Goal: Information Seeking & Learning: Learn about a topic

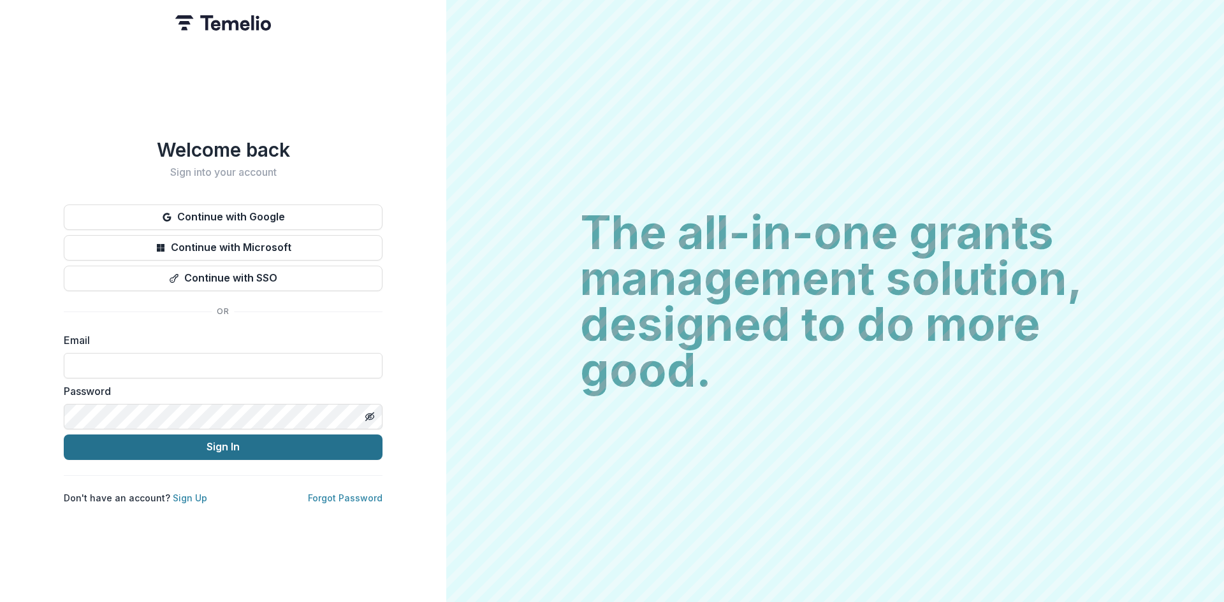
type input "**********"
click at [206, 446] on button "Sign In" at bounding box center [223, 447] width 319 height 25
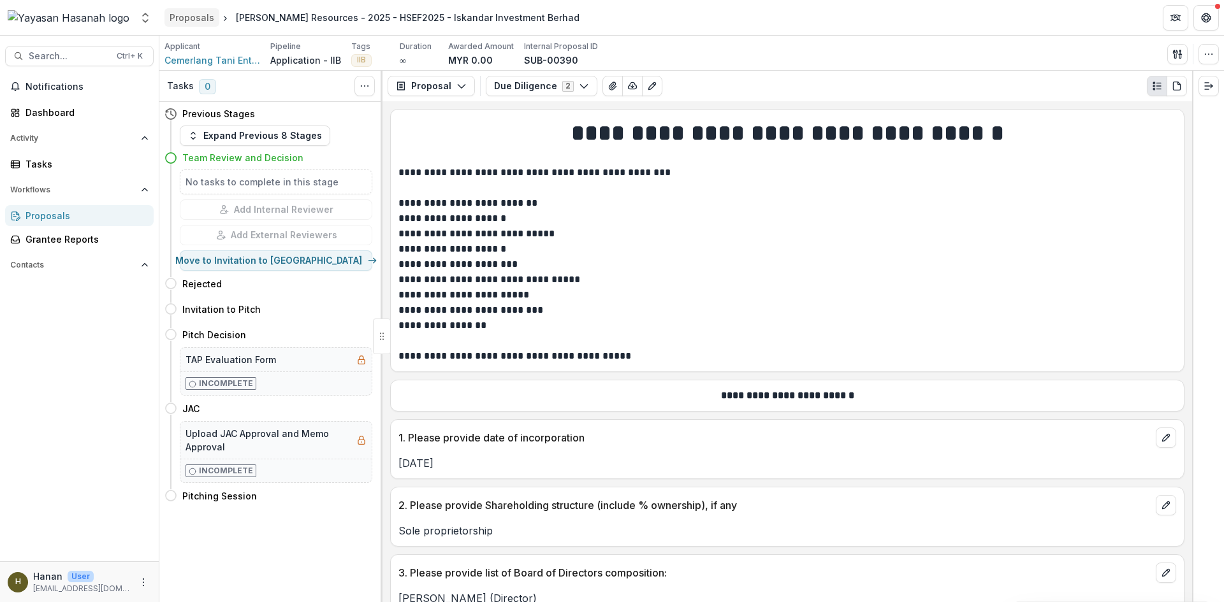
click at [208, 17] on div "Proposals" at bounding box center [192, 17] width 45 height 13
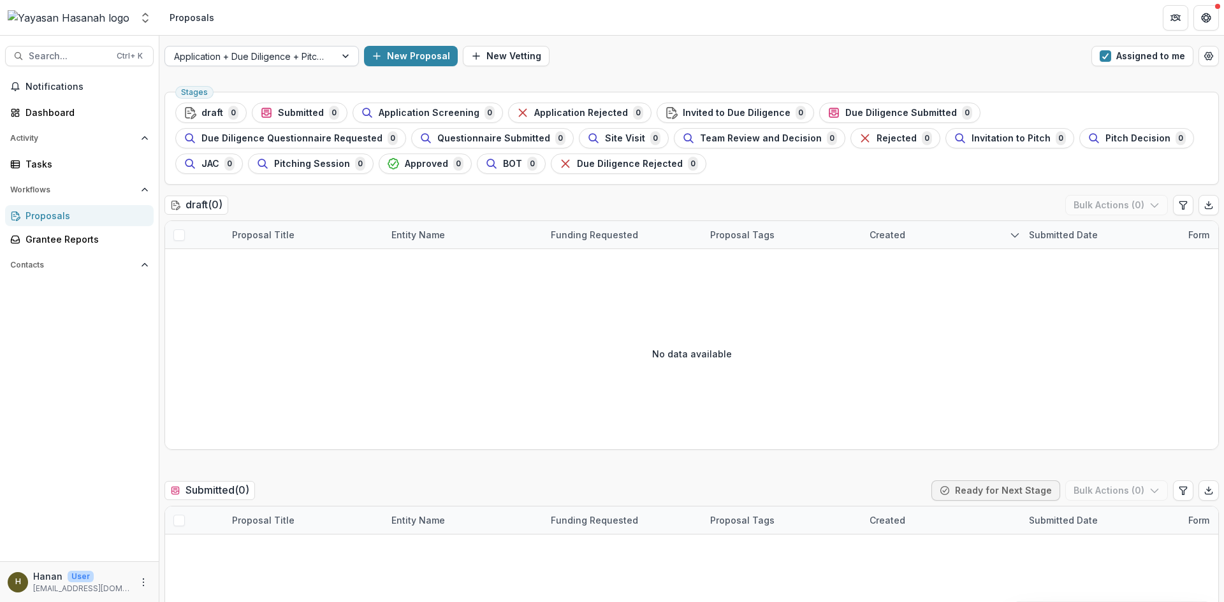
click at [299, 59] on div at bounding box center [250, 56] width 152 height 16
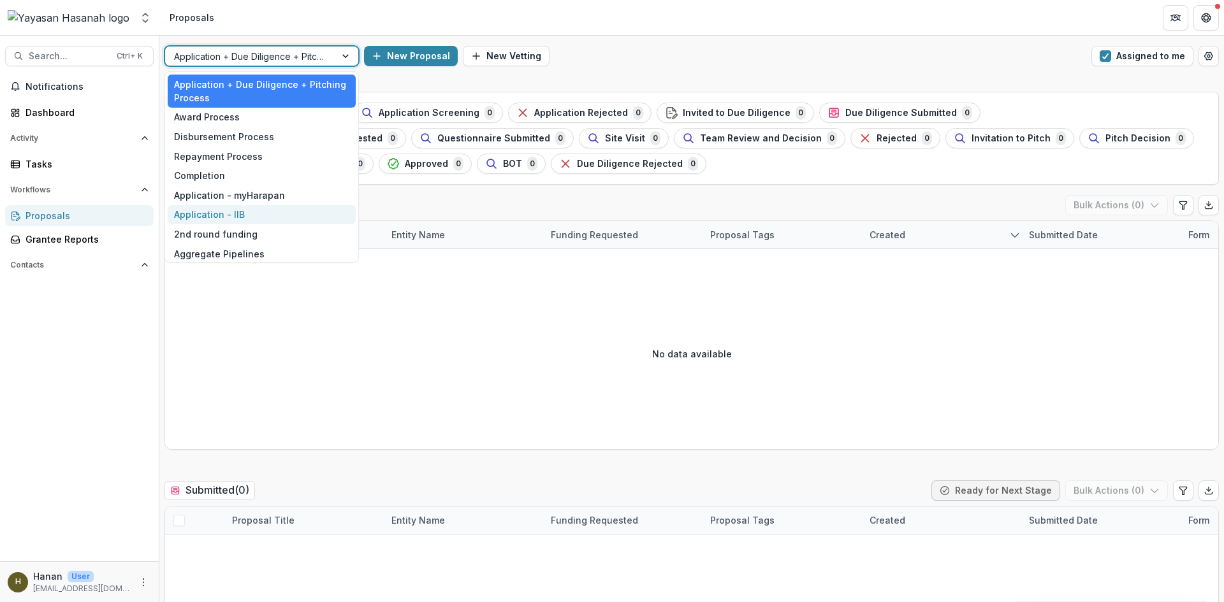
click at [289, 210] on div "Application - IIB" at bounding box center [262, 215] width 188 height 20
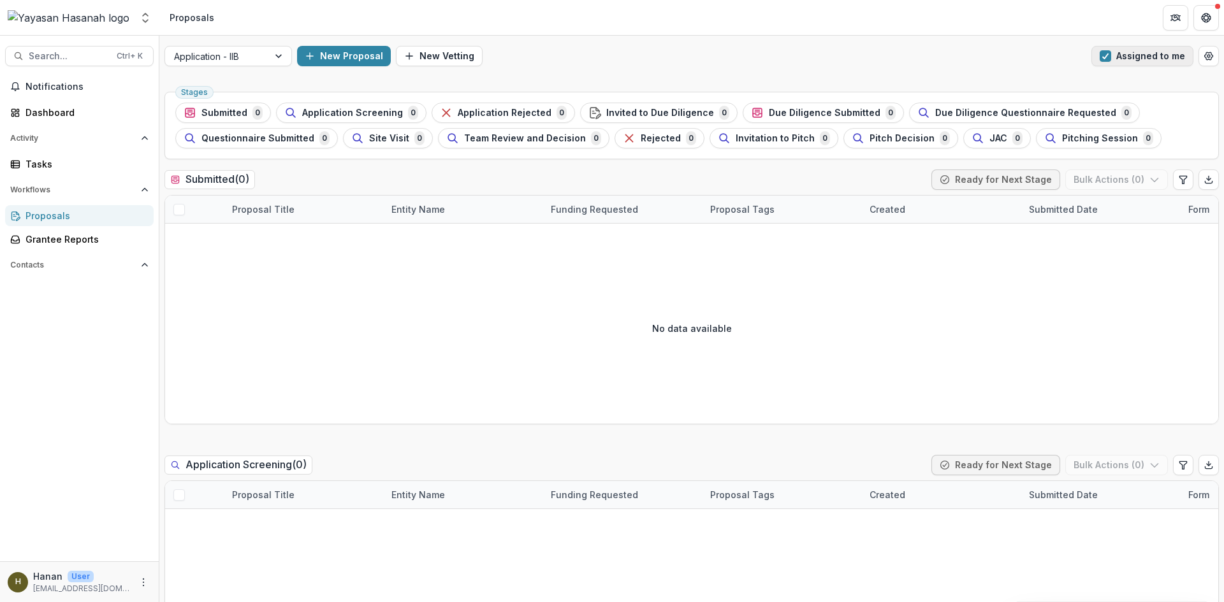
click at [1102, 55] on span "button" at bounding box center [1105, 55] width 11 height 11
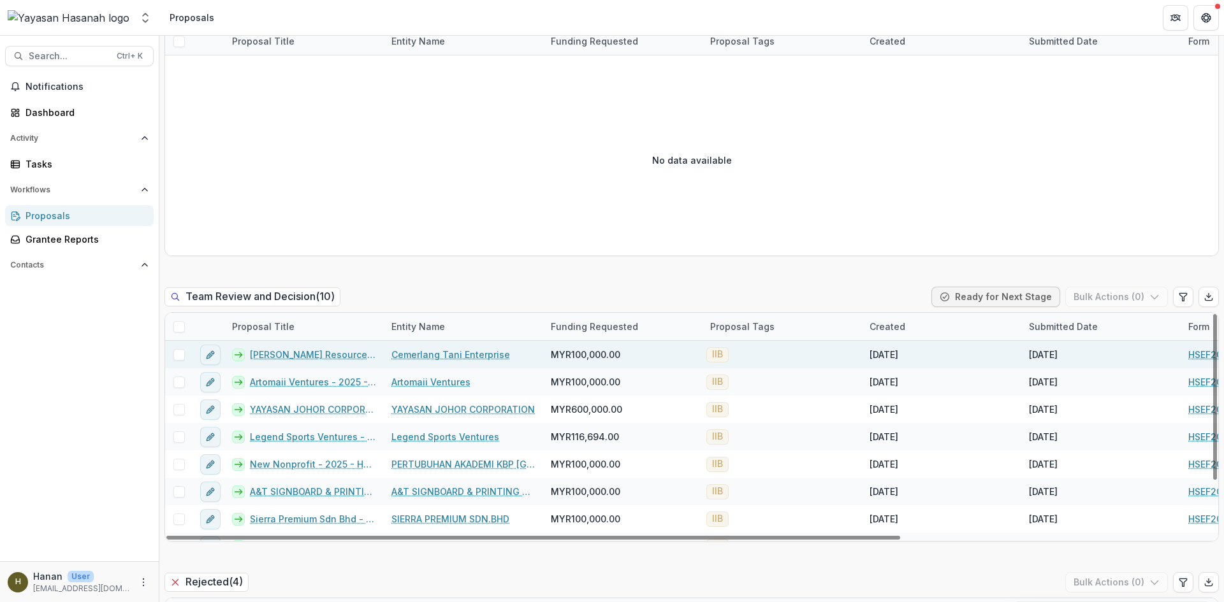
click at [411, 360] on link "Cemerlang Tani Enterprise" at bounding box center [450, 354] width 119 height 13
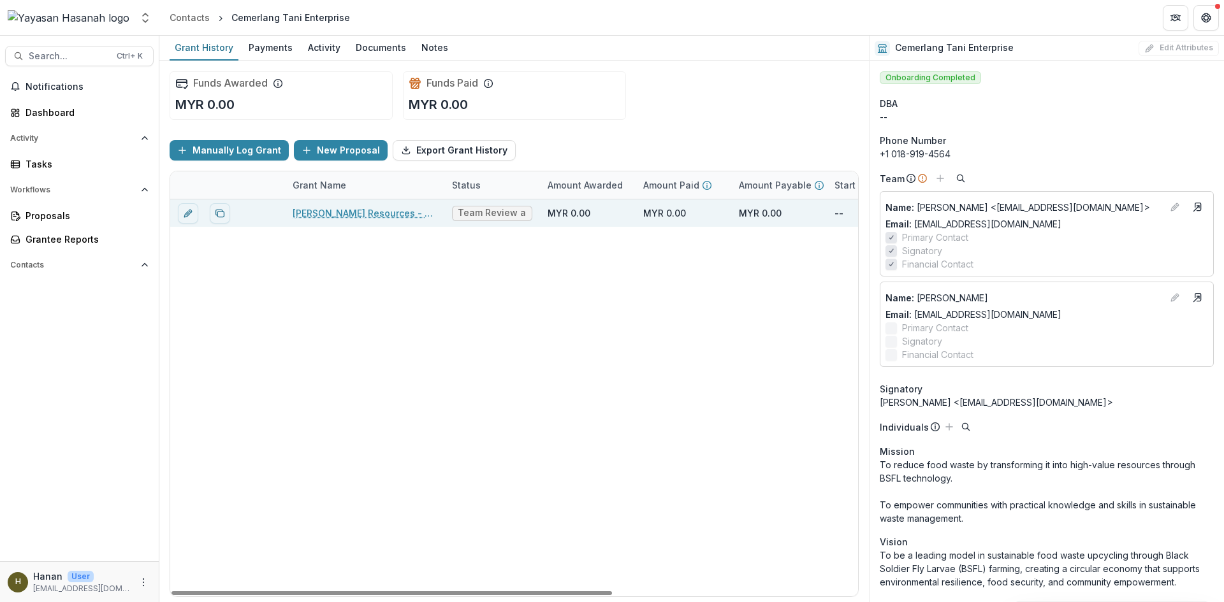
click at [361, 215] on link "AF Bright Resources - 2025 - HSEF2025 - Iskandar Investment Berhad" at bounding box center [365, 213] width 144 height 13
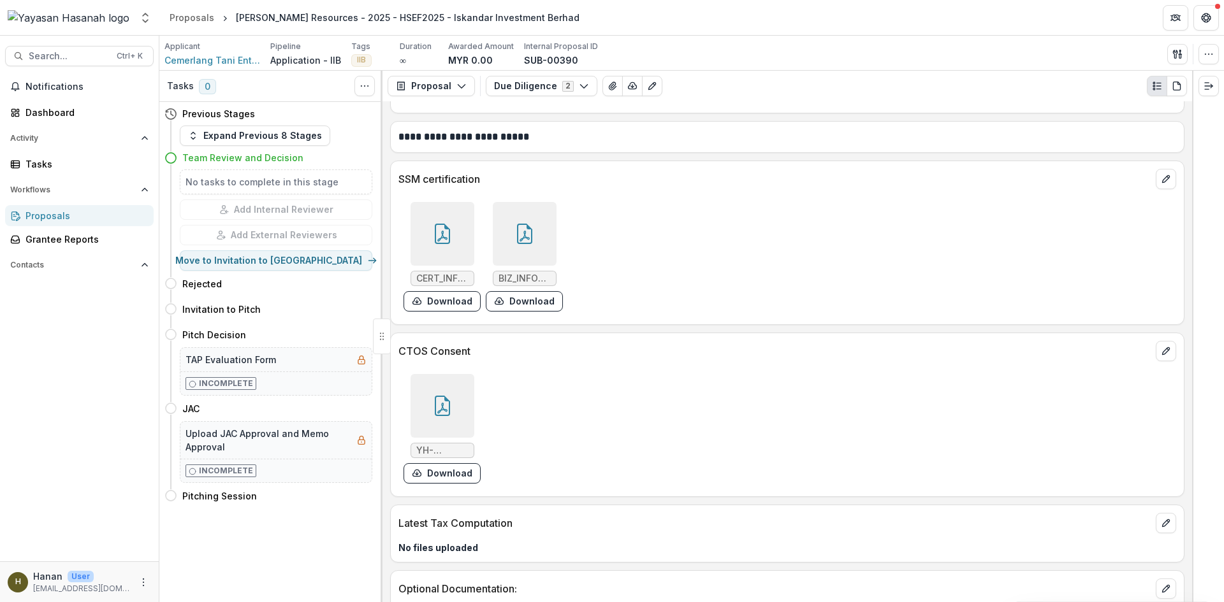
scroll to position [6821, 0]
click at [453, 261] on div at bounding box center [443, 233] width 64 height 64
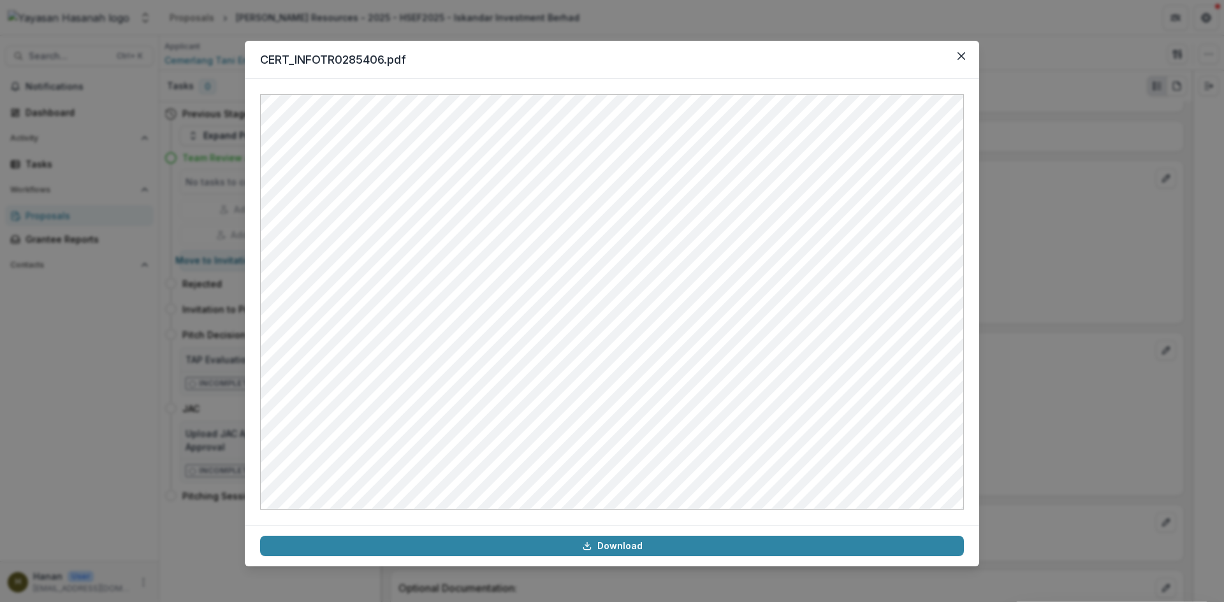
drag, startPoint x: 1179, startPoint y: 379, endPoint x: 1172, endPoint y: 381, distance: 7.1
click at [1176, 381] on div "CERT_INFOTR0285406.pdf Download" at bounding box center [612, 301] width 1224 height 602
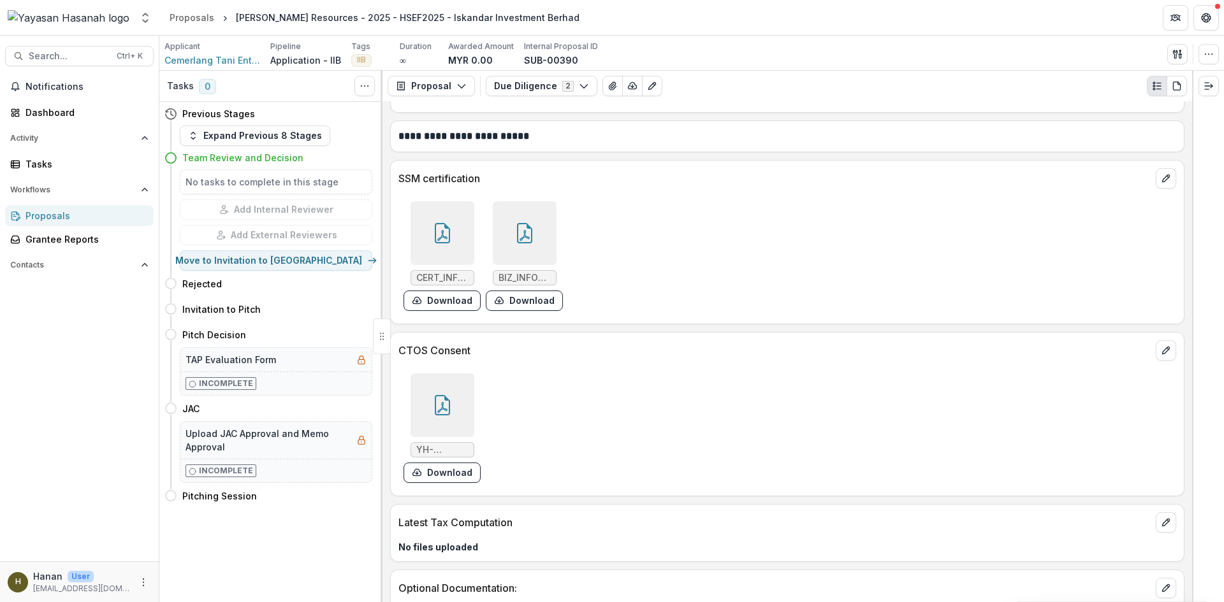
click at [542, 254] on div at bounding box center [525, 233] width 64 height 64
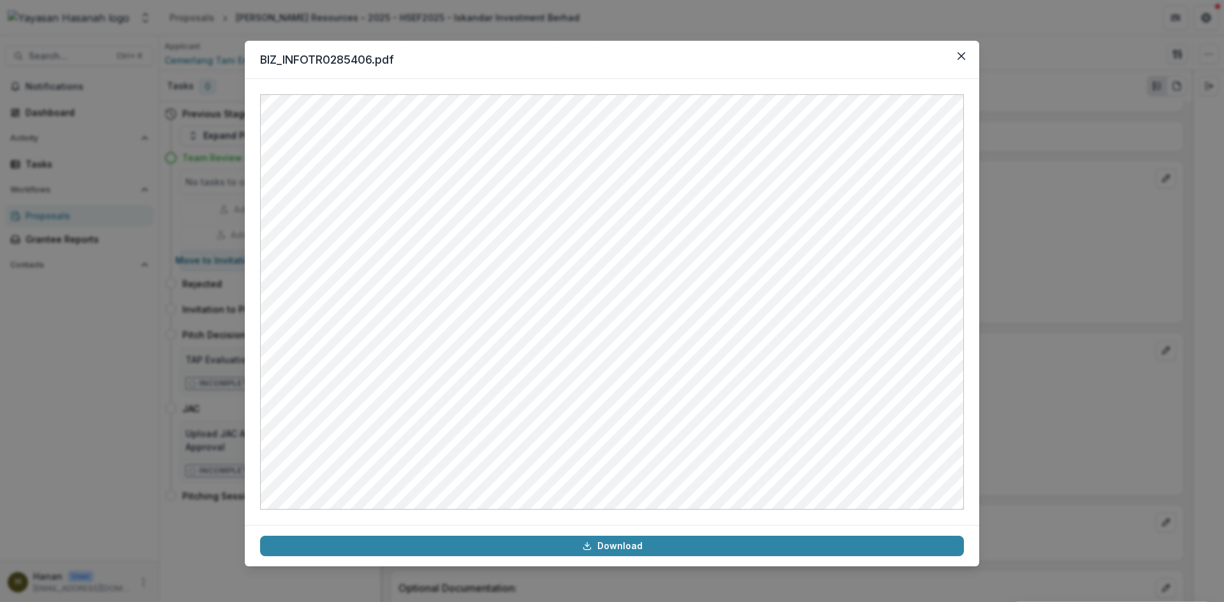
drag, startPoint x: 1105, startPoint y: 298, endPoint x: 1096, endPoint y: 300, distance: 9.0
click at [1103, 300] on div "BIZ_INFOTR0285406.pdf Download" at bounding box center [612, 301] width 1224 height 602
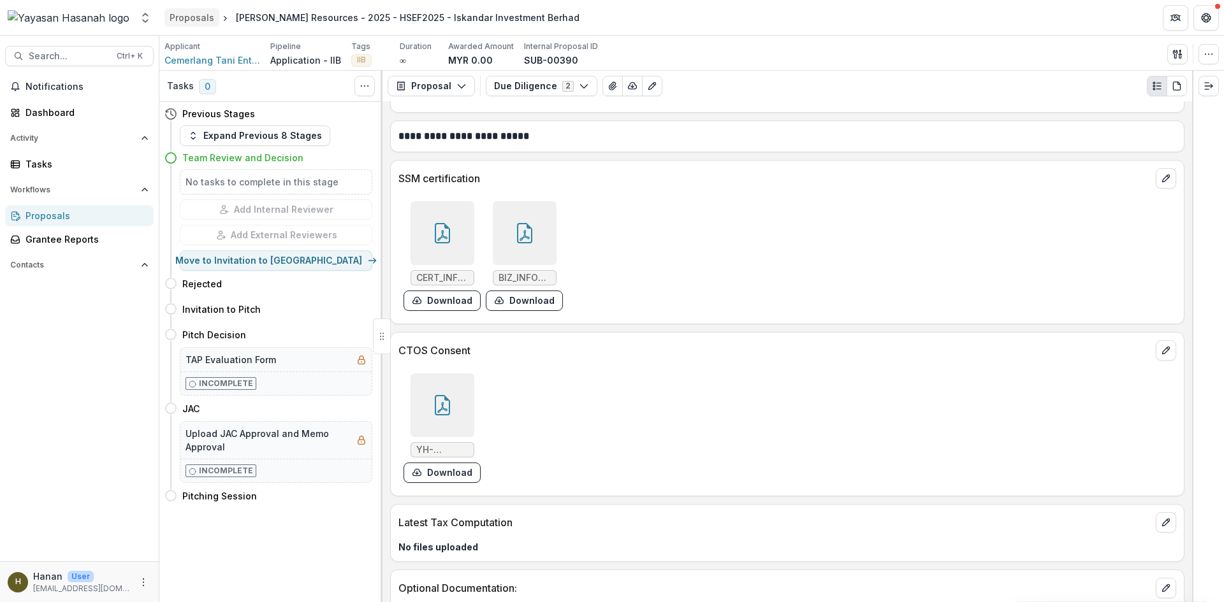
click at [203, 22] on div "Proposals" at bounding box center [192, 17] width 45 height 13
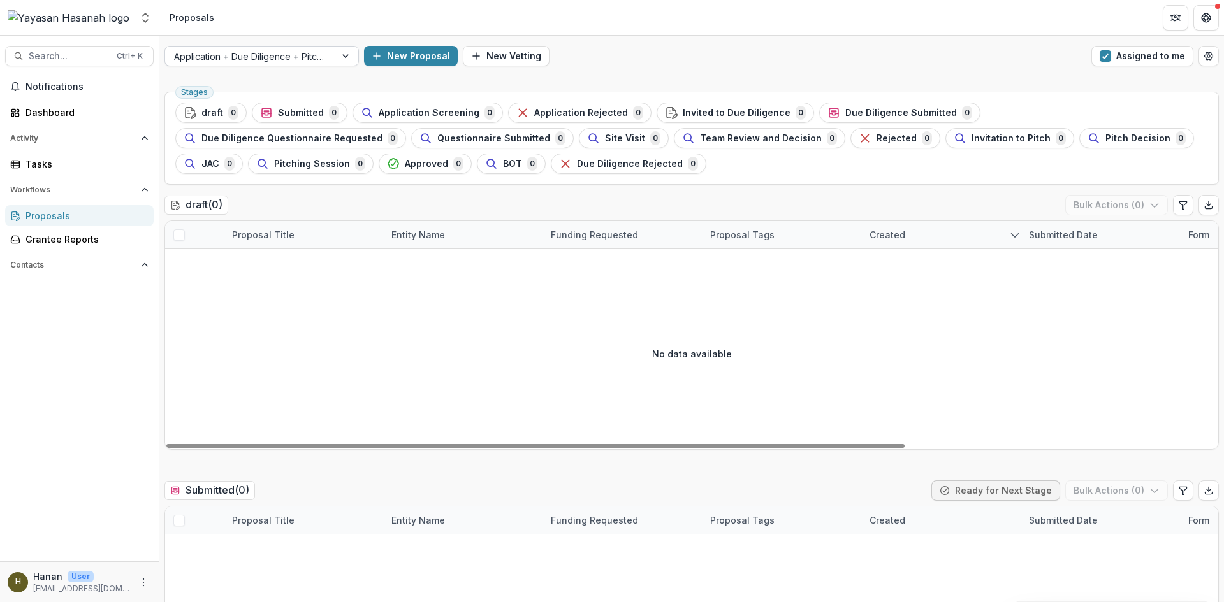
click at [329, 60] on div "Application + Due Diligence + Pitching Process" at bounding box center [250, 56] width 170 height 18
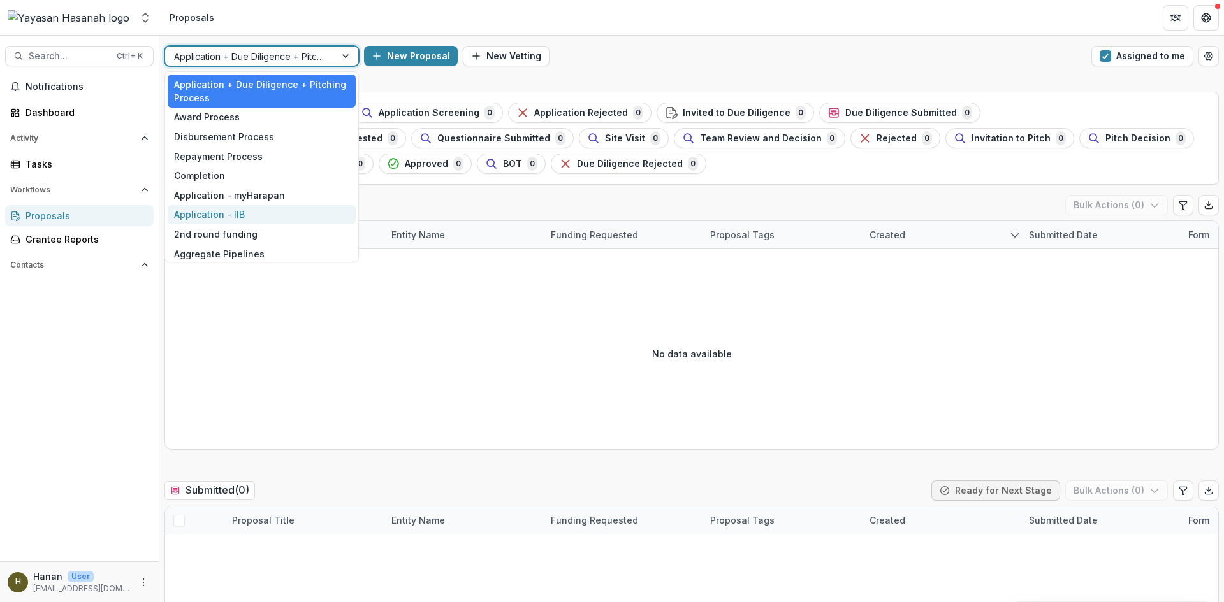
click at [303, 216] on div "Application - IIB" at bounding box center [262, 215] width 188 height 20
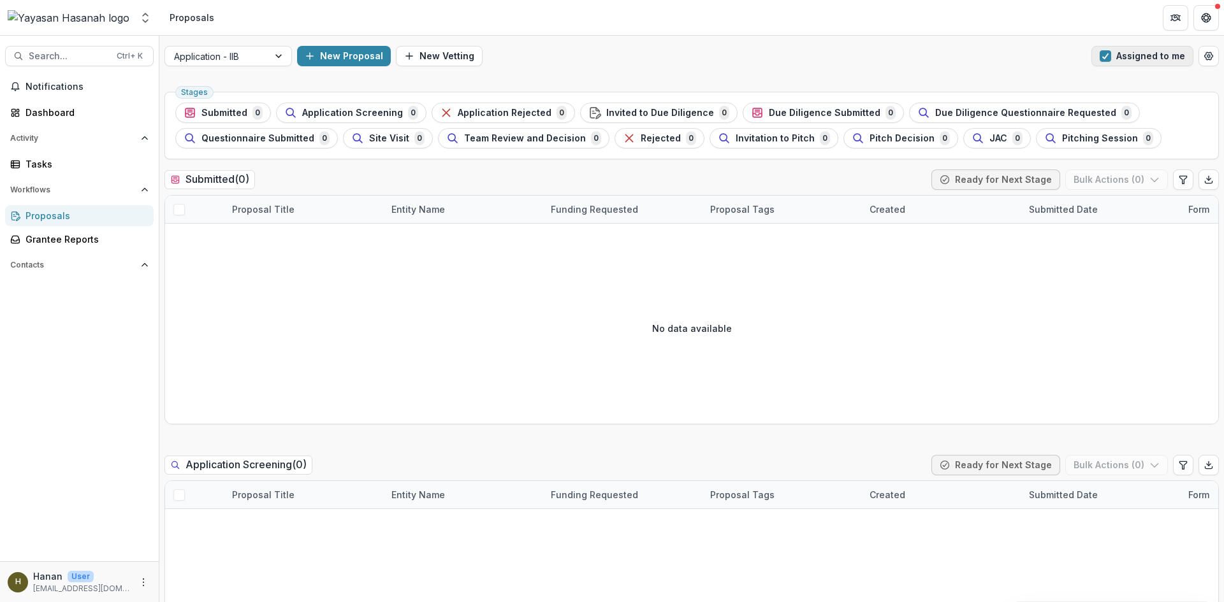
click at [1124, 56] on button "Assigned to me" at bounding box center [1142, 56] width 102 height 20
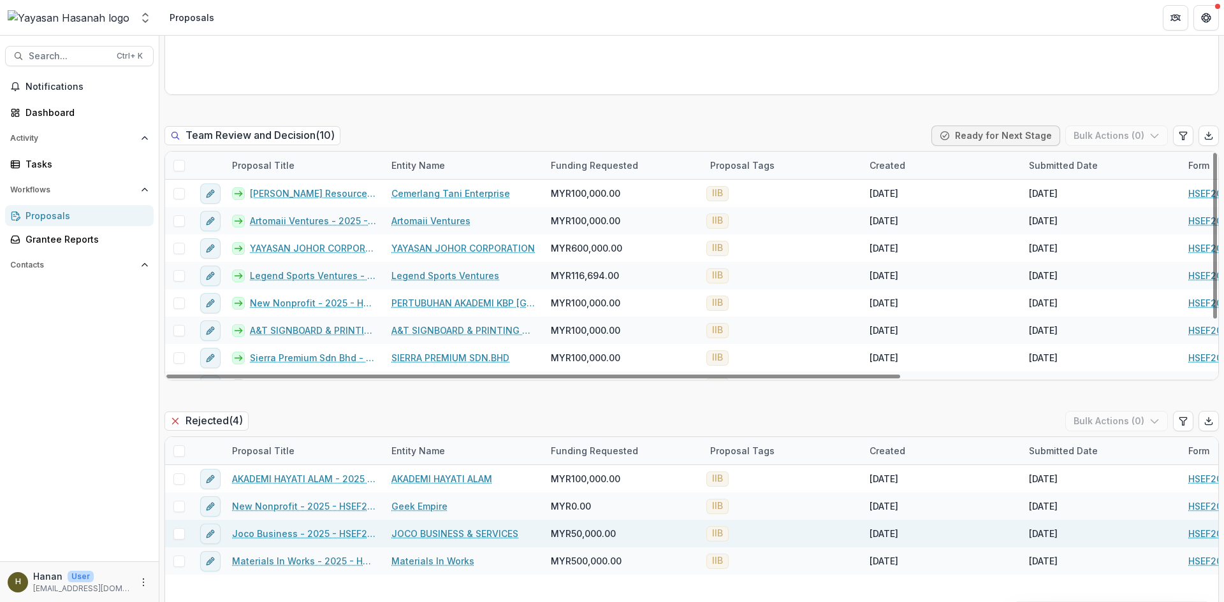
scroll to position [2359, 0]
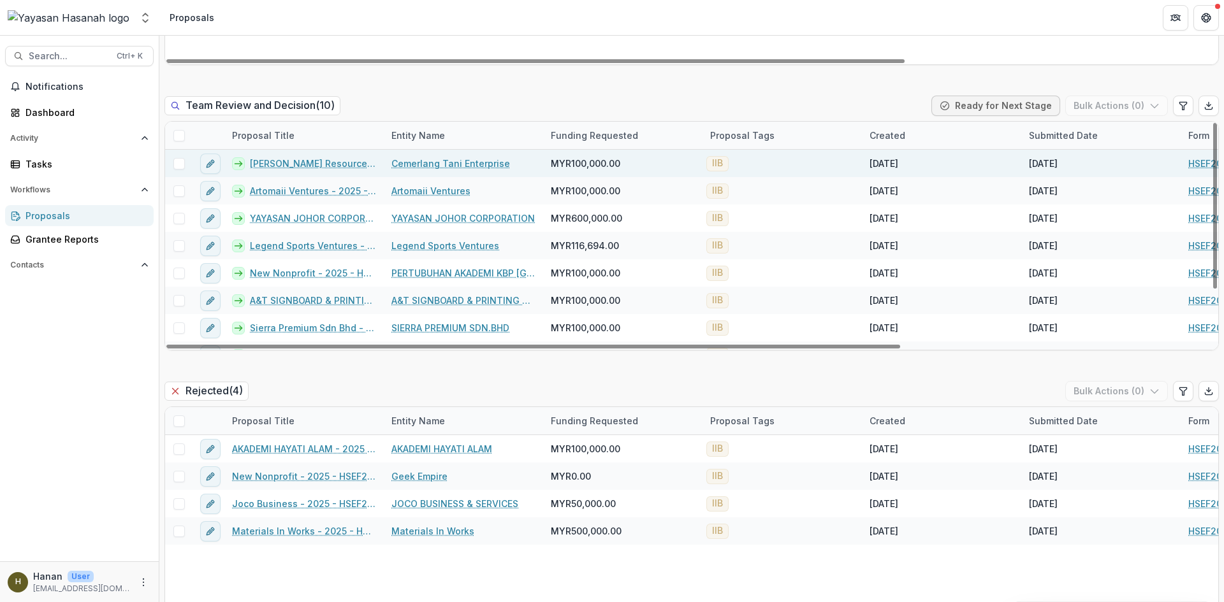
click at [491, 162] on link "Cemerlang Tani Enterprise" at bounding box center [450, 163] width 119 height 13
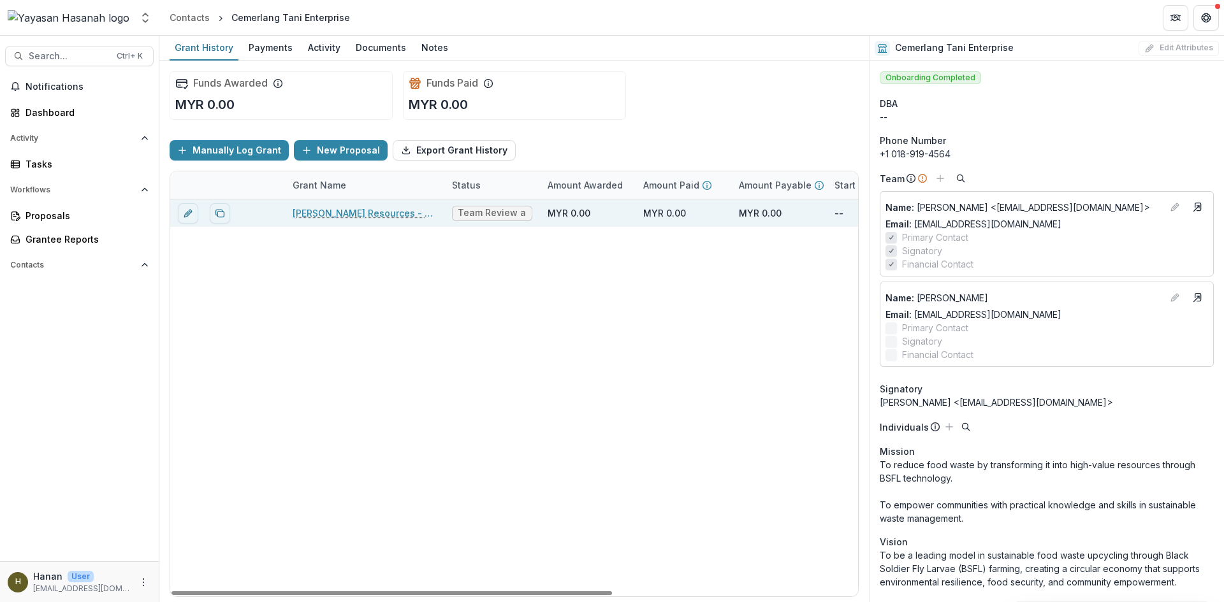
click at [404, 210] on link "AF Bright Resources - 2025 - HSEF2025 - Iskandar Investment Berhad" at bounding box center [365, 213] width 144 height 13
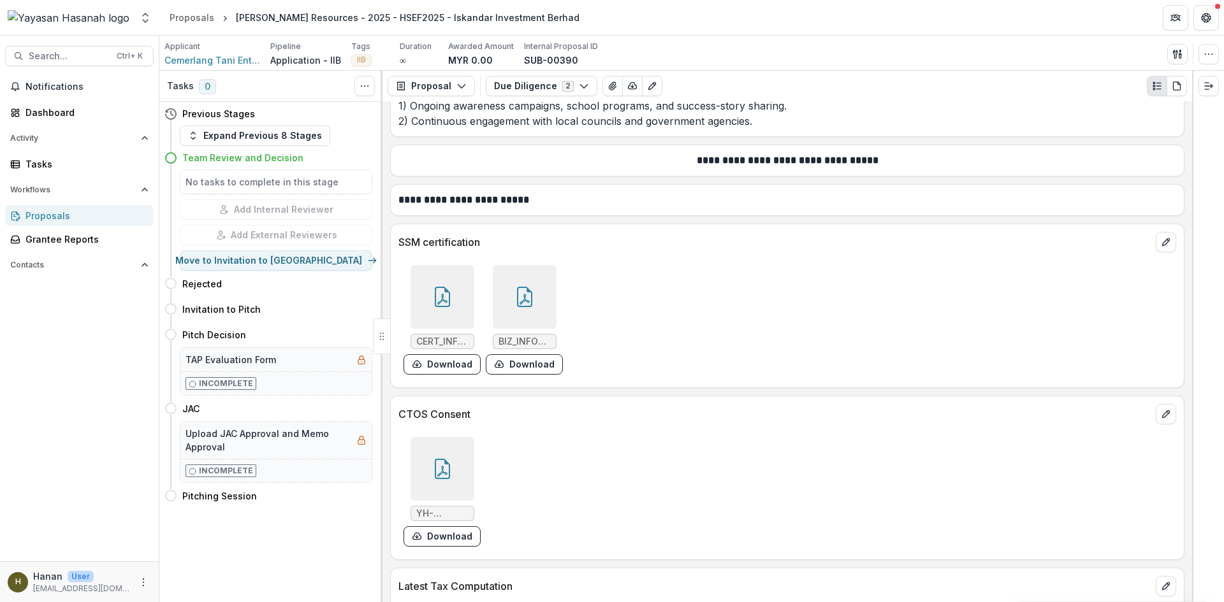
scroll to position [6821, 0]
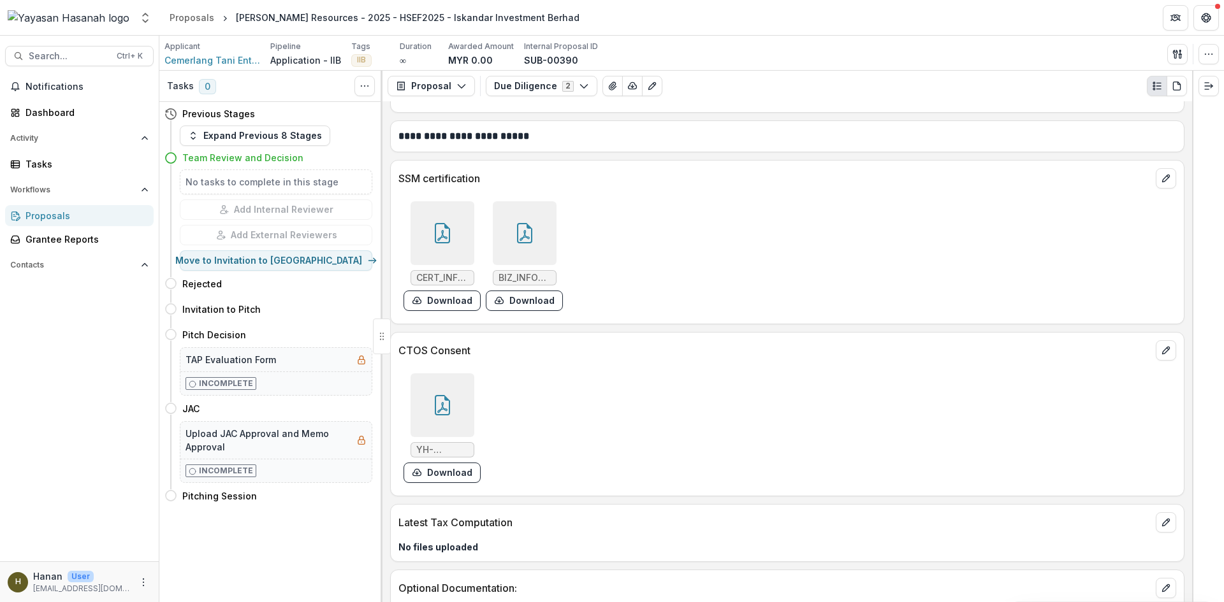
click at [530, 246] on div at bounding box center [525, 233] width 64 height 64
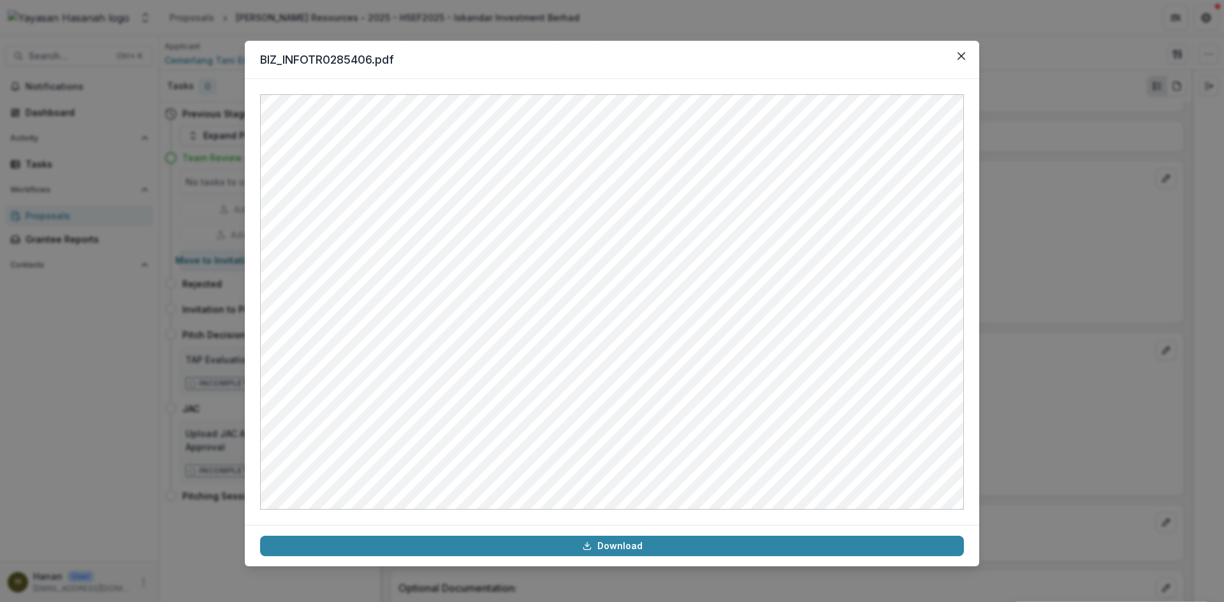
click at [1167, 398] on div "BIZ_INFOTR0285406.pdf Download" at bounding box center [612, 301] width 1224 height 602
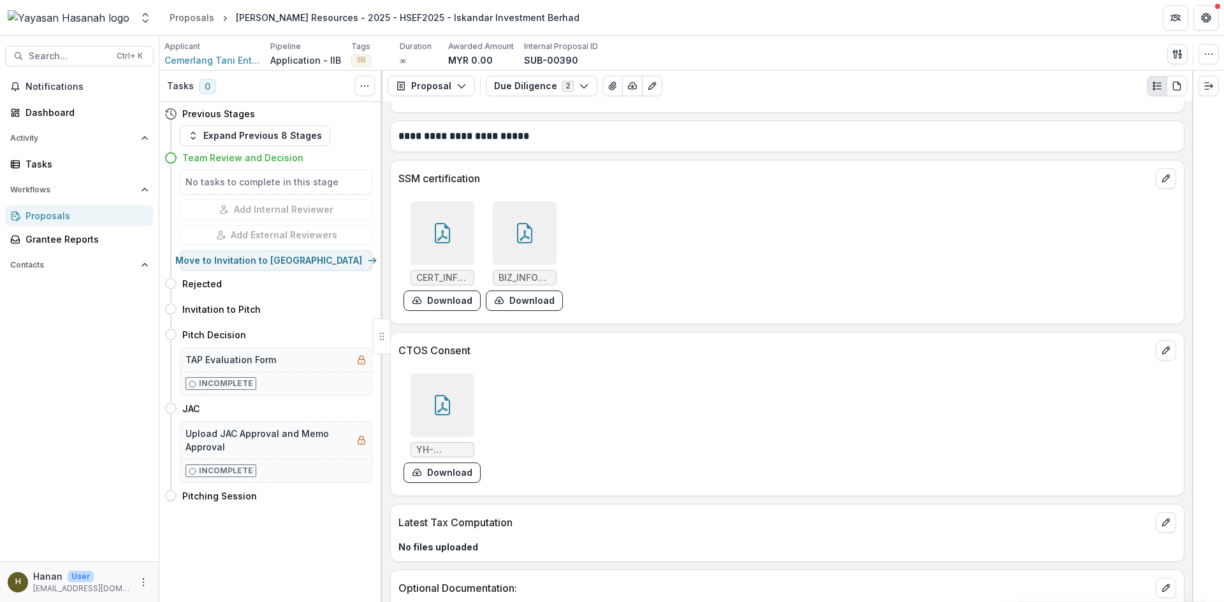
click at [467, 246] on div at bounding box center [443, 233] width 64 height 64
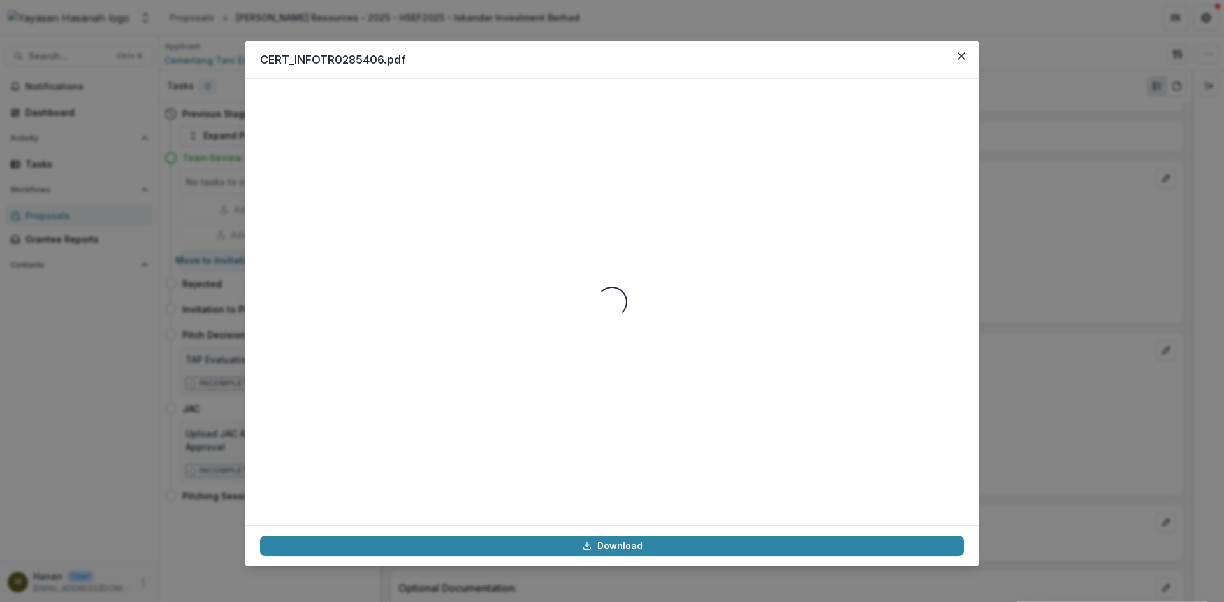
click at [1008, 295] on div "CERT_INFOTR0285406.pdf Loading... Download" at bounding box center [612, 301] width 1224 height 602
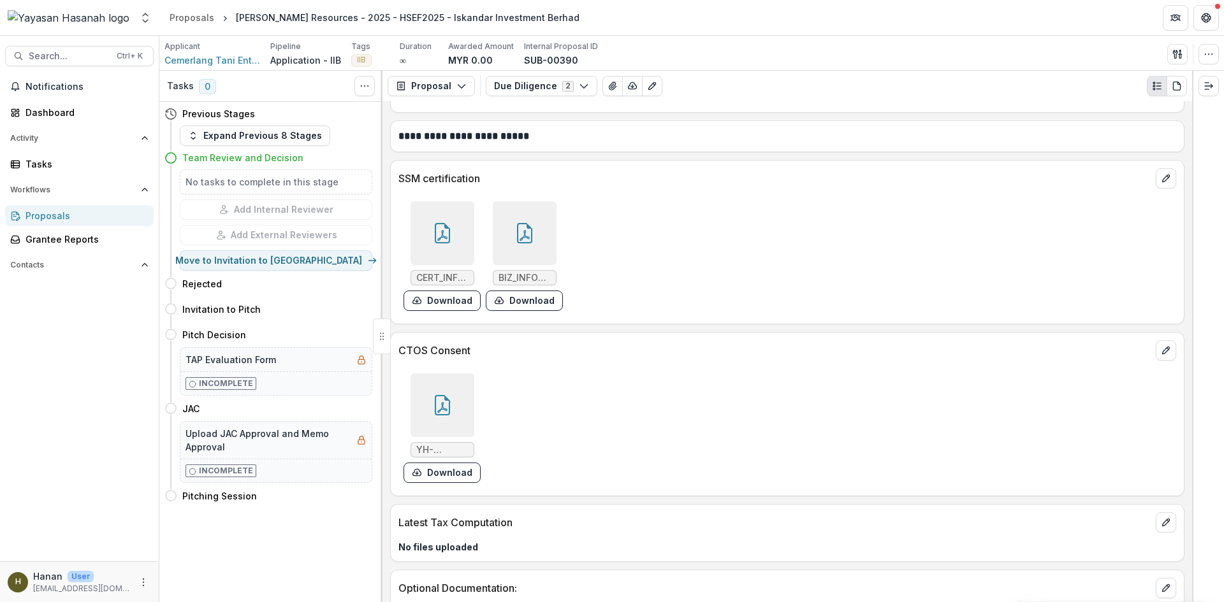
click at [551, 235] on div at bounding box center [525, 233] width 64 height 64
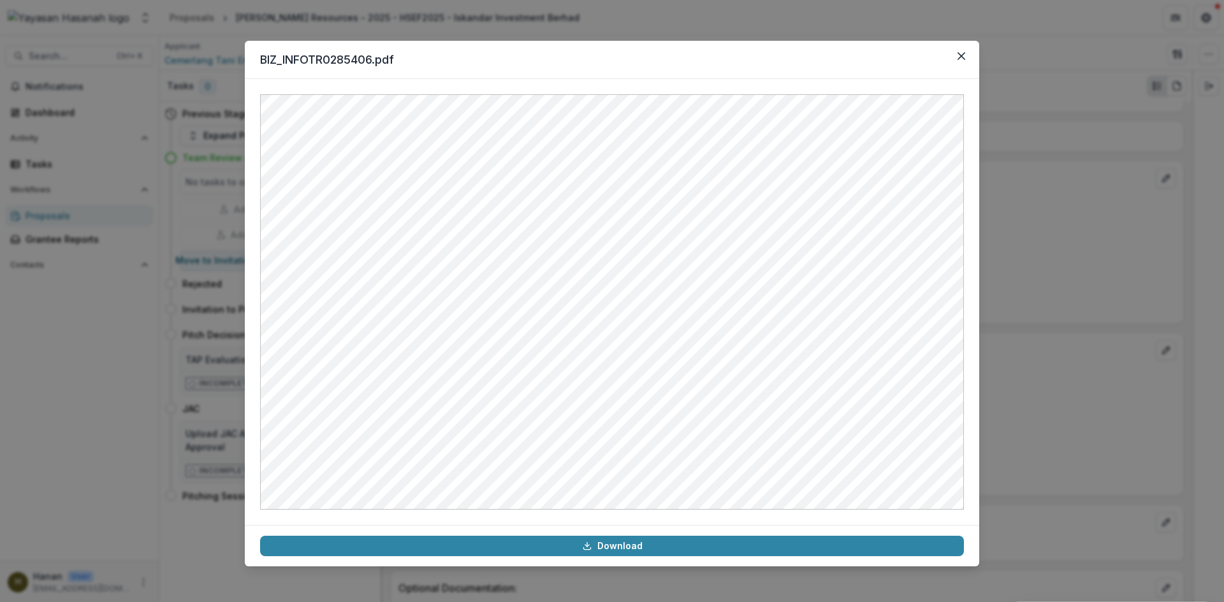
click at [1005, 61] on div "BIZ_INFOTR0285406.pdf Download" at bounding box center [612, 301] width 1224 height 602
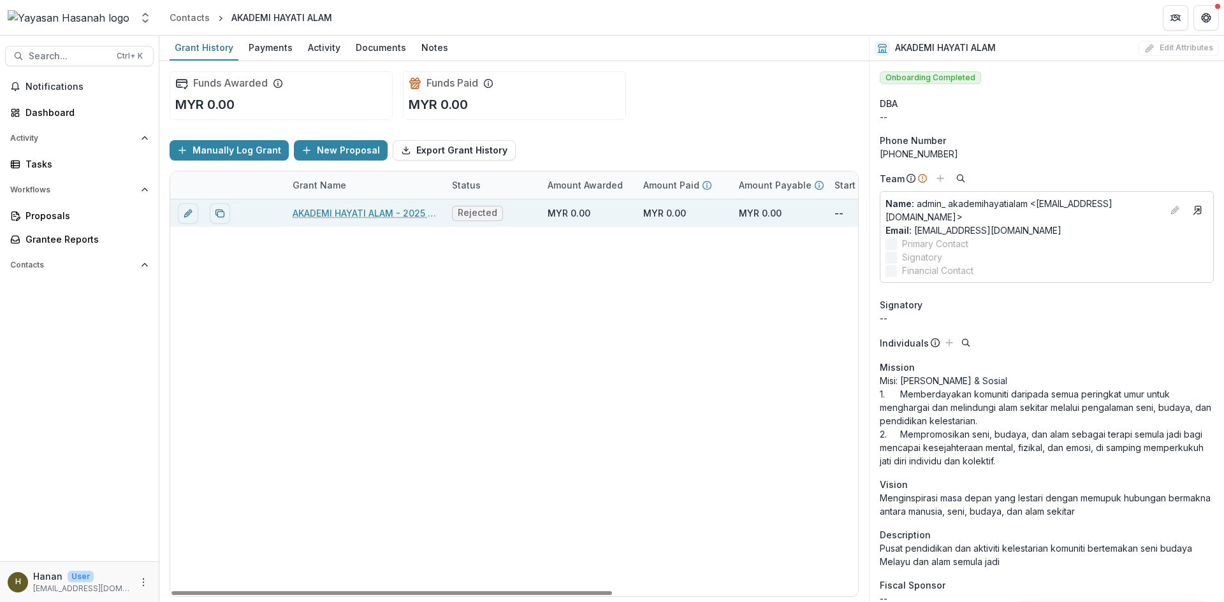
click at [308, 212] on link "AKADEMI HAYATI ALAM - 2025 - HSEF2025 - Iskandar Investment Berhad" at bounding box center [365, 213] width 144 height 13
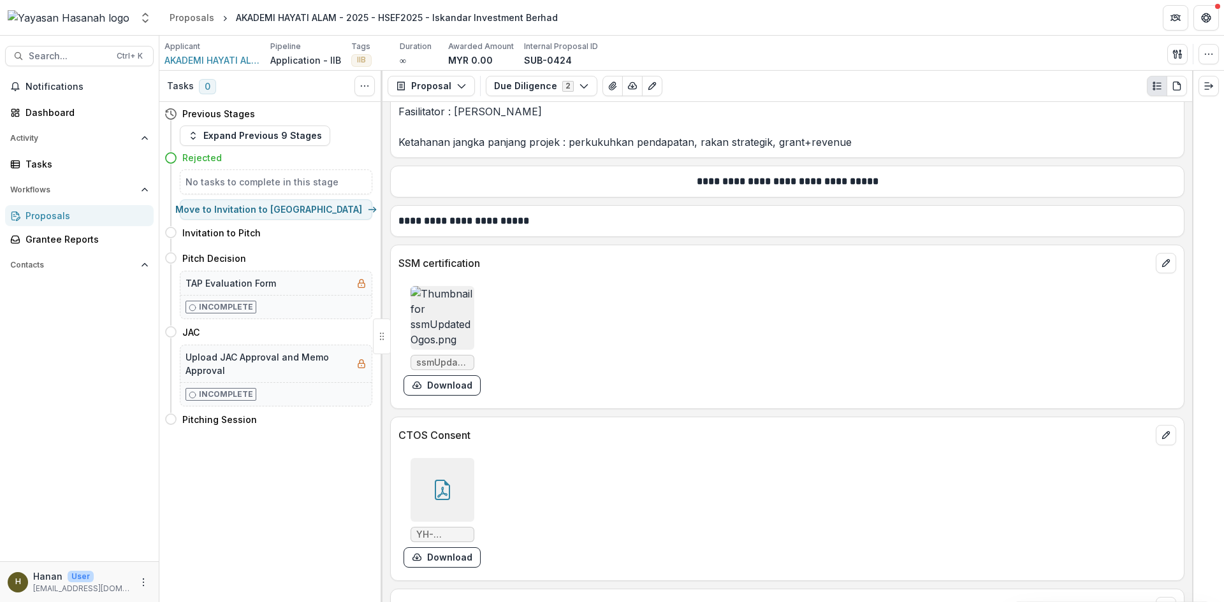
scroll to position [5227, 0]
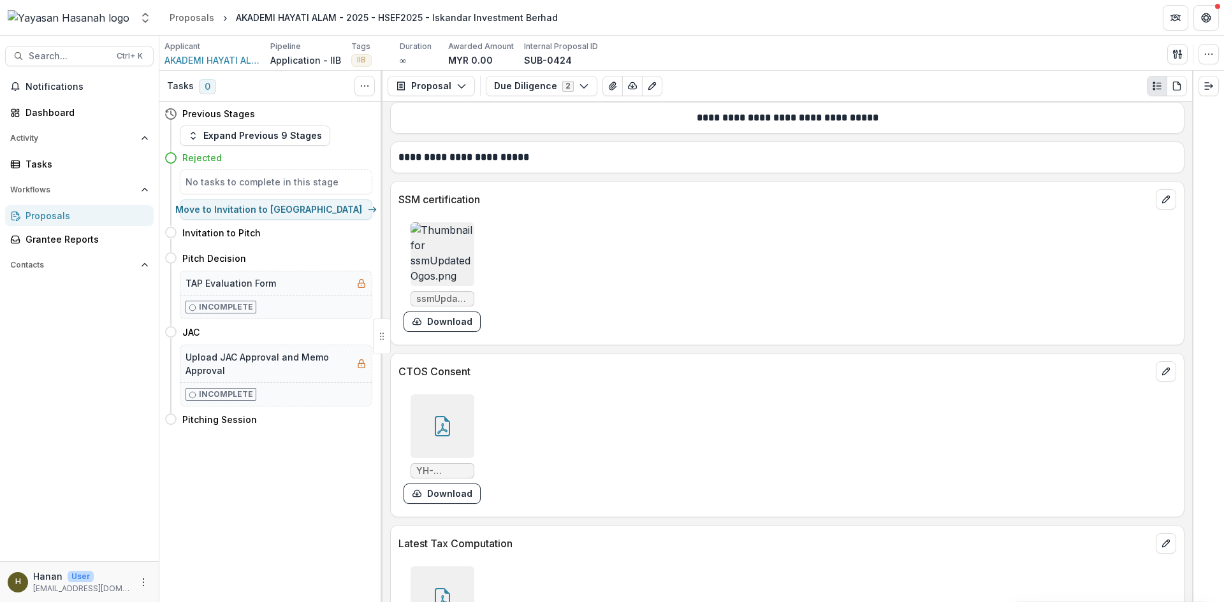
click at [433, 222] on img at bounding box center [443, 254] width 64 height 64
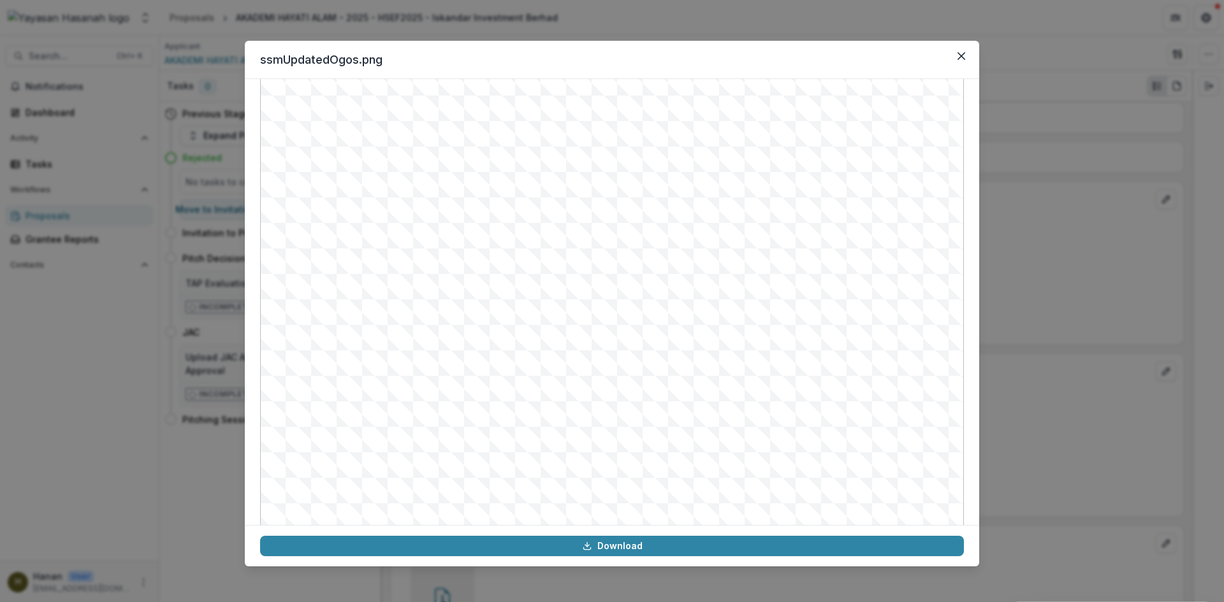
scroll to position [127, 0]
click at [1047, 323] on div "ssmUpdatedOgos.png Download" at bounding box center [612, 301] width 1224 height 602
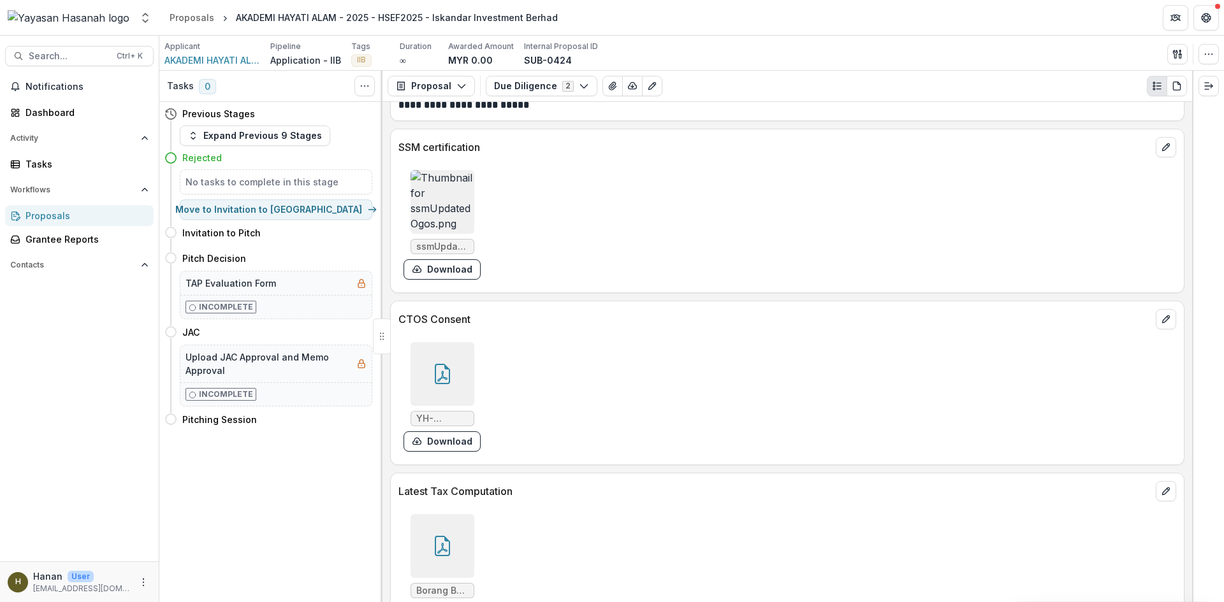
scroll to position [5342, 0]
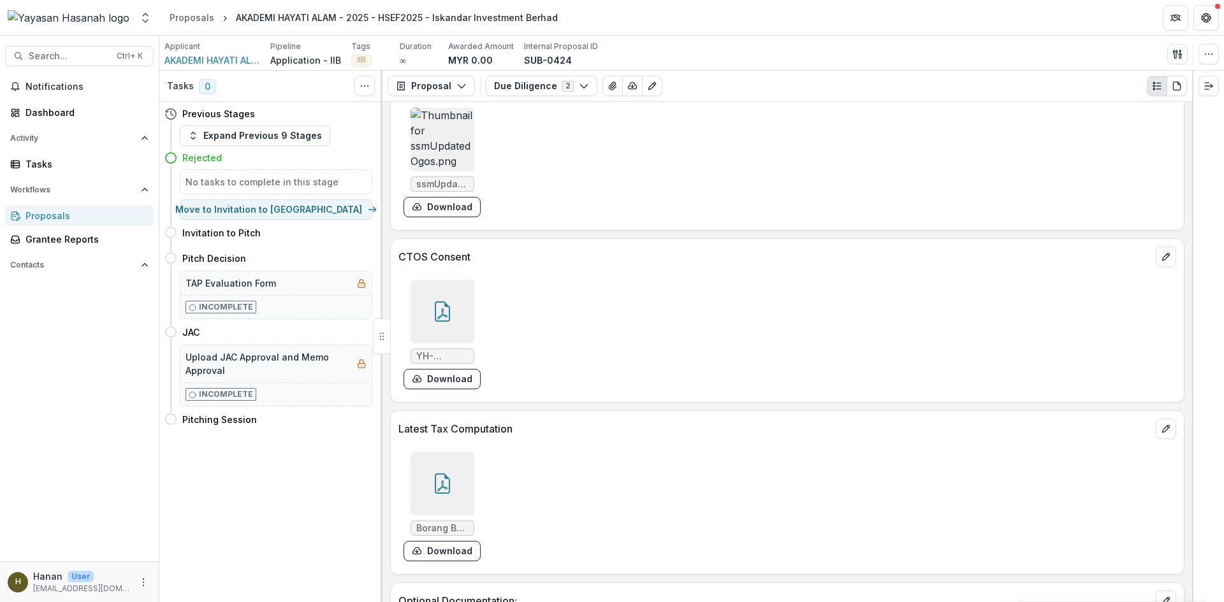
click at [444, 454] on div at bounding box center [443, 484] width 64 height 64
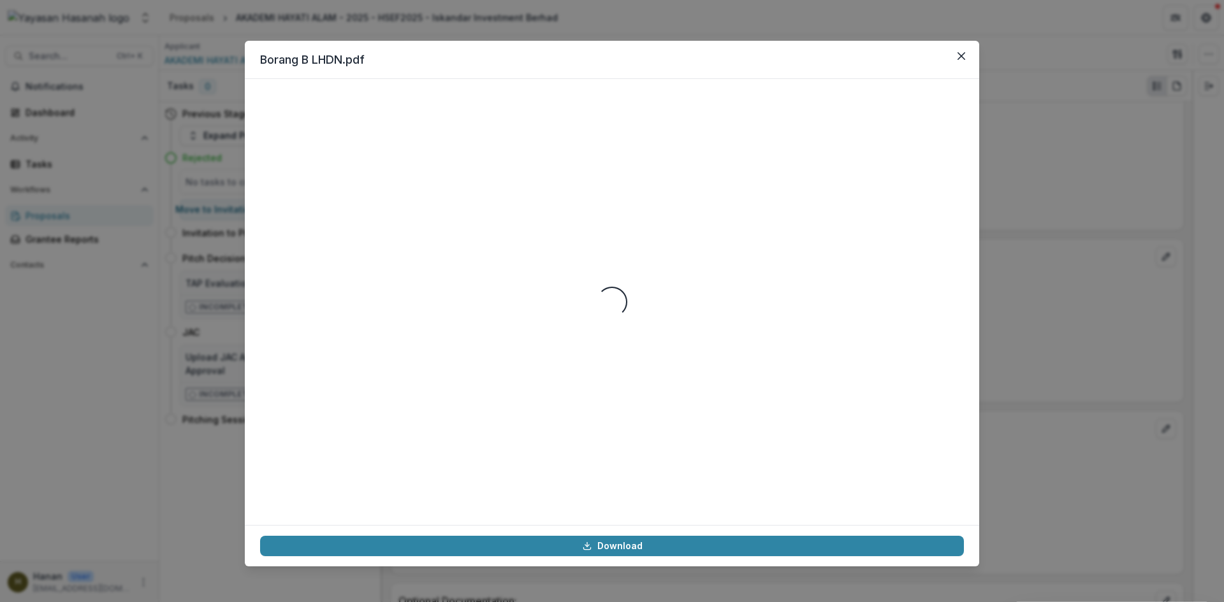
click at [1023, 288] on div "Borang B LHDN.pdf Loading... Download" at bounding box center [612, 301] width 1224 height 602
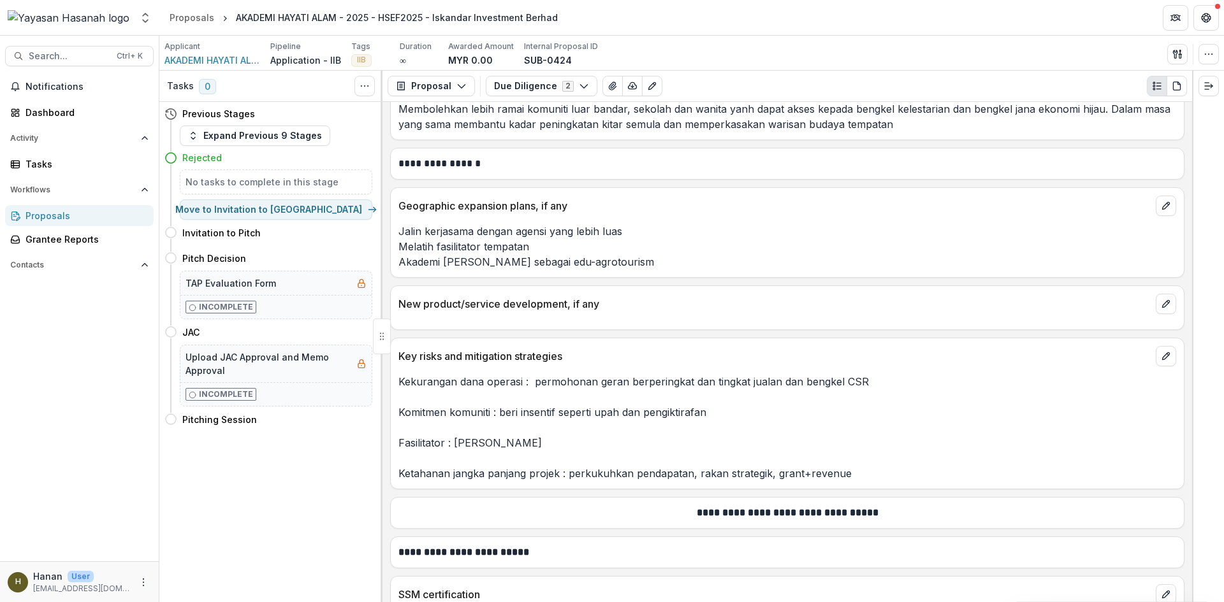
scroll to position [5023, 0]
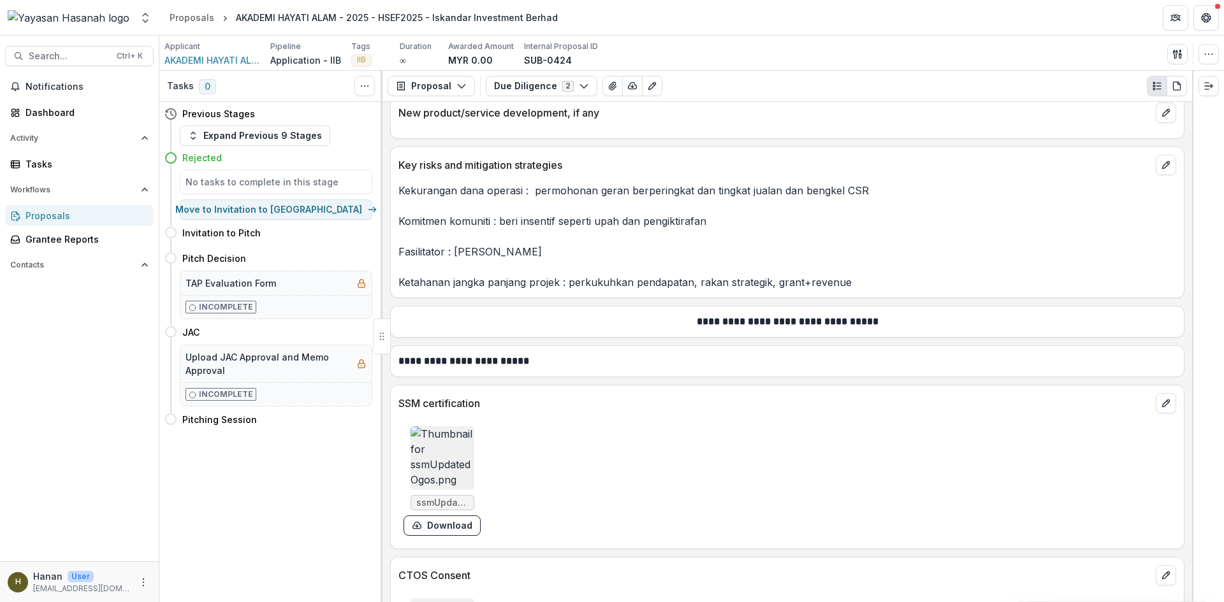
click at [438, 426] on img at bounding box center [443, 458] width 64 height 64
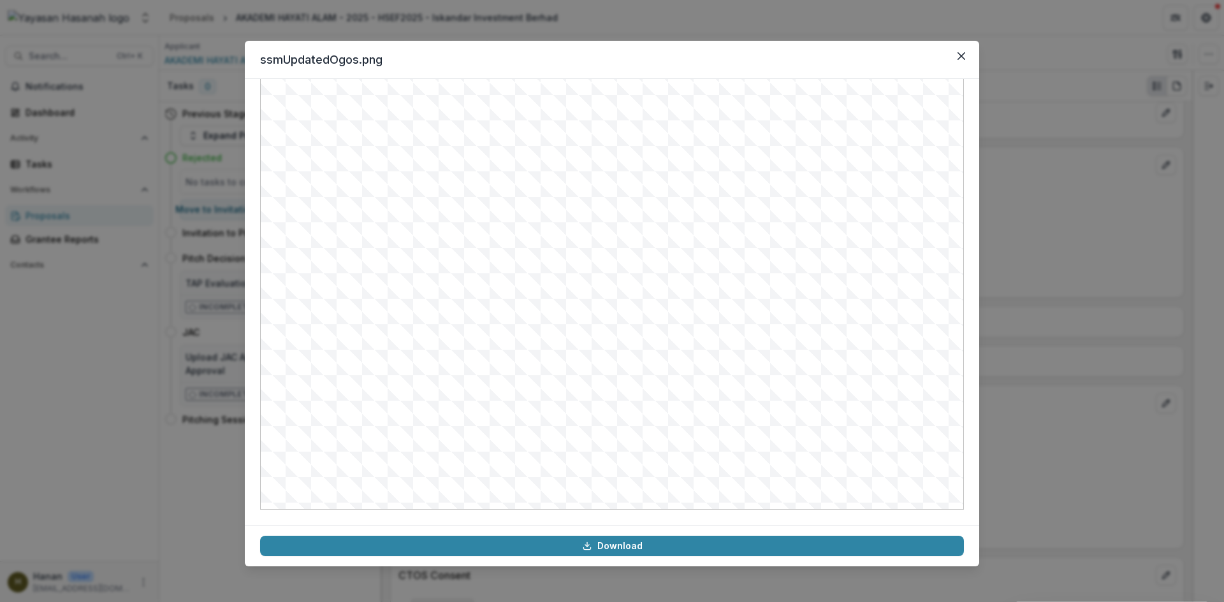
scroll to position [63, 0]
click at [1005, 300] on div "ssmUpdatedOgos.png Download" at bounding box center [612, 301] width 1224 height 602
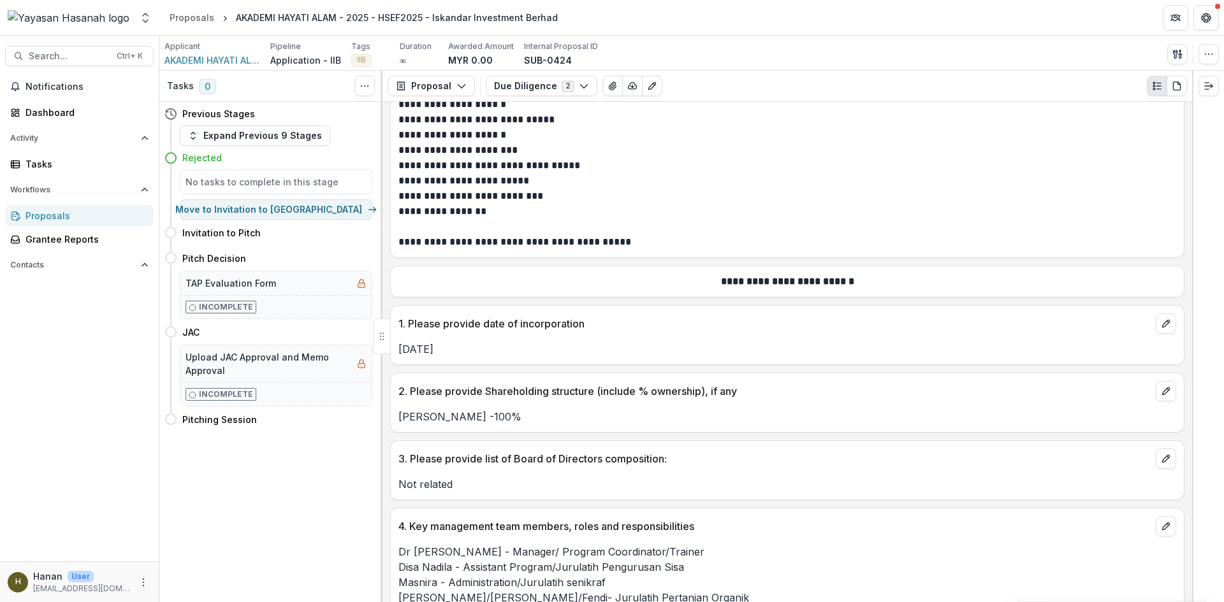
scroll to position [0, 0]
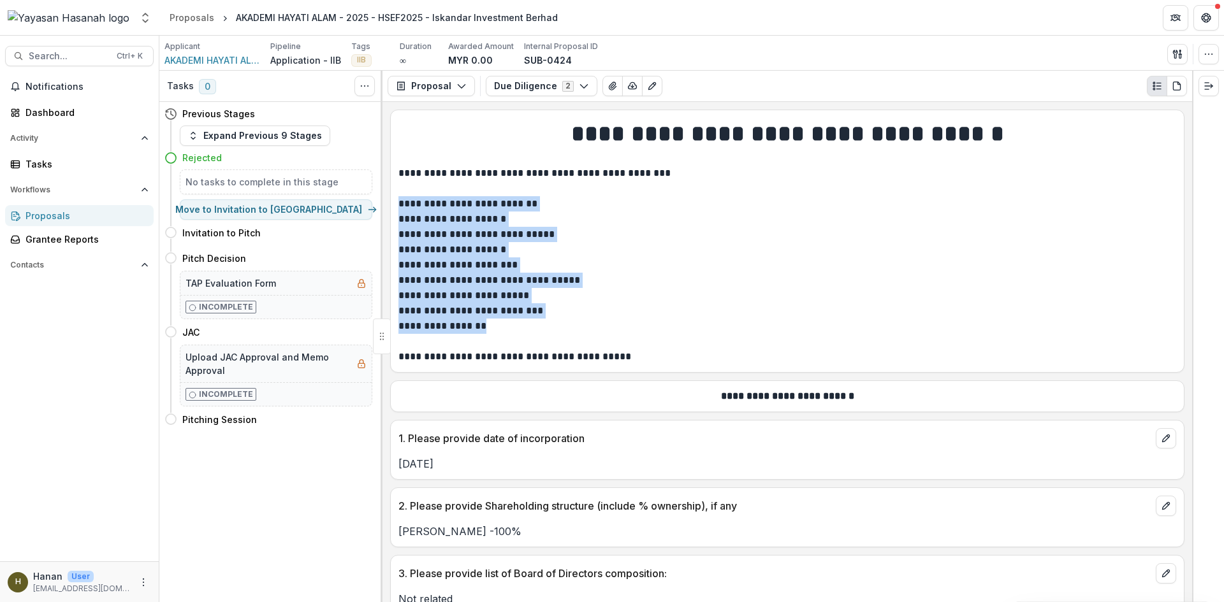
drag, startPoint x: 491, startPoint y: 328, endPoint x: 401, endPoint y: 208, distance: 149.7
click at [401, 208] on div "**********" at bounding box center [787, 241] width 778 height 246
click at [472, 245] on p "**********" at bounding box center [785, 249] width 774 height 15
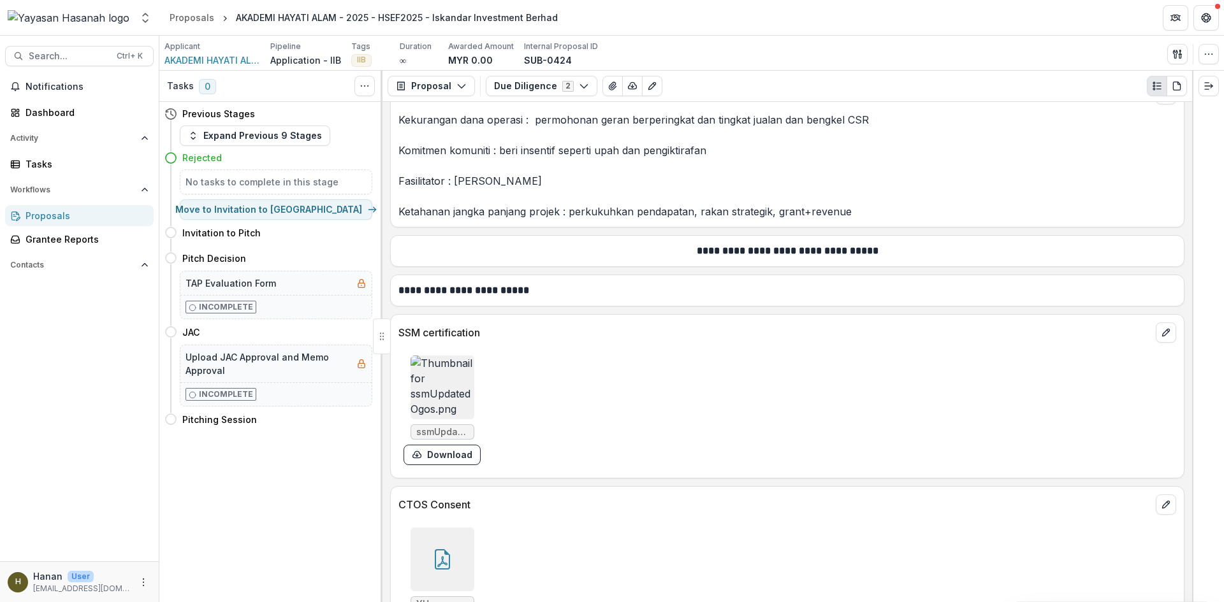
scroll to position [5087, 0]
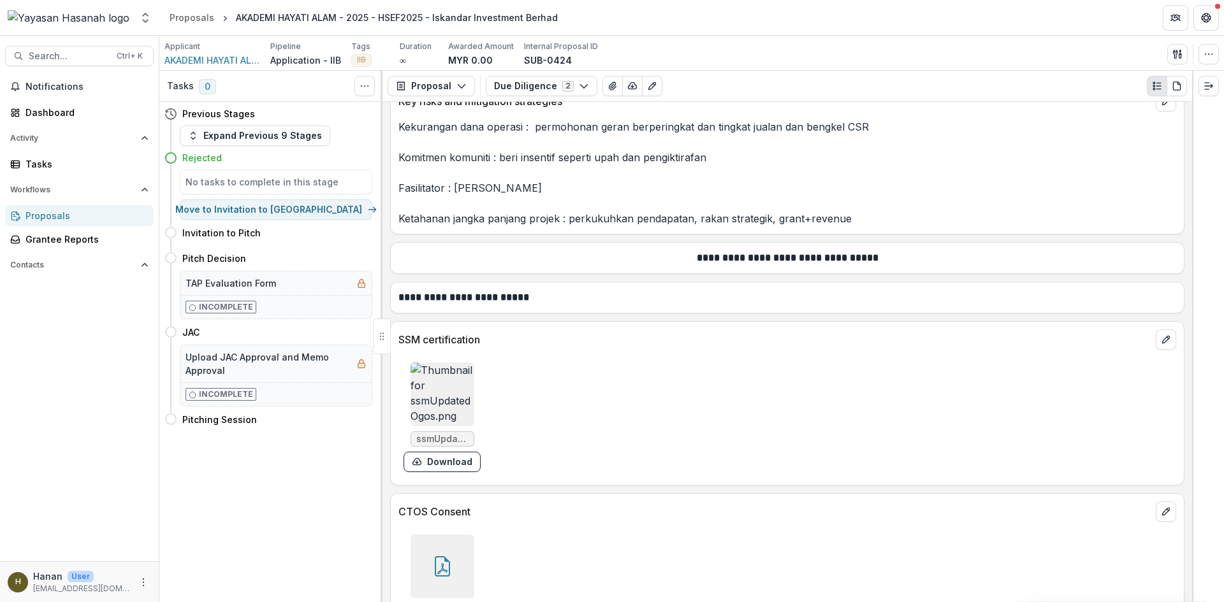
click at [457, 363] on img at bounding box center [443, 395] width 64 height 64
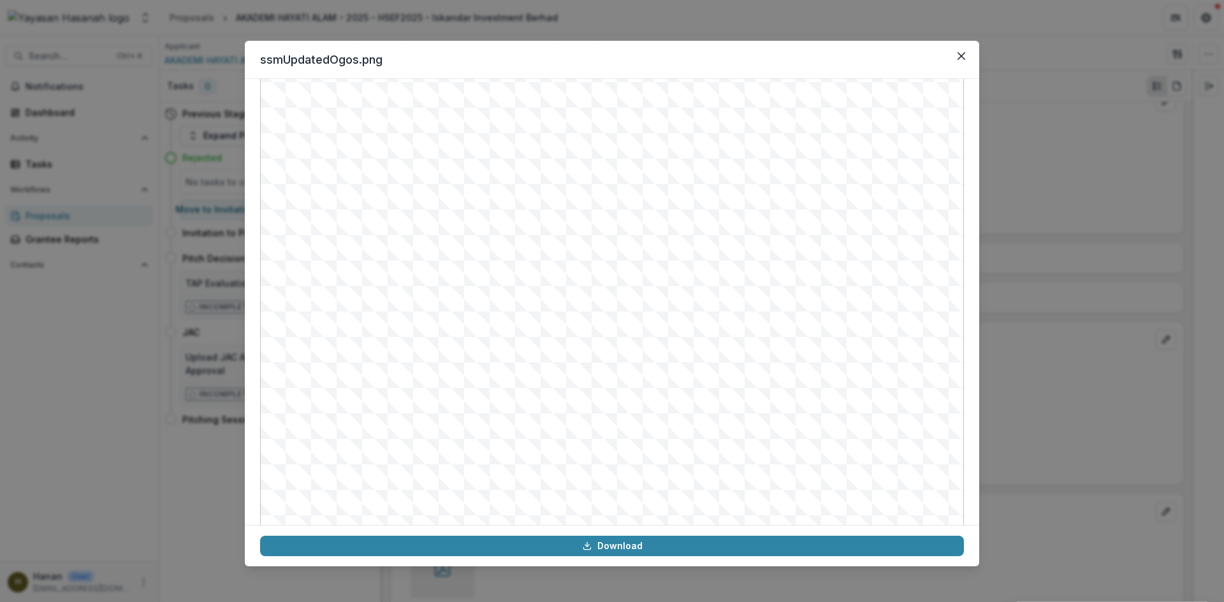
scroll to position [0, 0]
click at [1042, 349] on div "ssmUpdatedOgos.png Download" at bounding box center [612, 301] width 1224 height 602
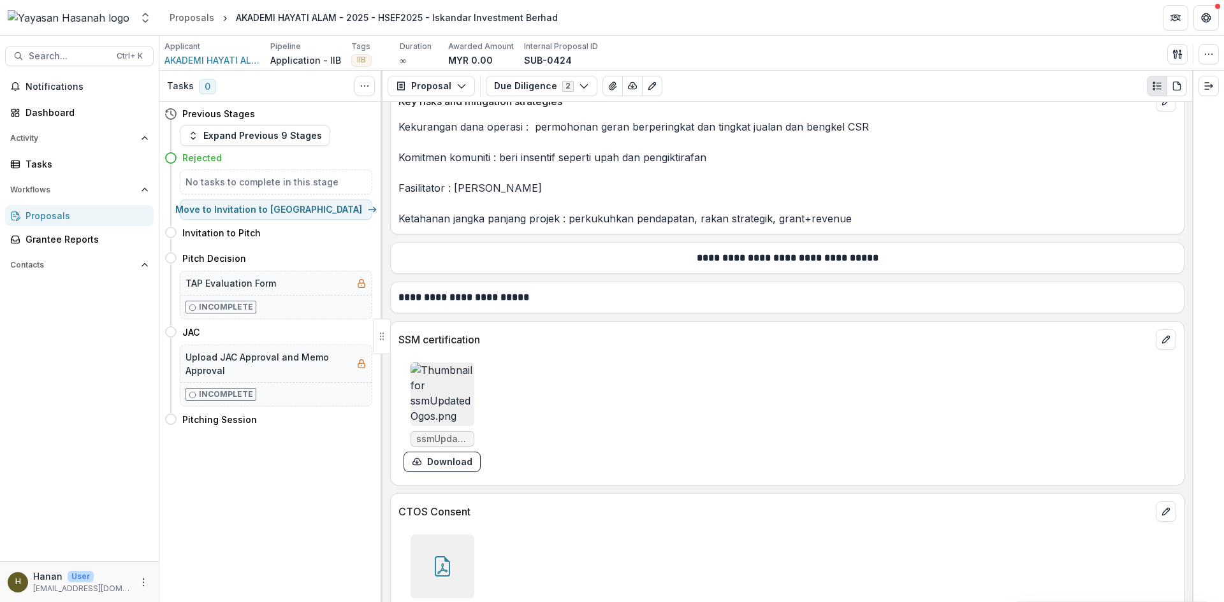
click at [530, 358] on div "ssmUpdatedOgos.png Download" at bounding box center [589, 418] width 382 height 120
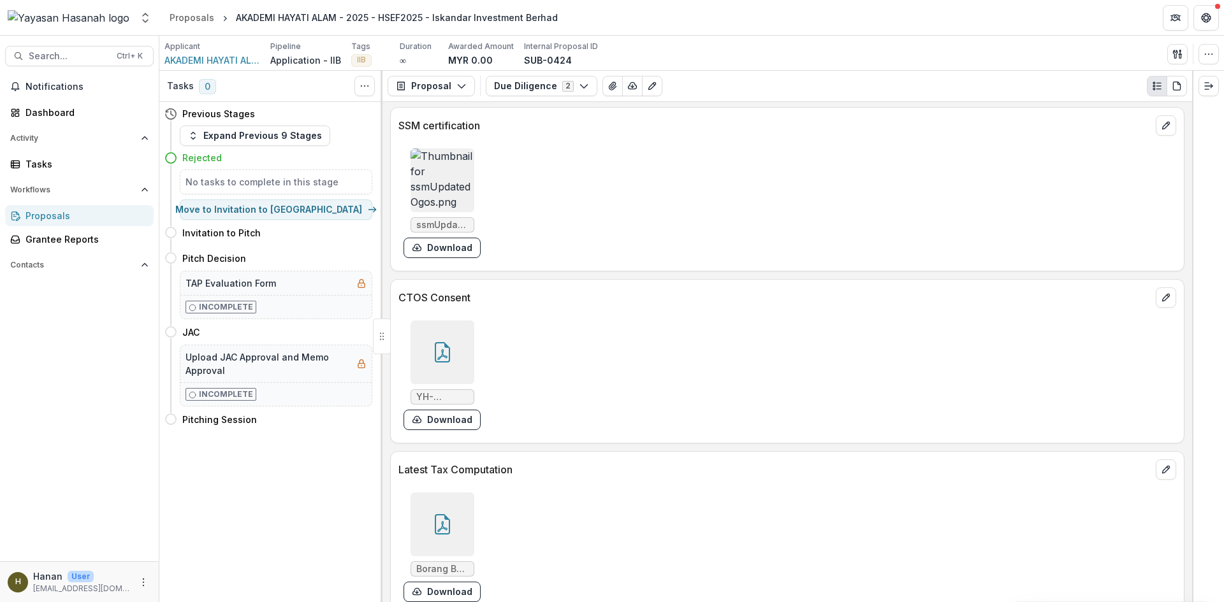
scroll to position [5278, 0]
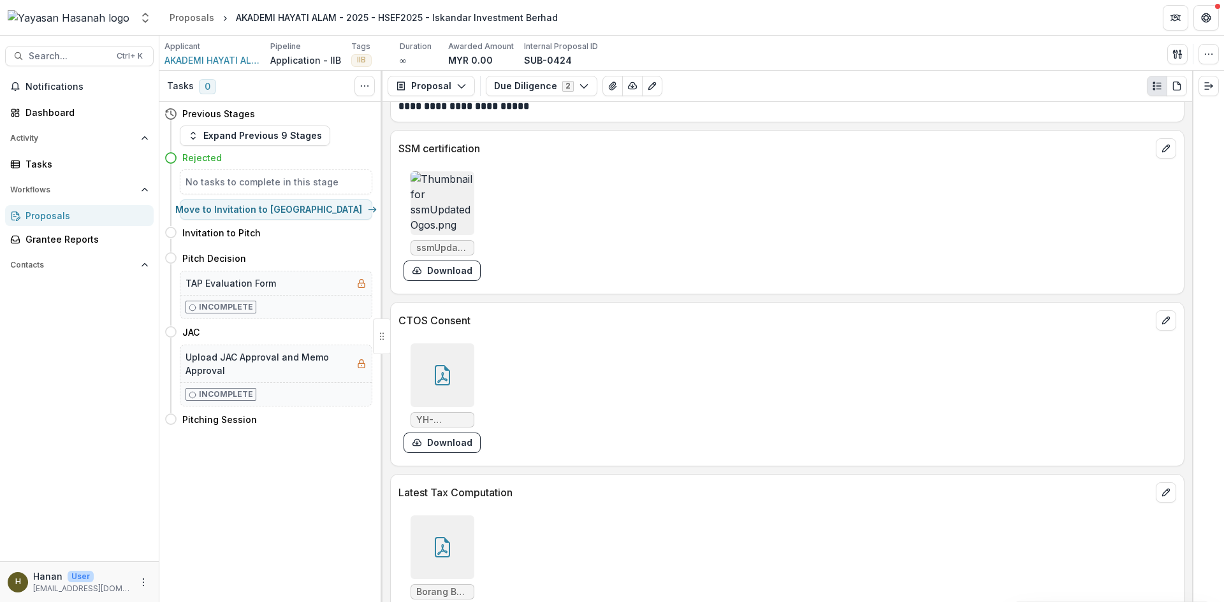
click at [470, 184] on img at bounding box center [443, 203] width 64 height 64
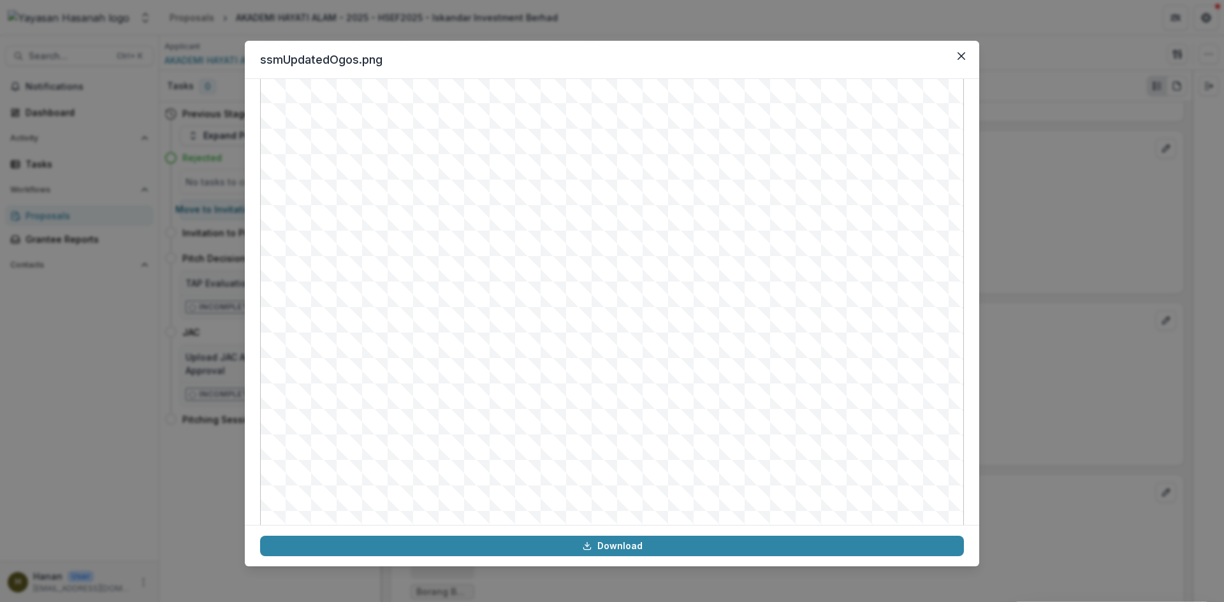
scroll to position [64, 0]
click at [1011, 377] on div "ssmUpdatedOgos.png Download" at bounding box center [612, 301] width 1224 height 602
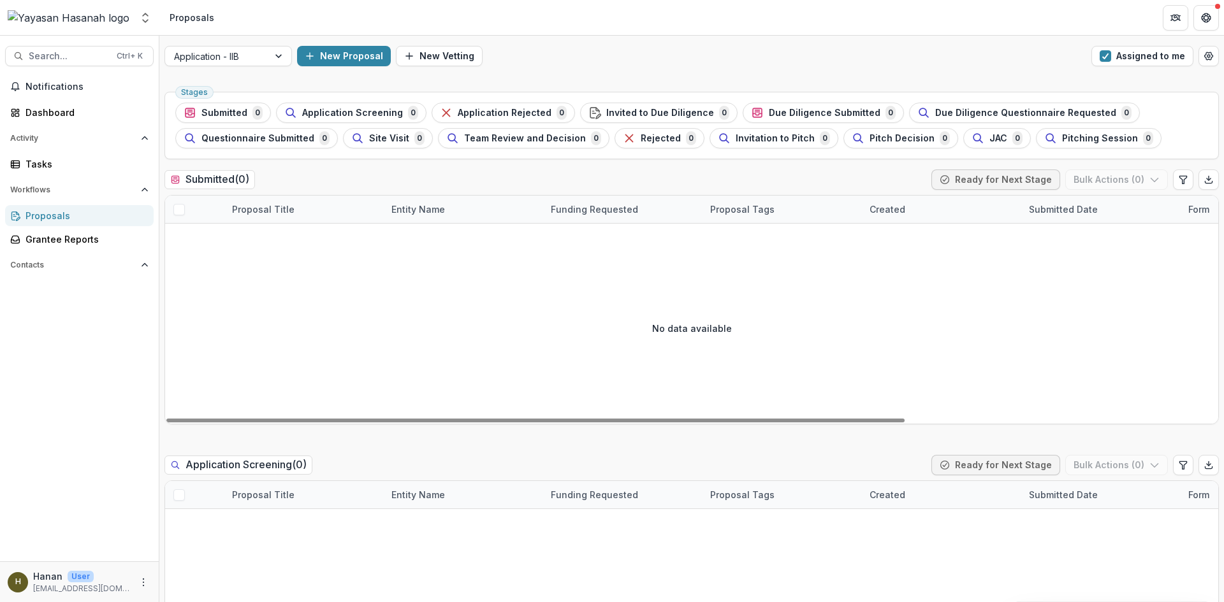
drag, startPoint x: 1116, startPoint y: 52, endPoint x: 1106, endPoint y: 82, distance: 31.4
click at [1116, 52] on button "Assigned to me" at bounding box center [1142, 56] width 102 height 20
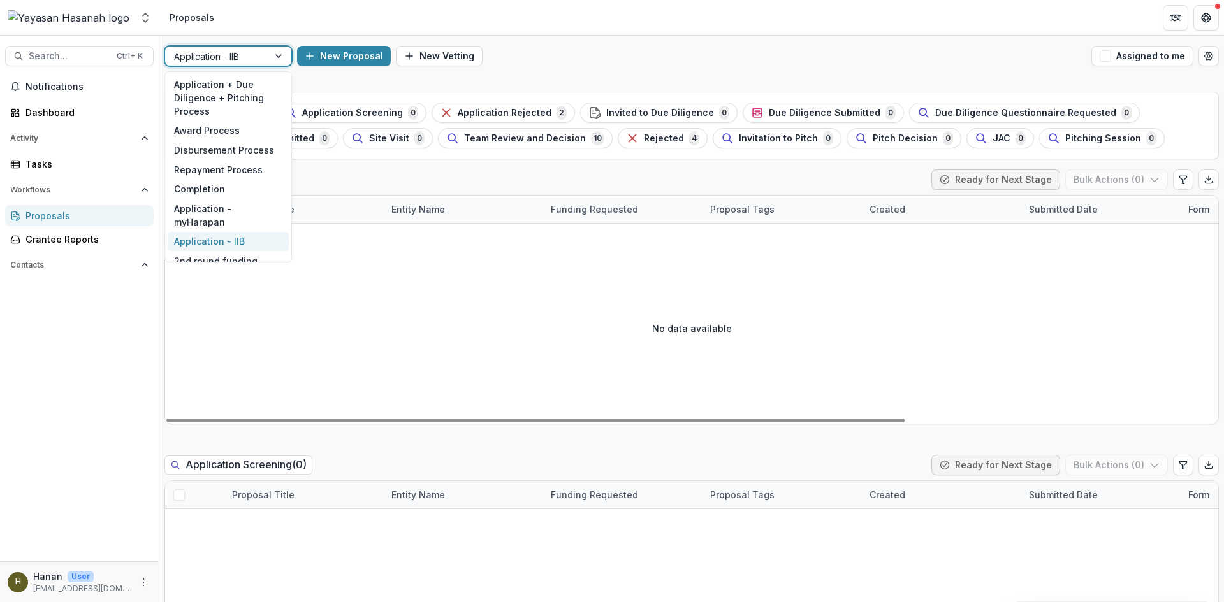
click at [211, 57] on div at bounding box center [216, 56] width 85 height 16
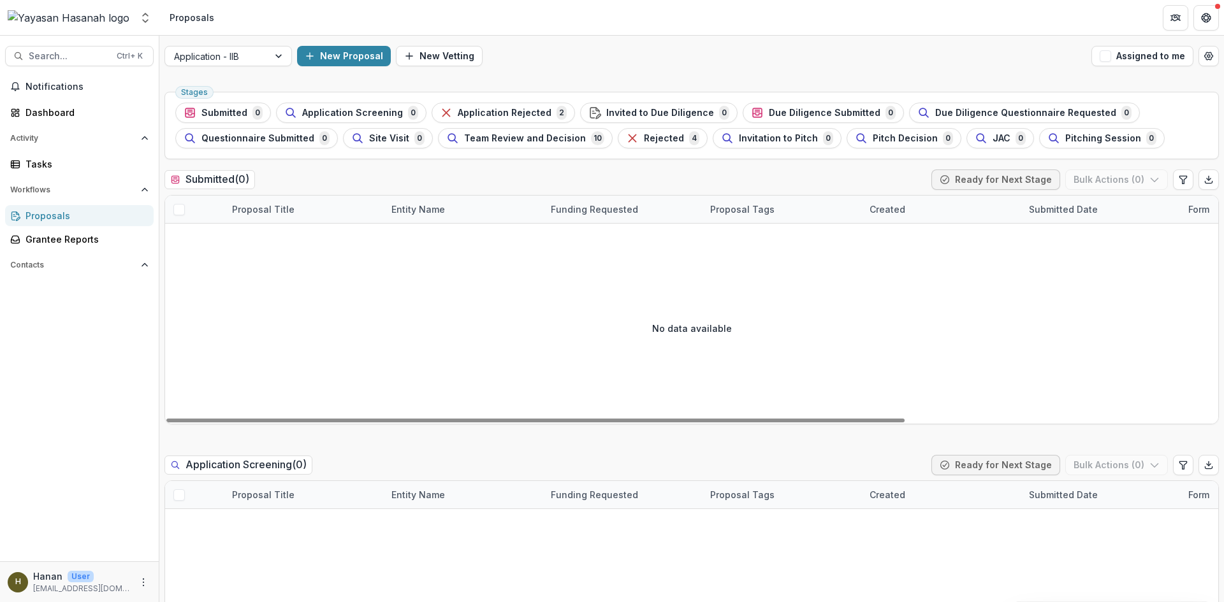
click at [604, 320] on div "No data available" at bounding box center [691, 328] width 1053 height 191
click at [238, 52] on div at bounding box center [216, 56] width 85 height 16
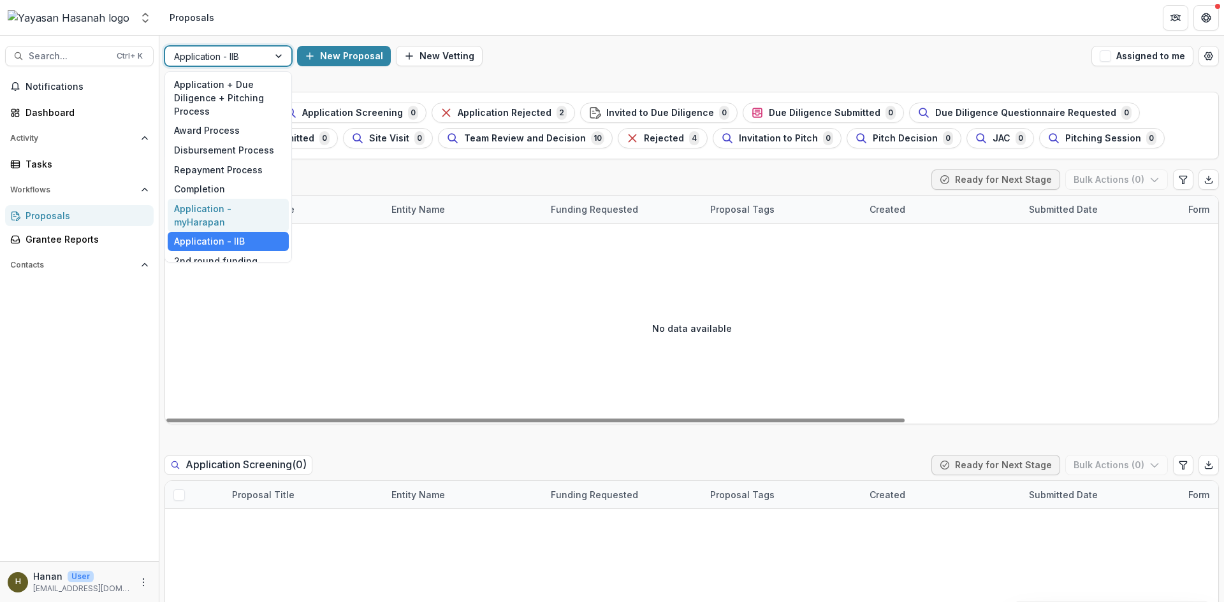
scroll to position [50, 0]
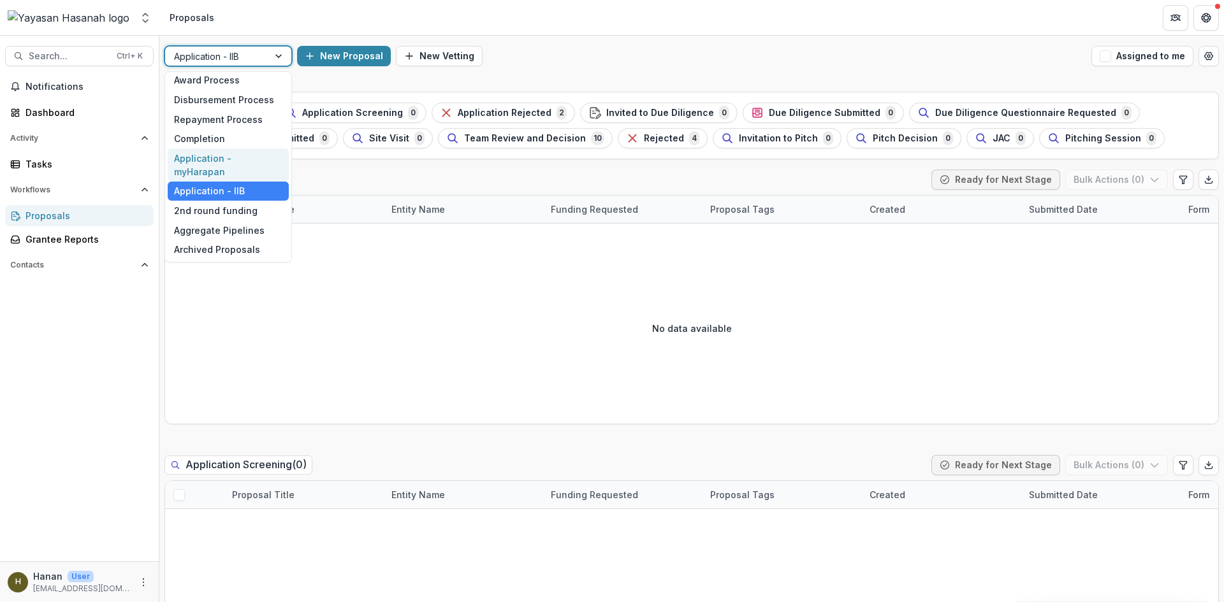
click at [245, 173] on div "Application - myHarapan" at bounding box center [228, 165] width 121 height 33
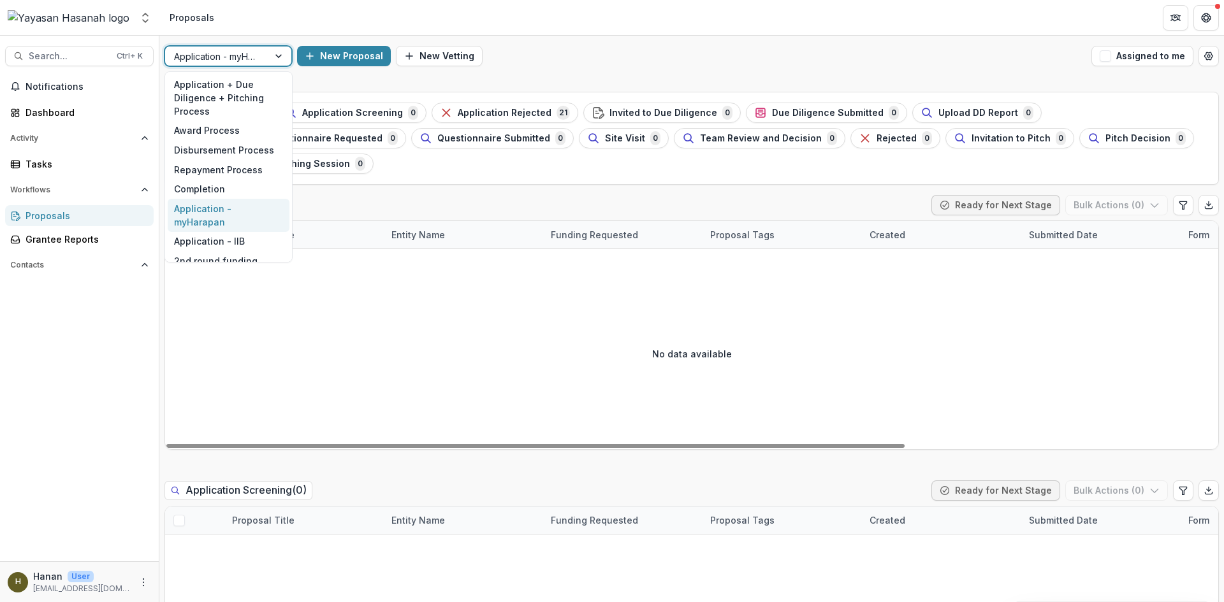
click at [249, 66] on div "Application - myHarapan" at bounding box center [227, 56] width 127 height 20
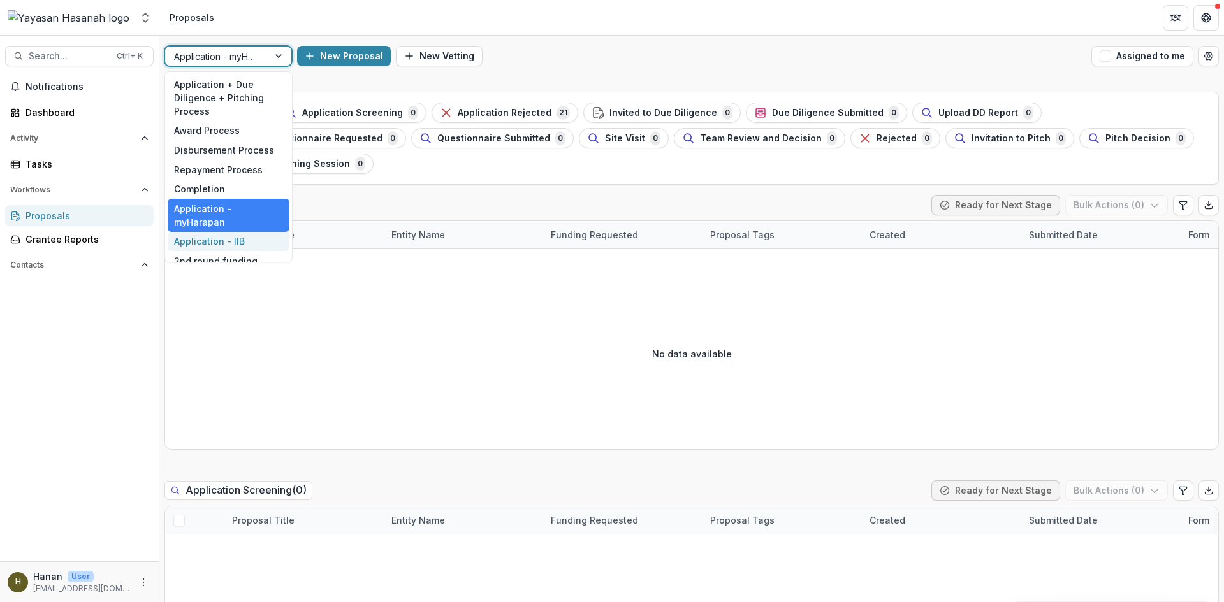
click at [262, 241] on div "Application - IIB" at bounding box center [229, 242] width 122 height 20
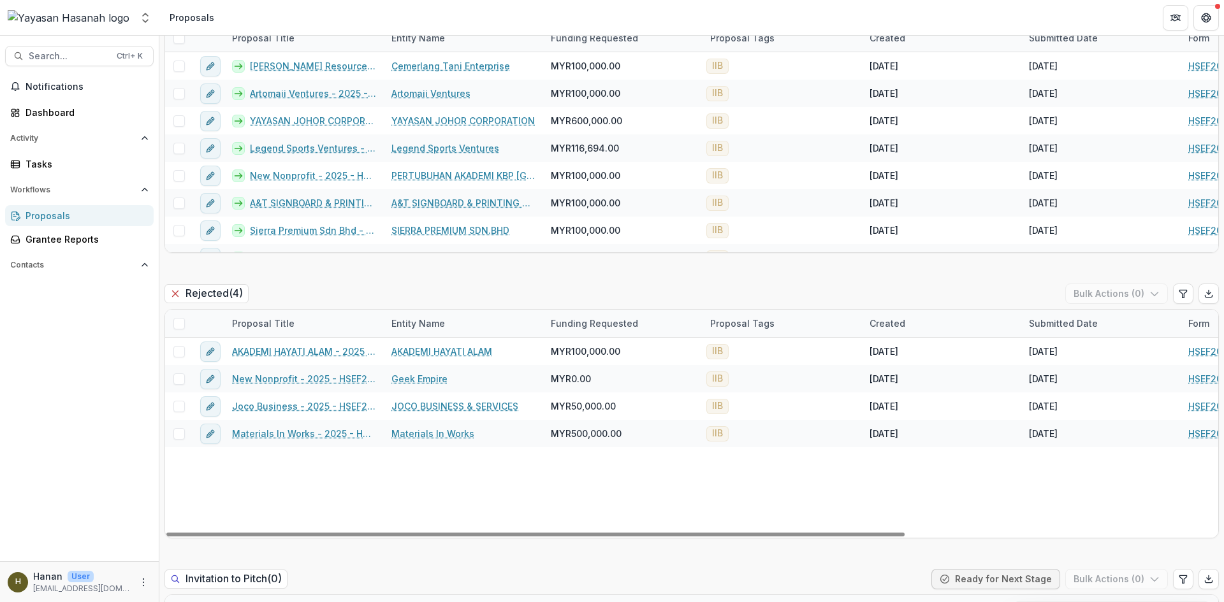
scroll to position [2329, 0]
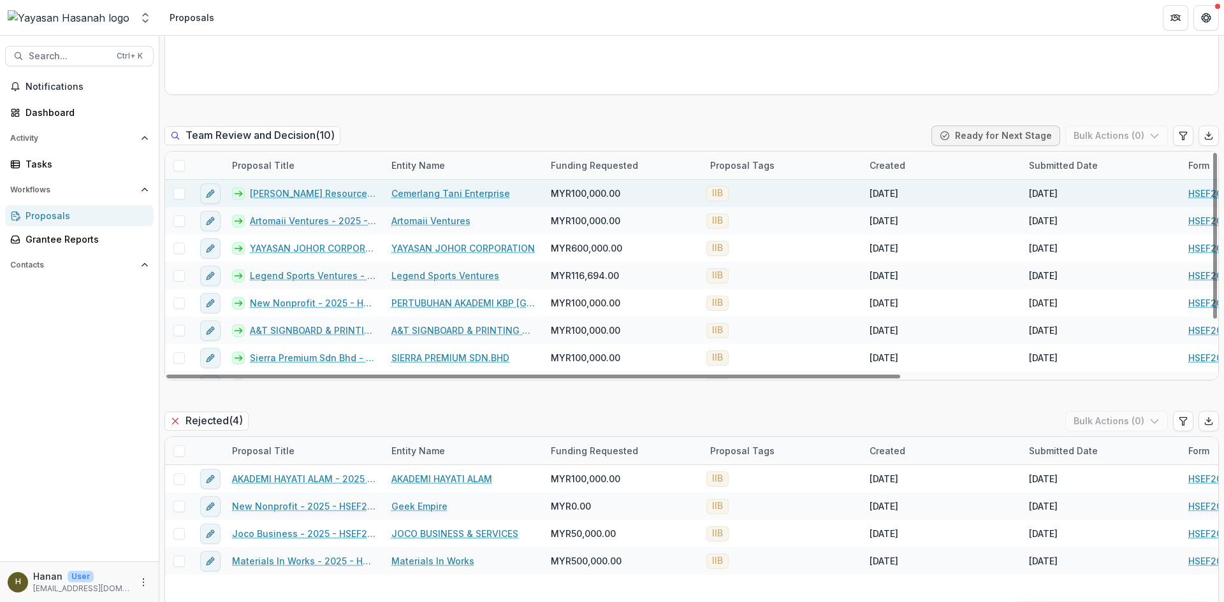
click at [438, 190] on link "Cemerlang Tani Enterprise" at bounding box center [450, 193] width 119 height 13
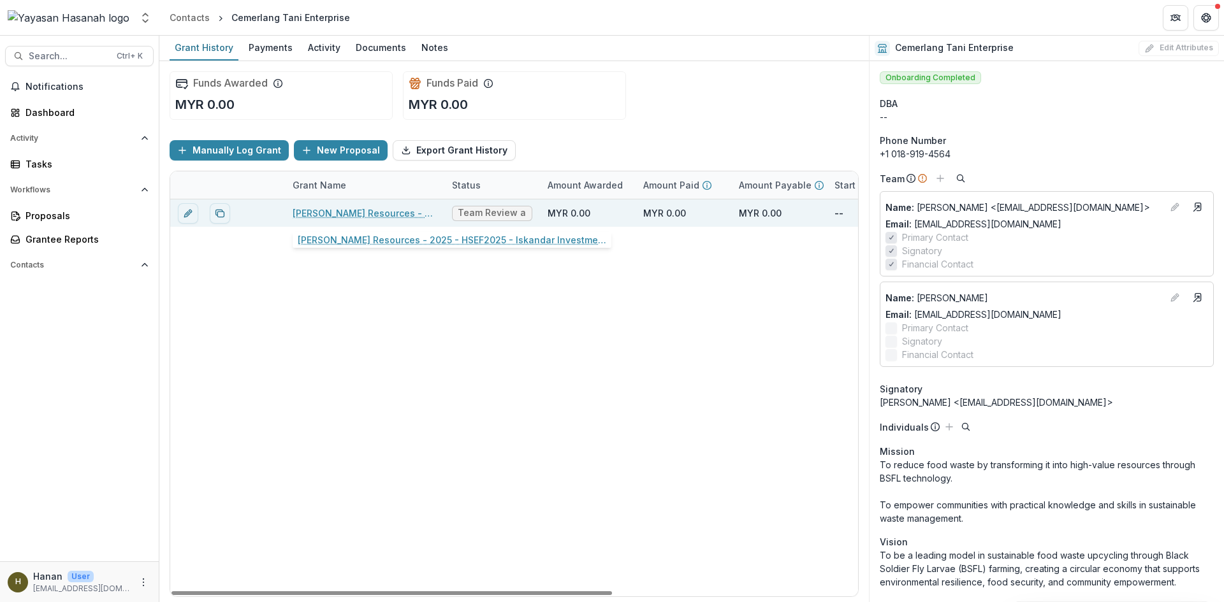
click at [400, 214] on link "AF Bright Resources - 2025 - HSEF2025 - Iskandar Investment Berhad" at bounding box center [365, 213] width 144 height 13
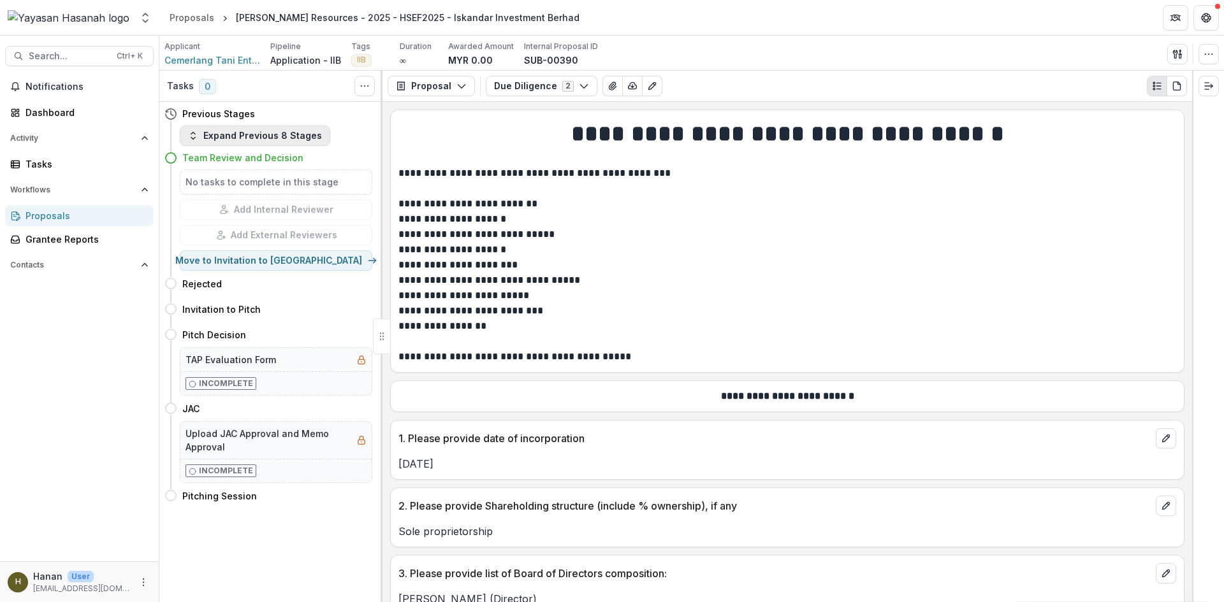
click at [256, 140] on button "Expand Previous 8 Stages" at bounding box center [255, 136] width 150 height 20
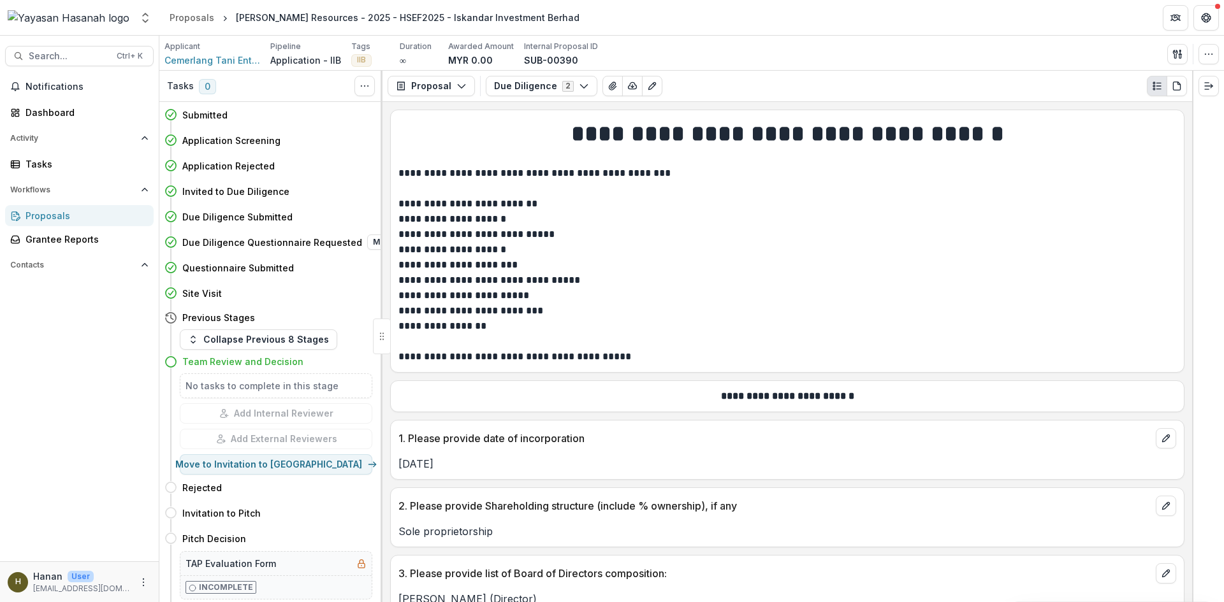
click at [255, 238] on h4 "Due Diligence Questionnaire Requested" at bounding box center [272, 242] width 180 height 13
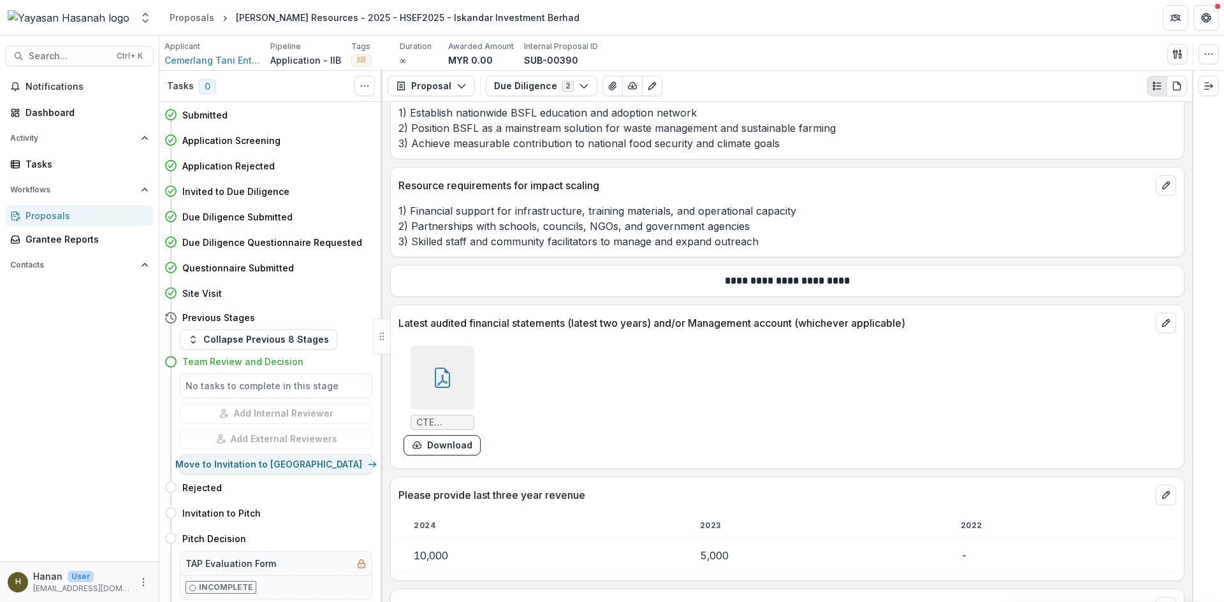
scroll to position [4845, 0]
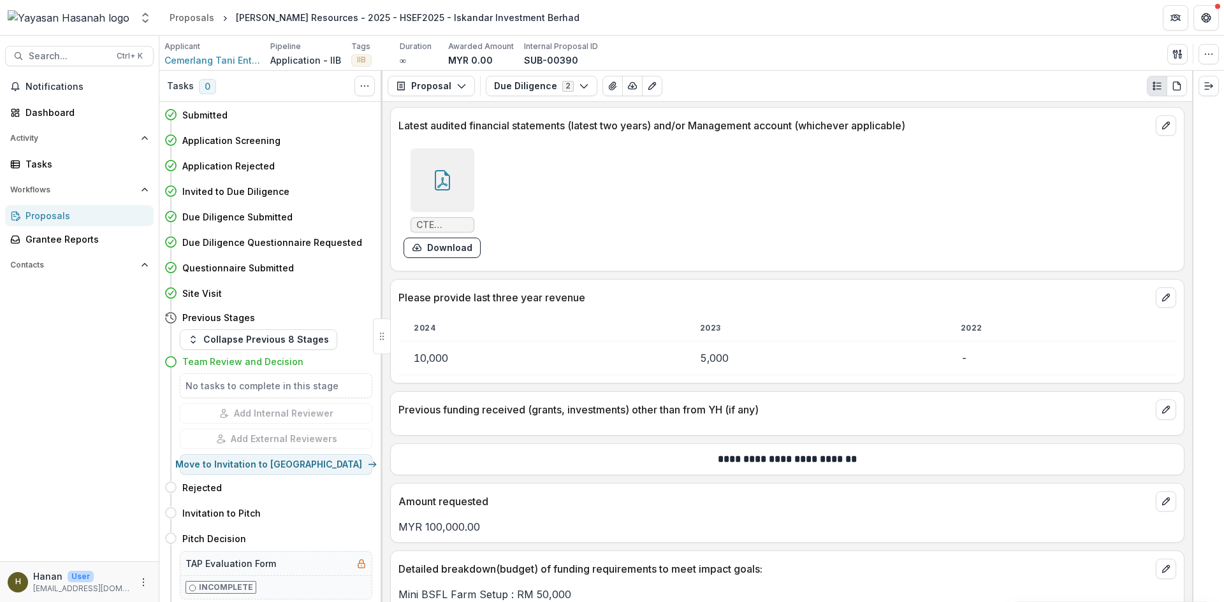
click at [451, 180] on div at bounding box center [443, 181] width 64 height 64
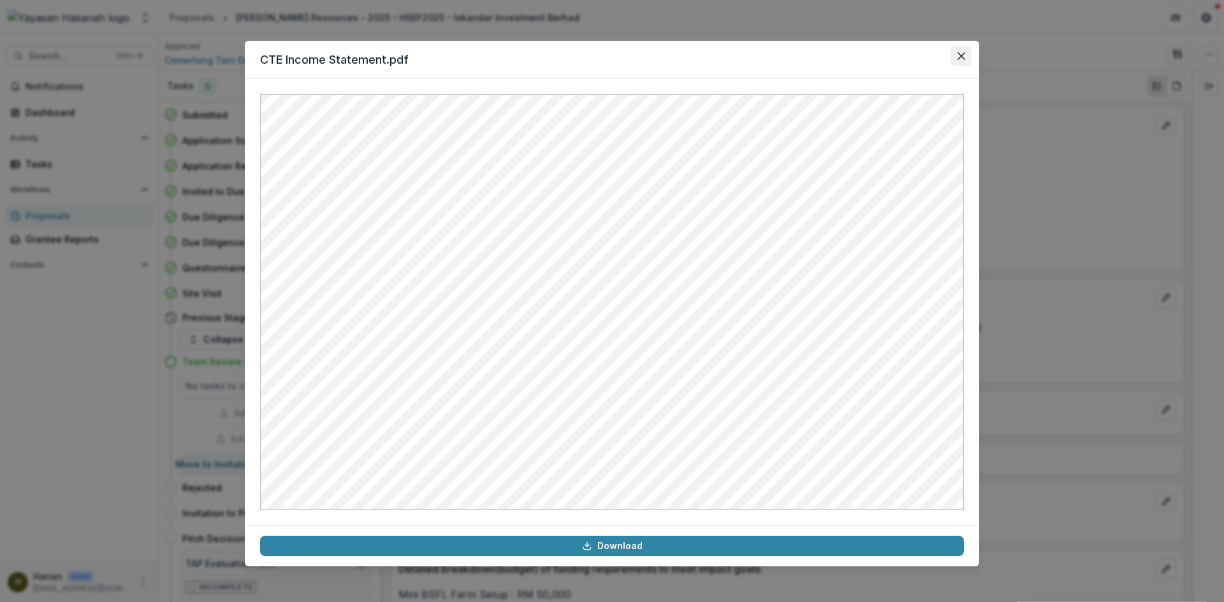
click at [961, 61] on button "Close" at bounding box center [961, 56] width 20 height 20
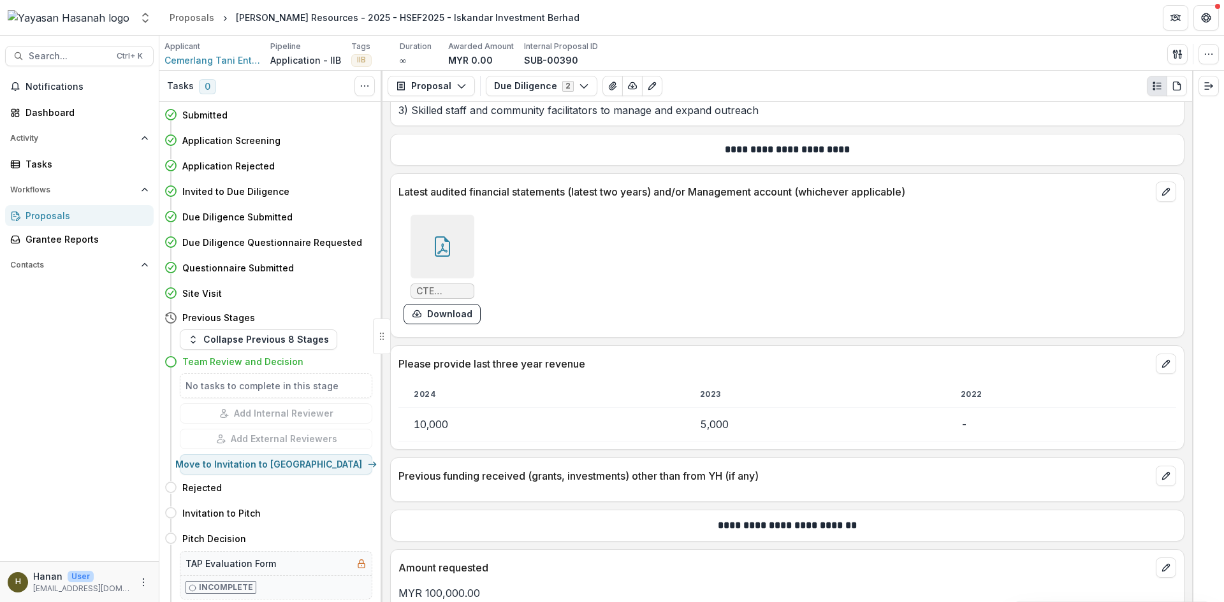
scroll to position [4781, 0]
click at [441, 256] on div at bounding box center [443, 244] width 64 height 64
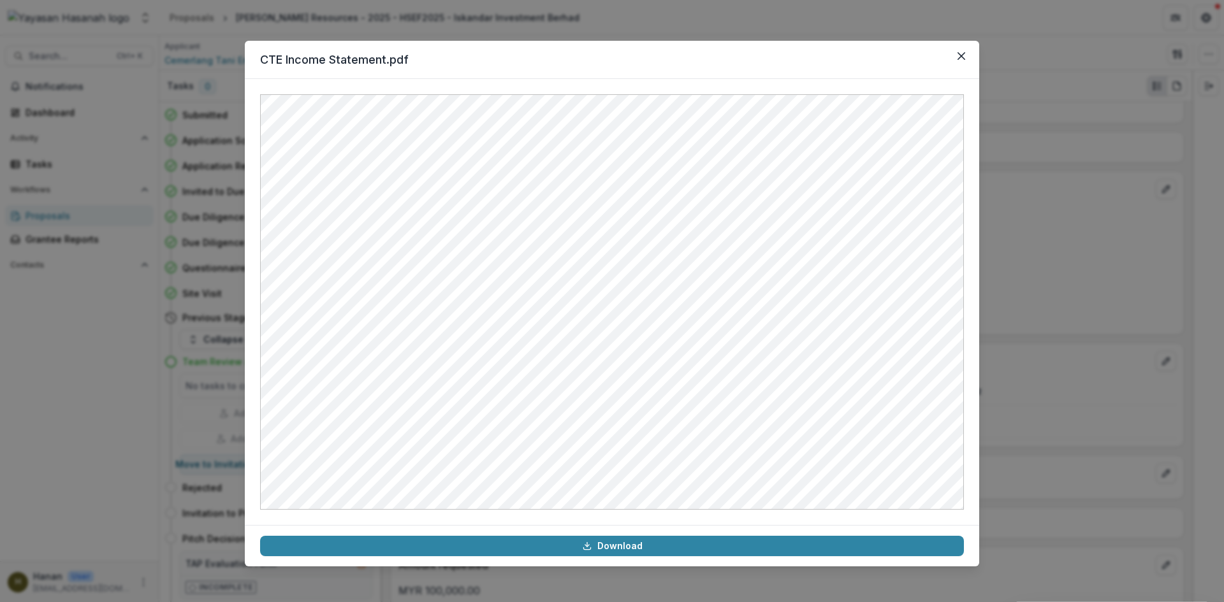
click at [1003, 270] on div "CTE Income Statement.pdf Download" at bounding box center [612, 301] width 1224 height 602
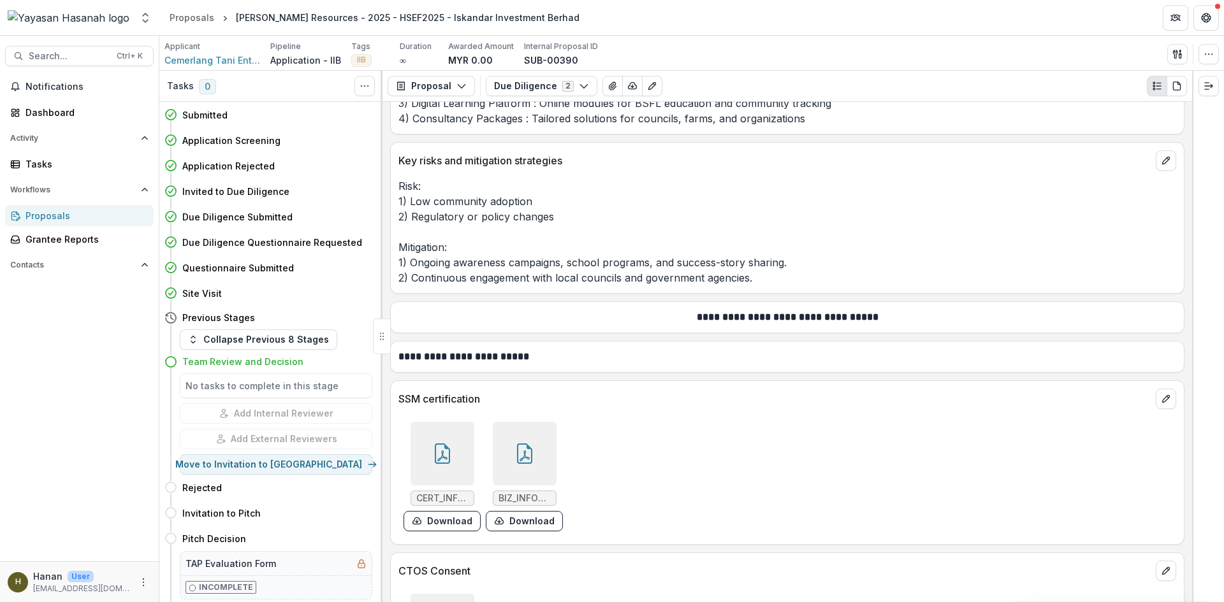
scroll to position [6693, 0]
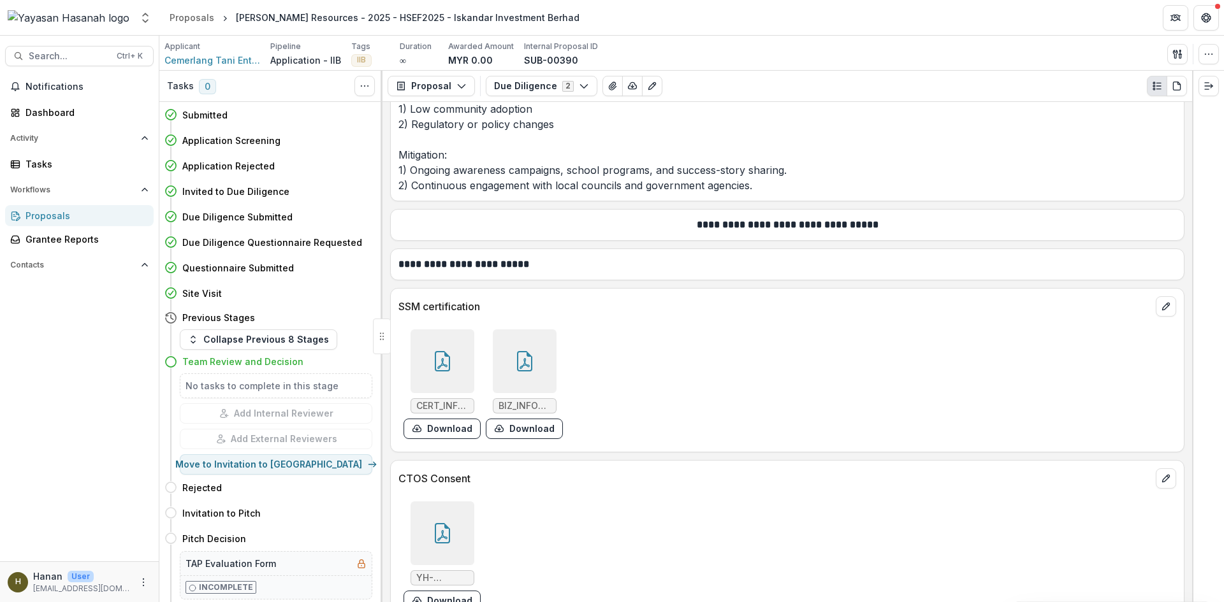
click at [448, 358] on icon at bounding box center [442, 361] width 15 height 20
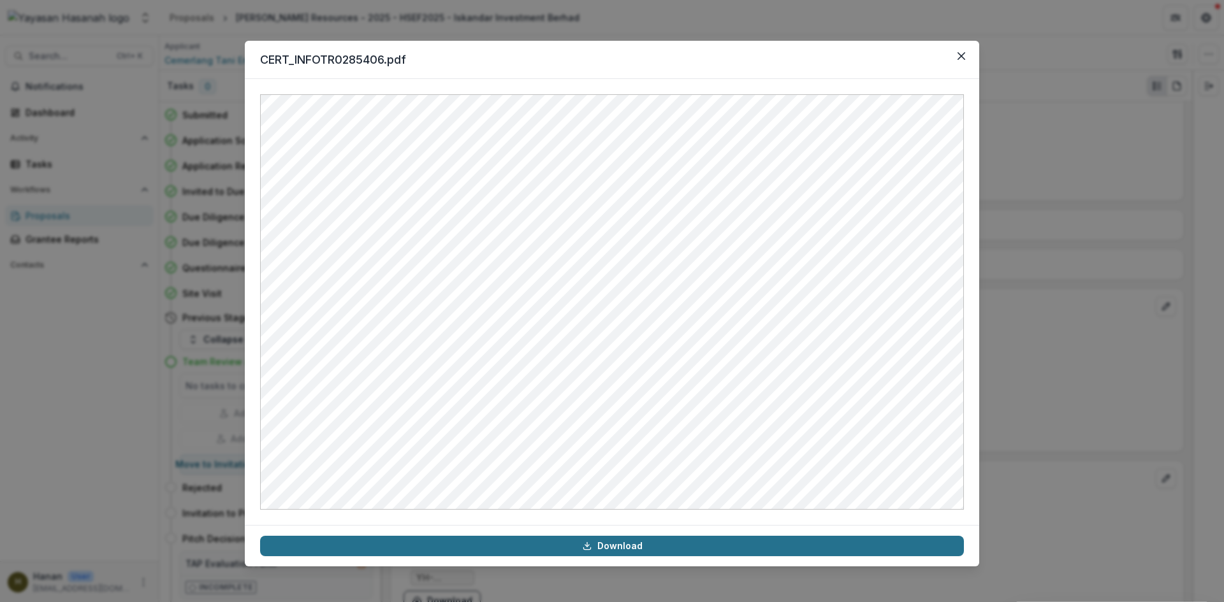
click at [634, 545] on link "Download" at bounding box center [612, 546] width 704 height 20
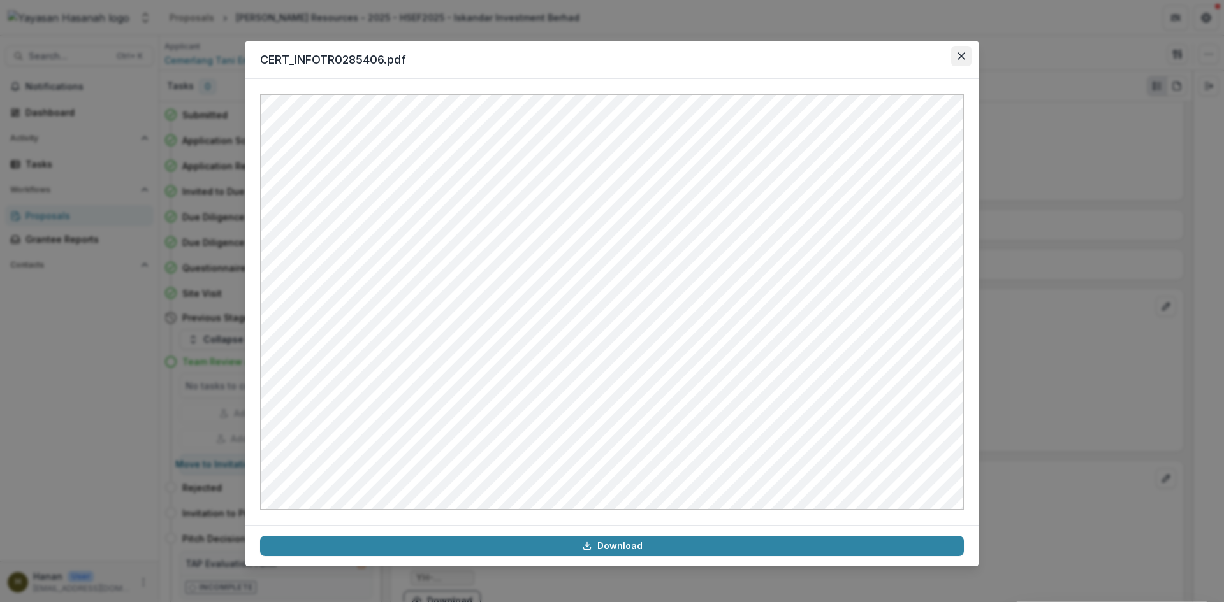
click at [960, 62] on button "Close" at bounding box center [961, 56] width 20 height 20
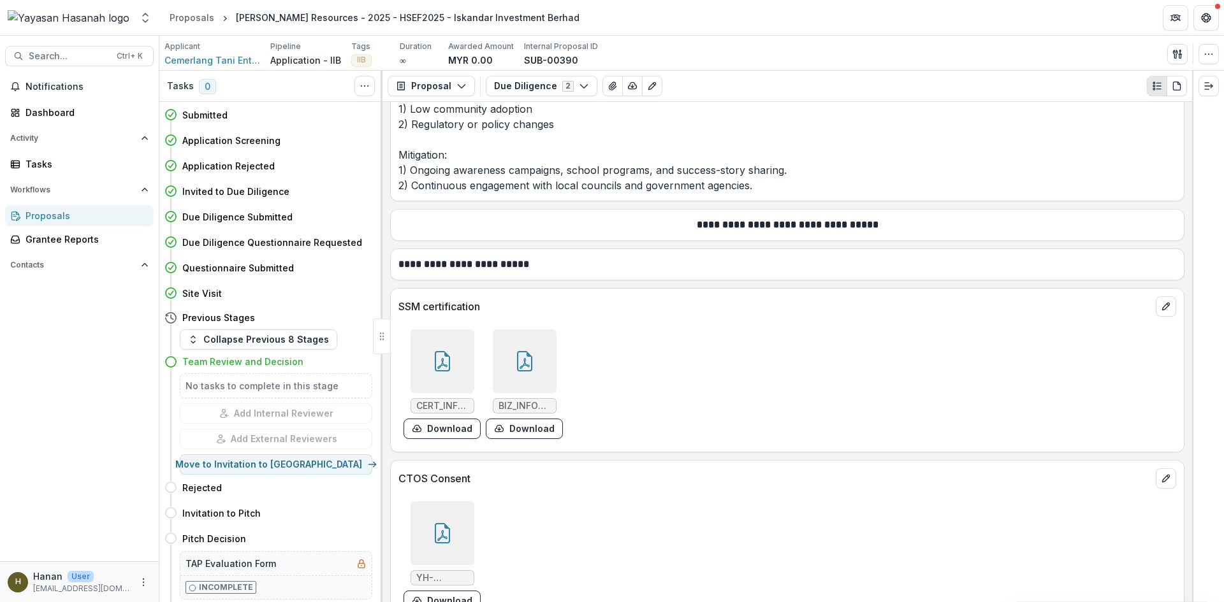
click at [544, 371] on div at bounding box center [525, 362] width 64 height 64
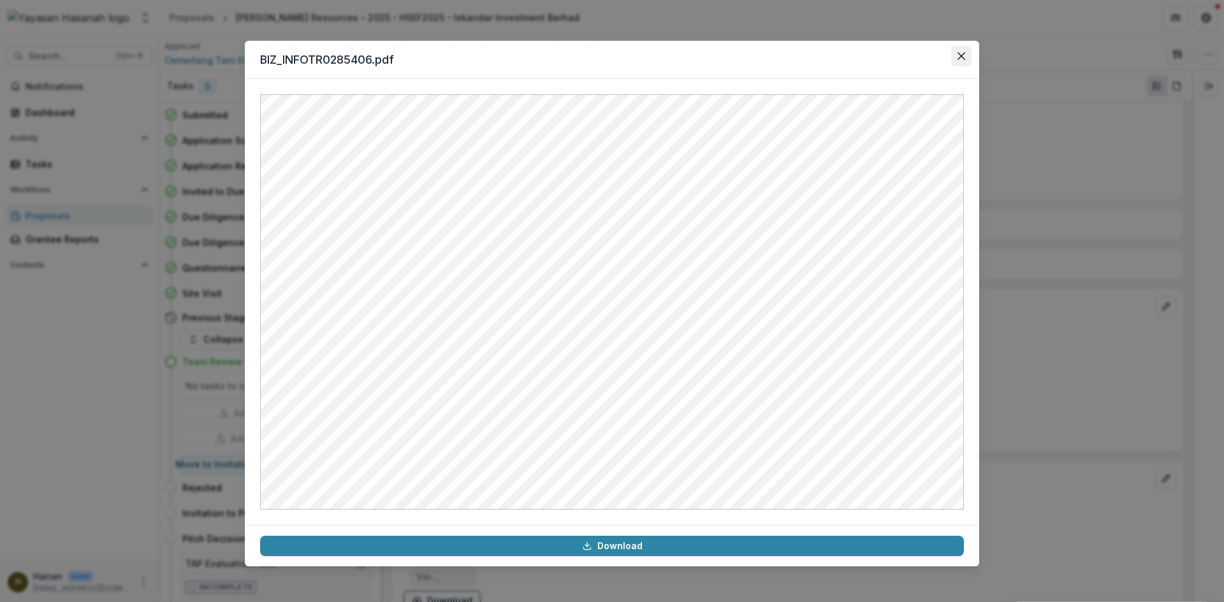
click at [966, 63] on button "Close" at bounding box center [961, 56] width 20 height 20
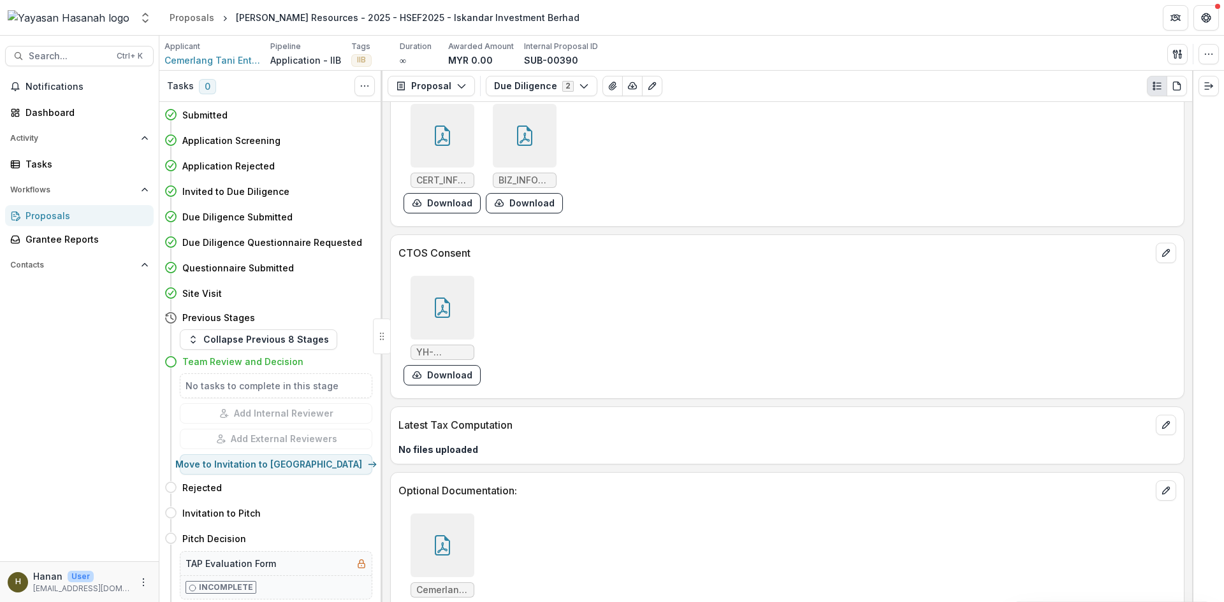
scroll to position [6948, 0]
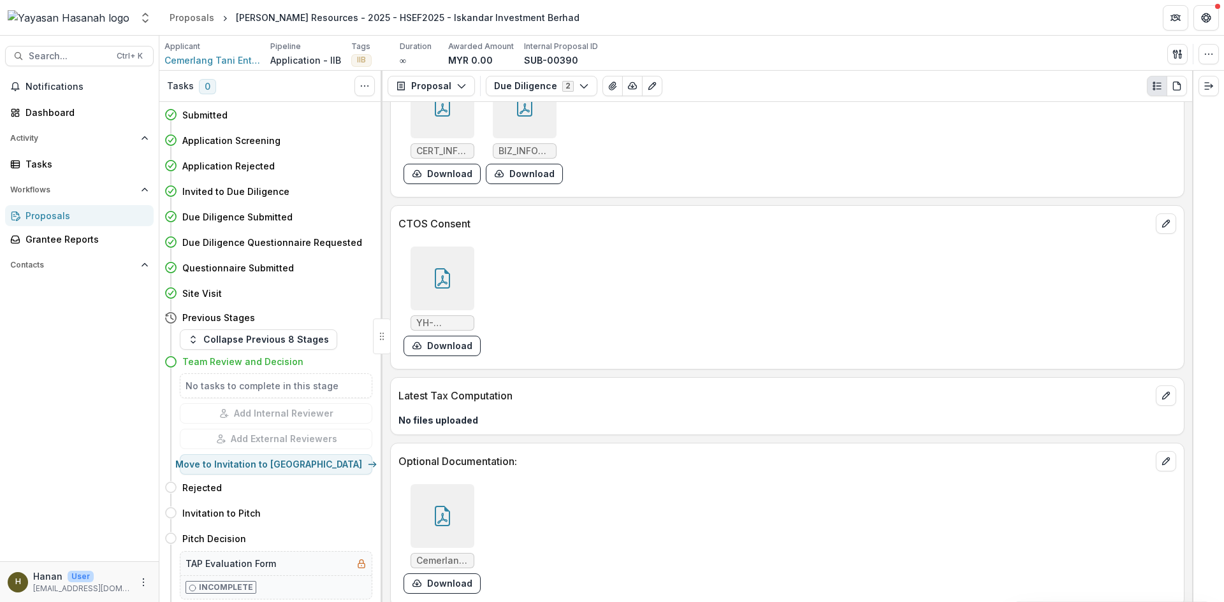
click at [457, 280] on div at bounding box center [443, 279] width 64 height 64
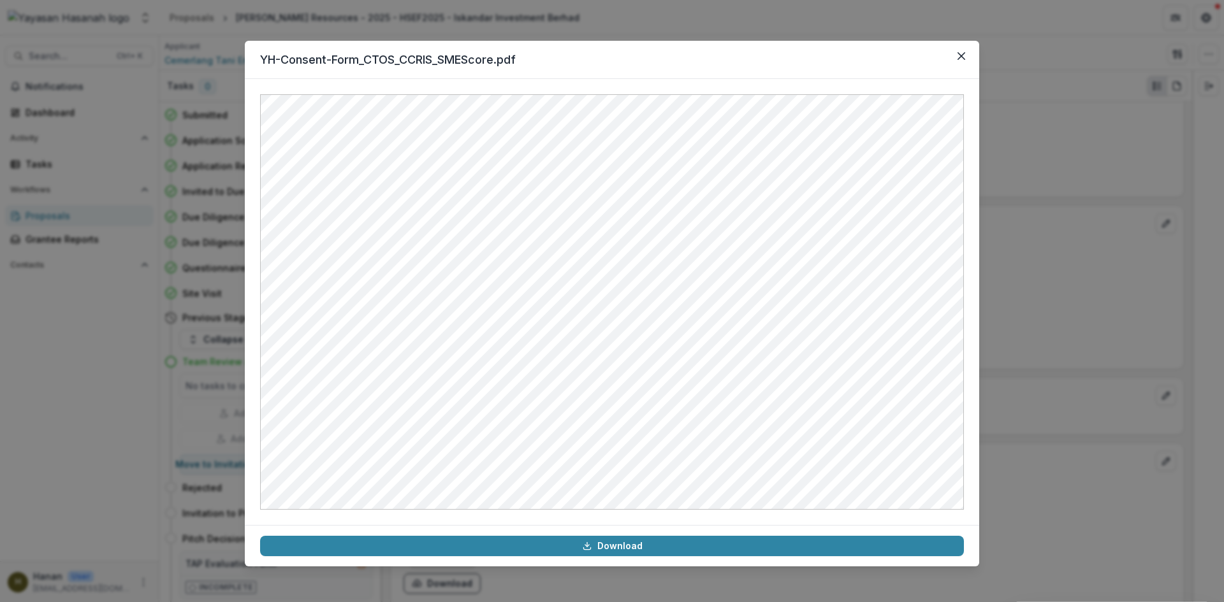
click at [994, 346] on div "YH-Consent-Form_CTOS_CCRIS_SMEScore.pdf Download" at bounding box center [612, 301] width 1224 height 602
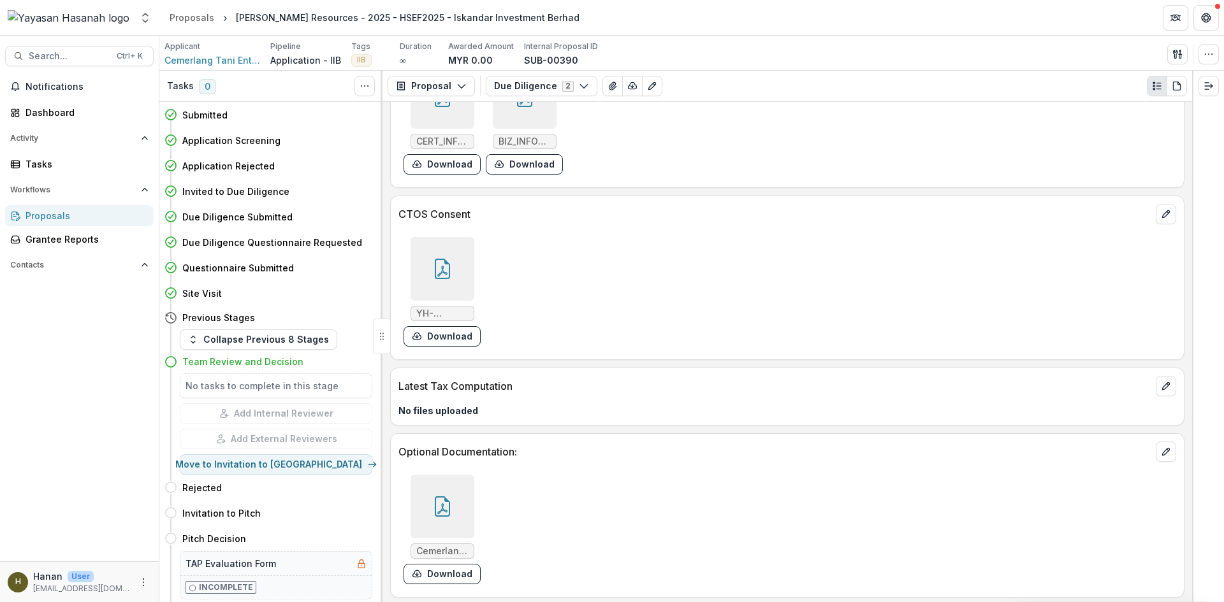
scroll to position [6961, 0]
click at [435, 504] on icon at bounding box center [442, 503] width 15 height 20
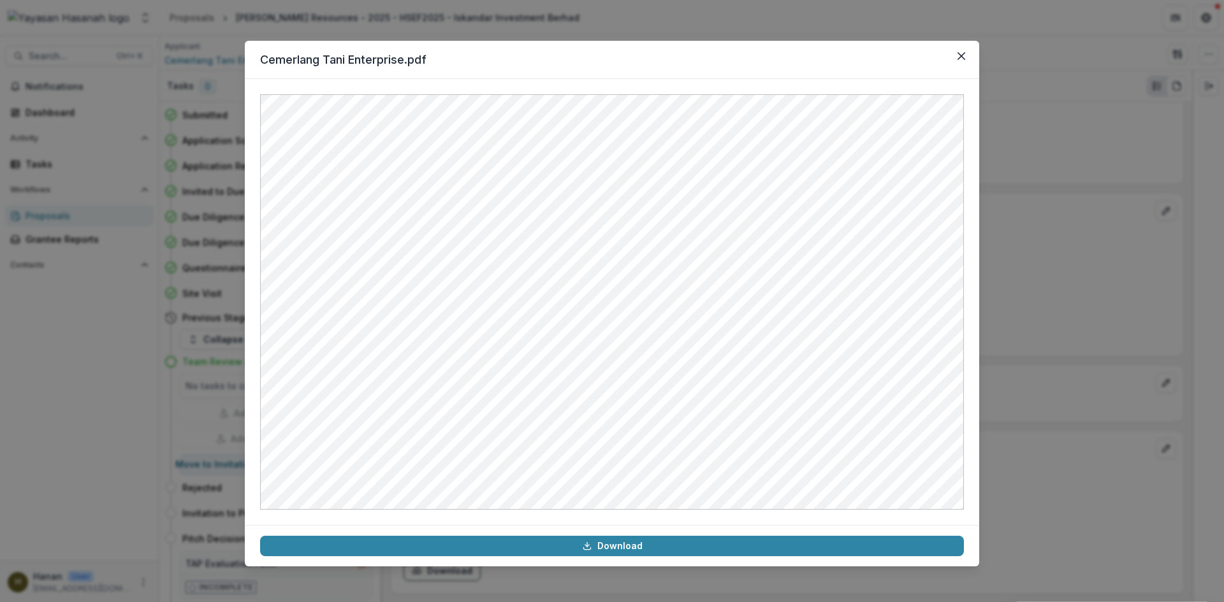
click at [1047, 215] on div "Cemerlang Tani Enterprise.pdf Download" at bounding box center [612, 301] width 1224 height 602
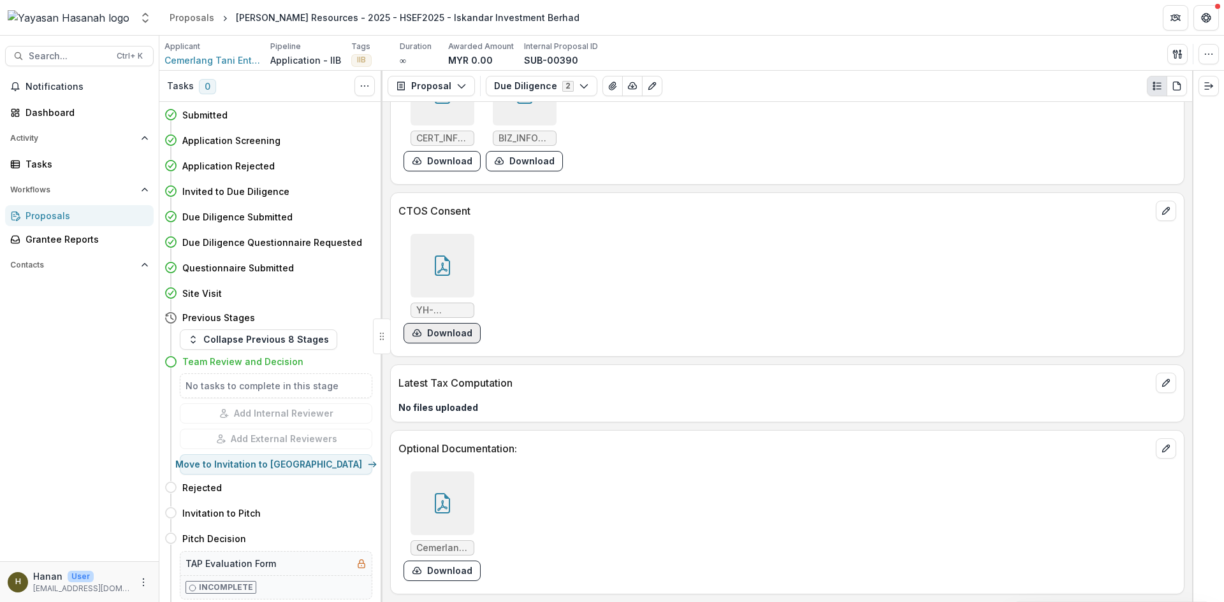
click at [458, 337] on button "Download" at bounding box center [442, 333] width 77 height 20
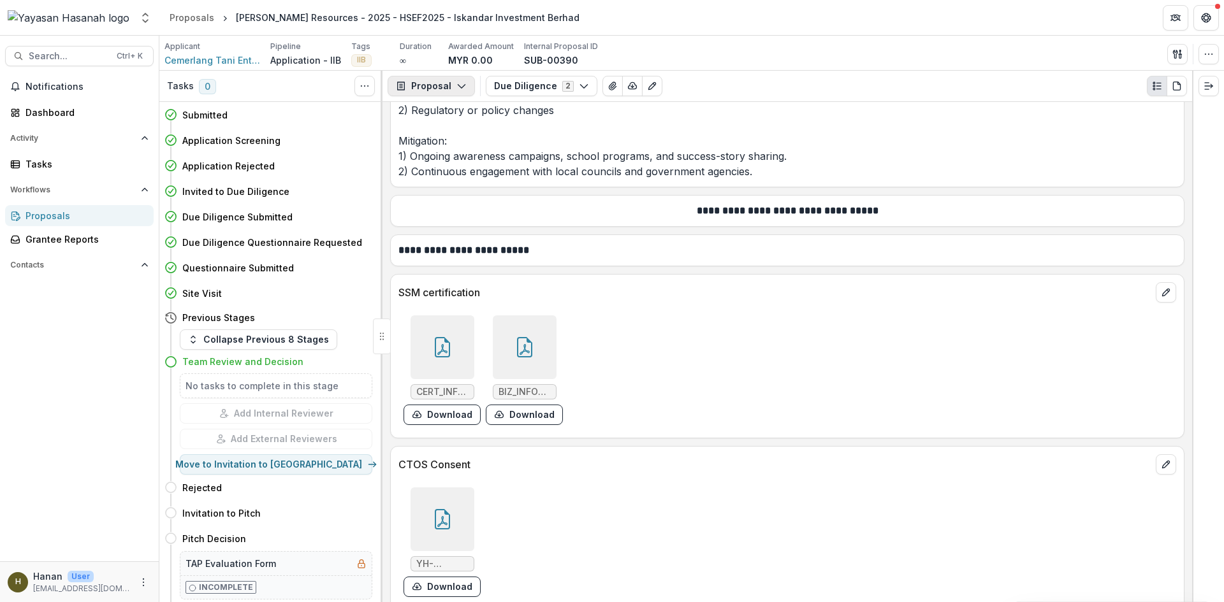
scroll to position [6706, 0]
click at [201, 17] on div "Proposals" at bounding box center [192, 17] width 45 height 13
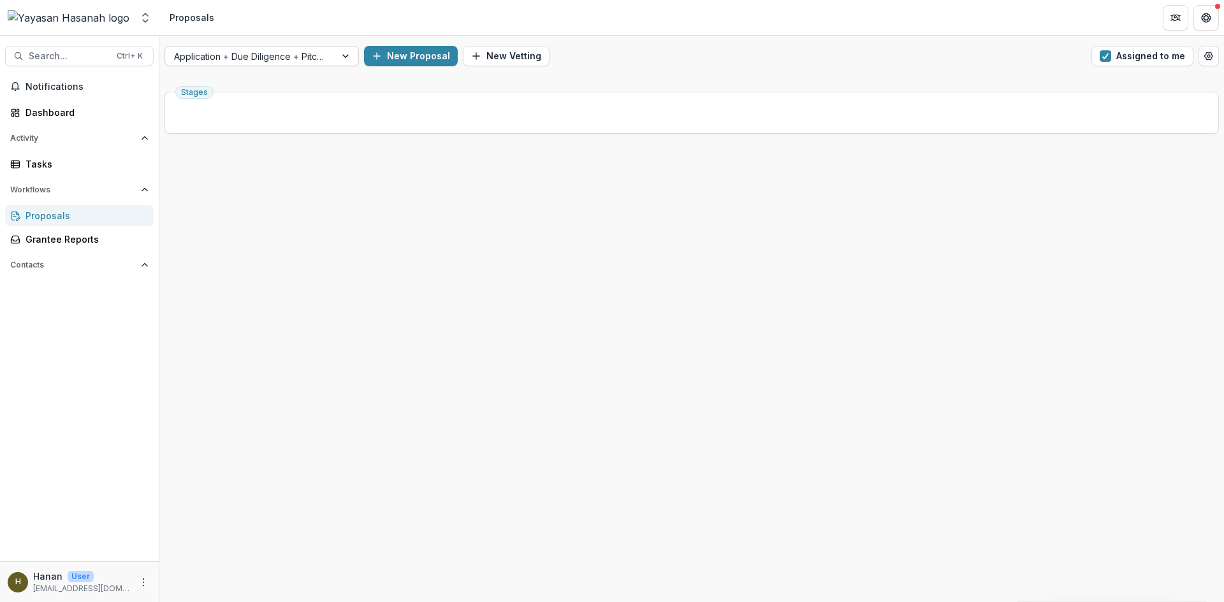
click at [307, 59] on div at bounding box center [250, 56] width 152 height 16
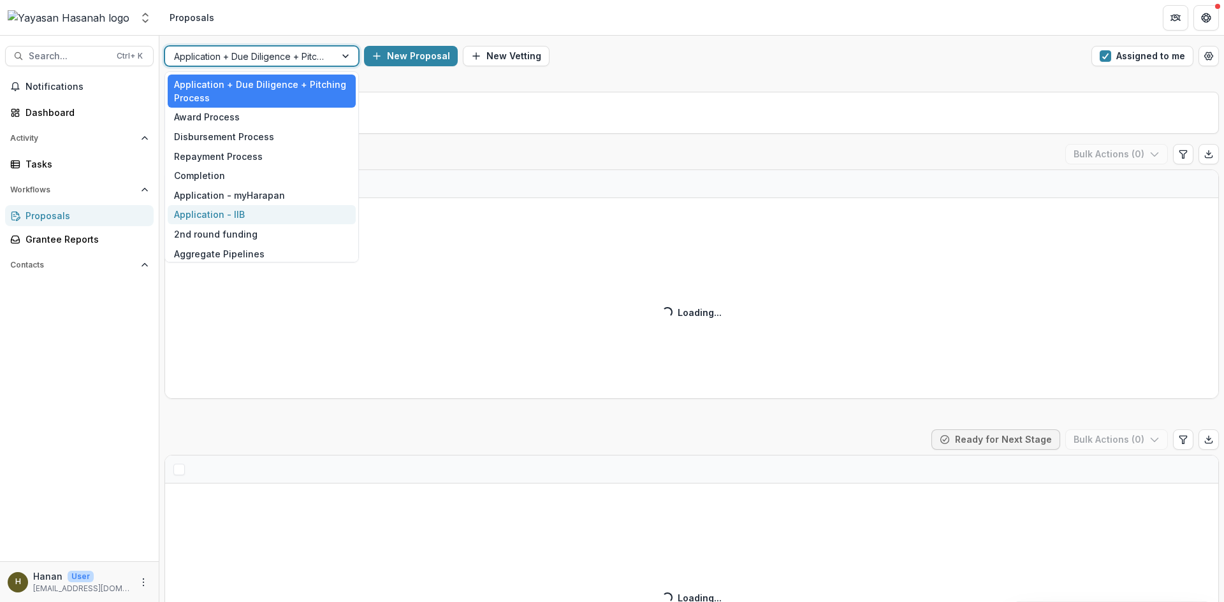
click at [305, 215] on div "Application - IIB" at bounding box center [262, 215] width 188 height 20
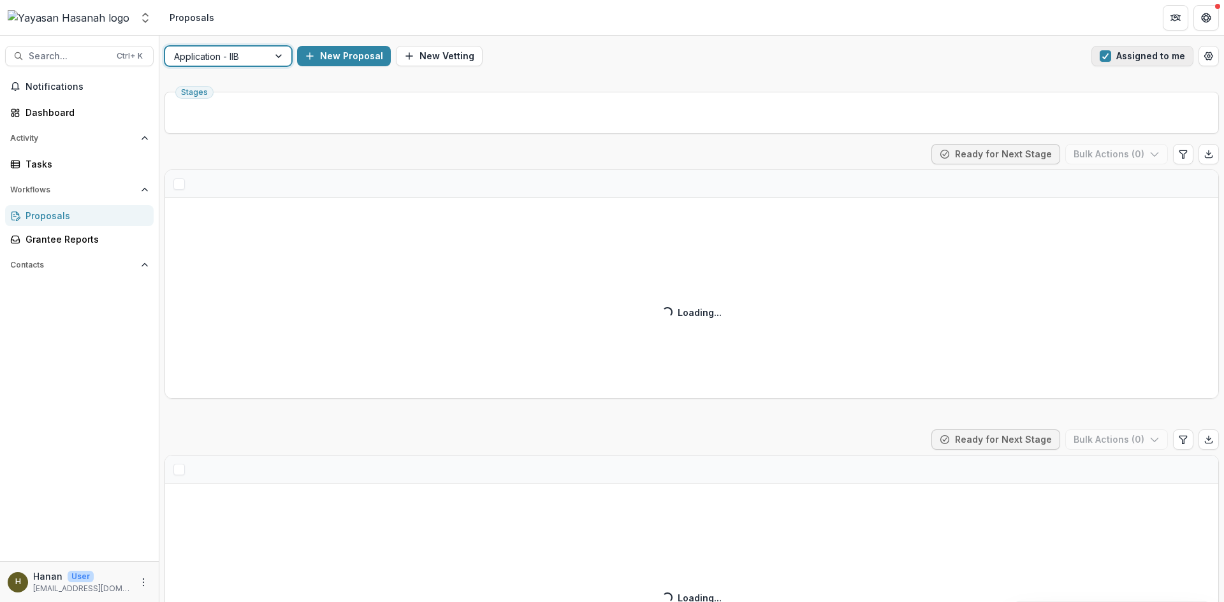
click at [1140, 61] on button "Assigned to me" at bounding box center [1142, 56] width 102 height 20
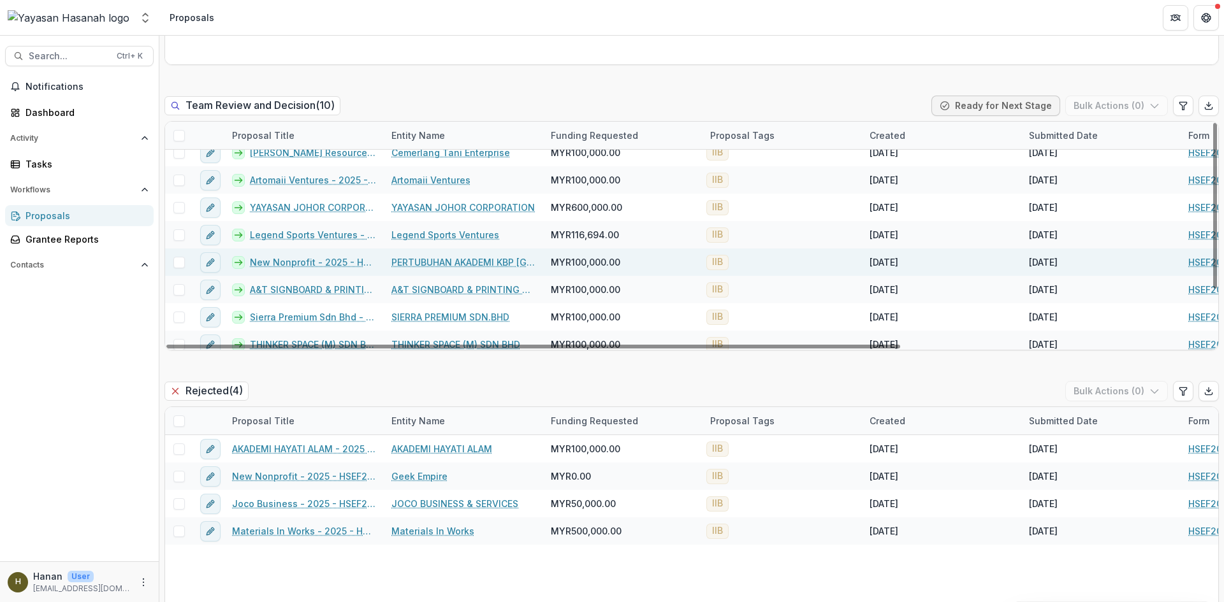
scroll to position [10, 0]
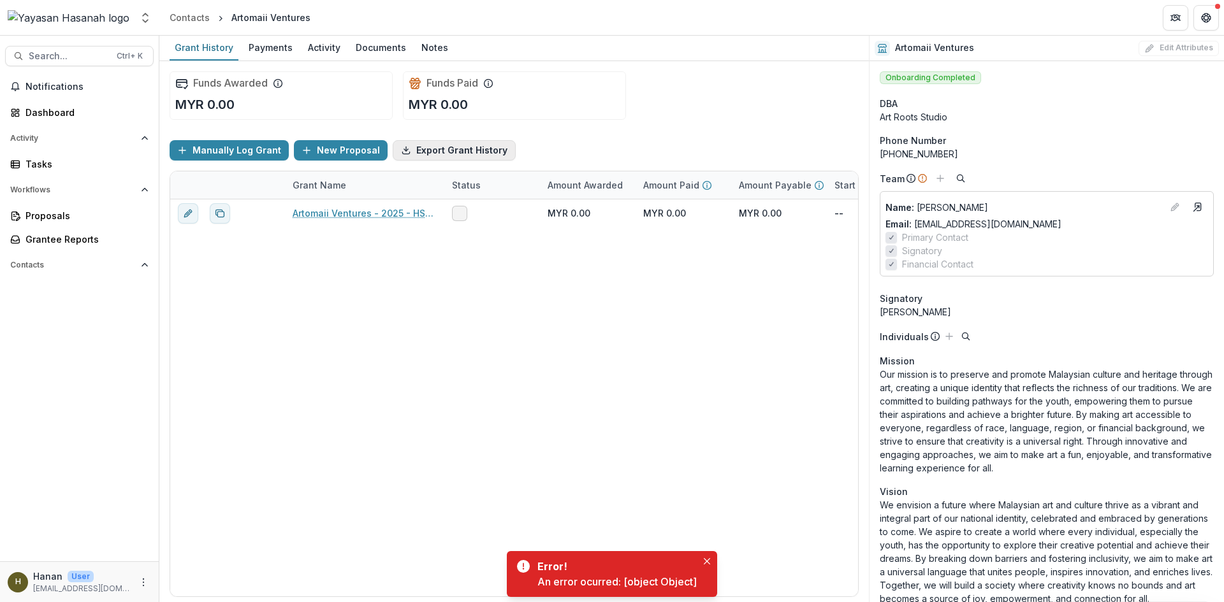
click at [432, 152] on button "Export Grant History" at bounding box center [454, 150] width 123 height 20
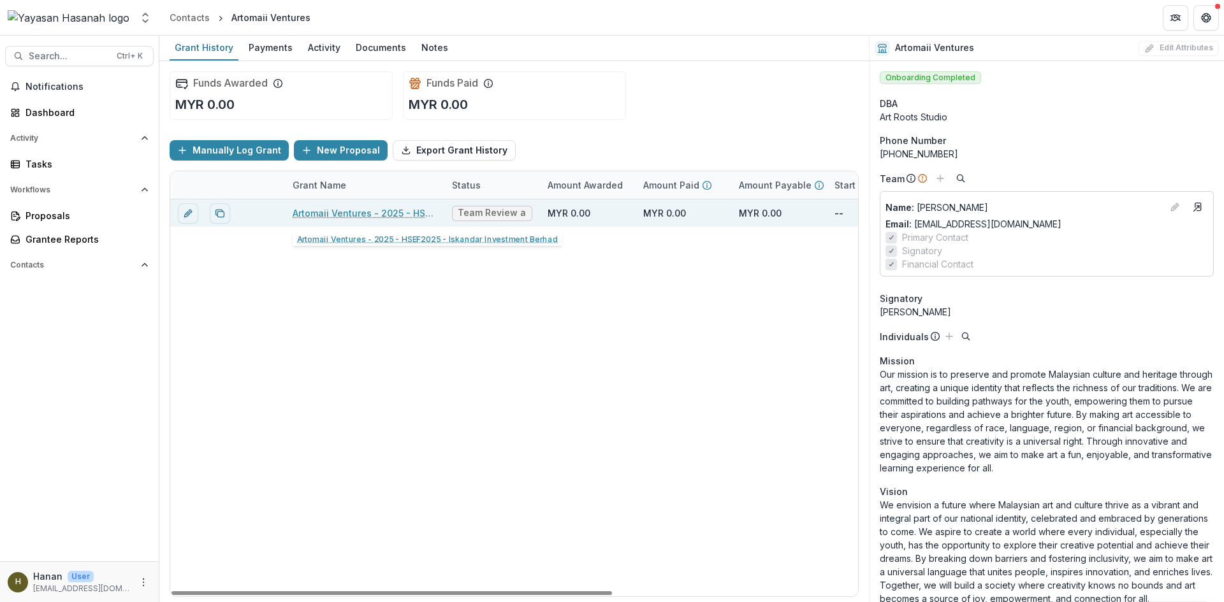
click at [333, 216] on link "Artomaii Ventures - 2025 - HSEF2025 - Iskandar Investment Berhad" at bounding box center [365, 213] width 144 height 13
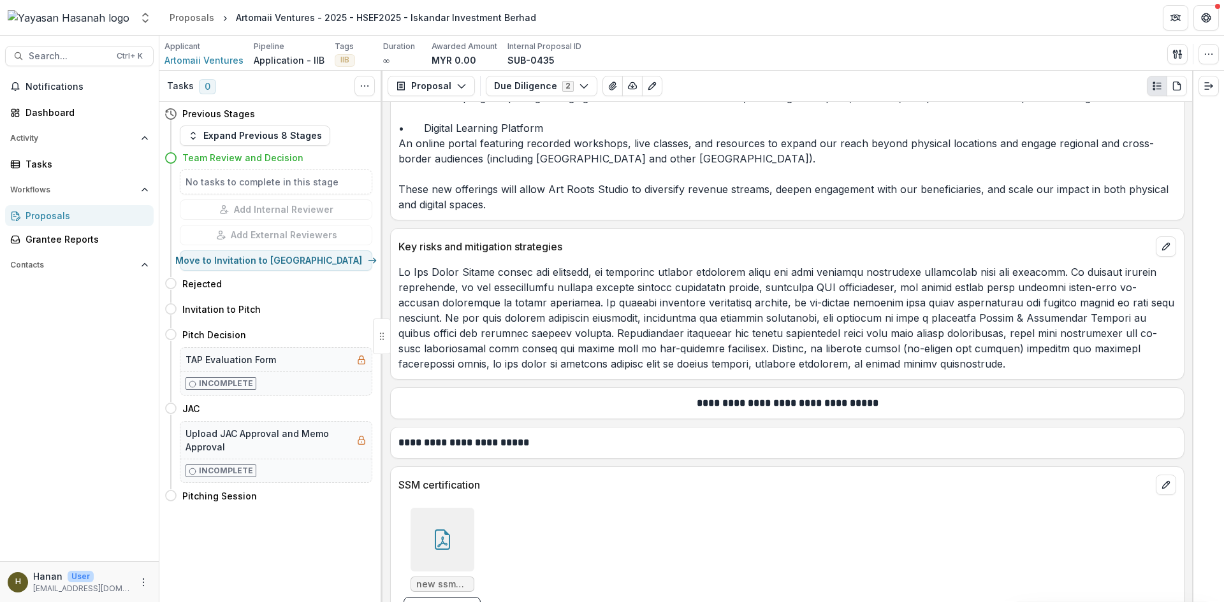
scroll to position [6311, 0]
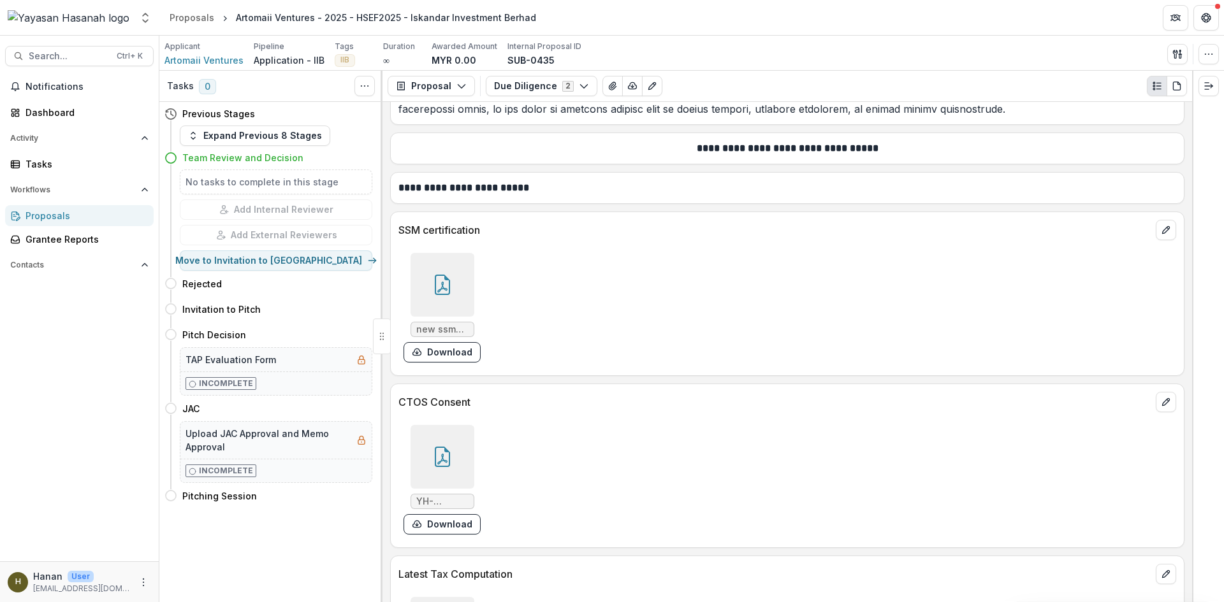
click at [444, 275] on icon at bounding box center [442, 285] width 15 height 20
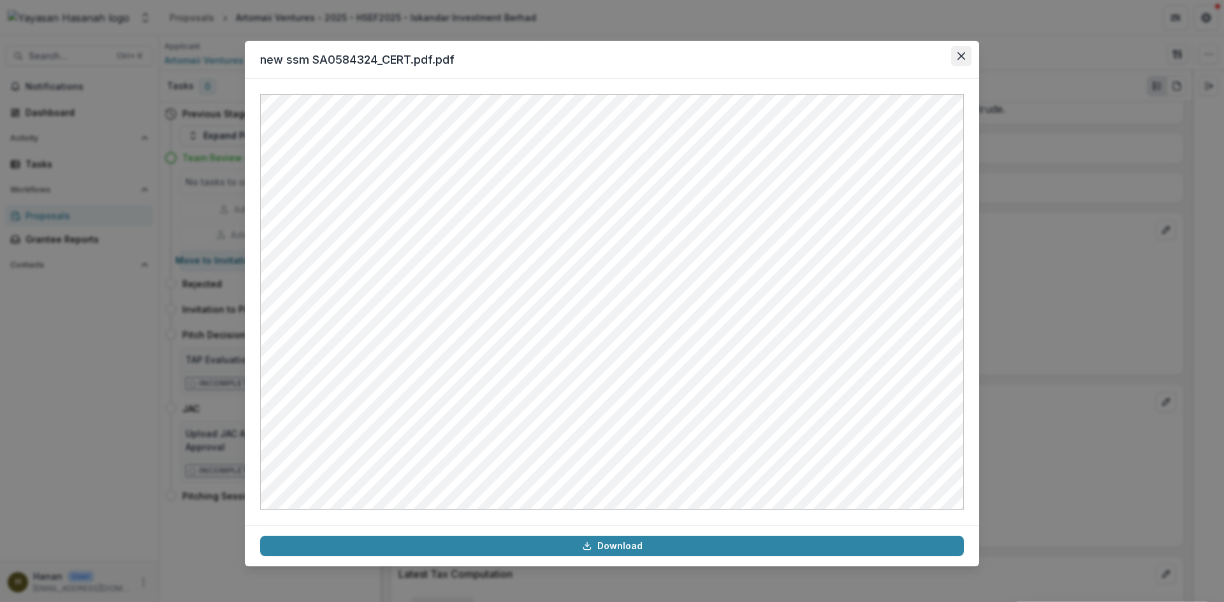
click at [954, 53] on button "Close" at bounding box center [961, 56] width 20 height 20
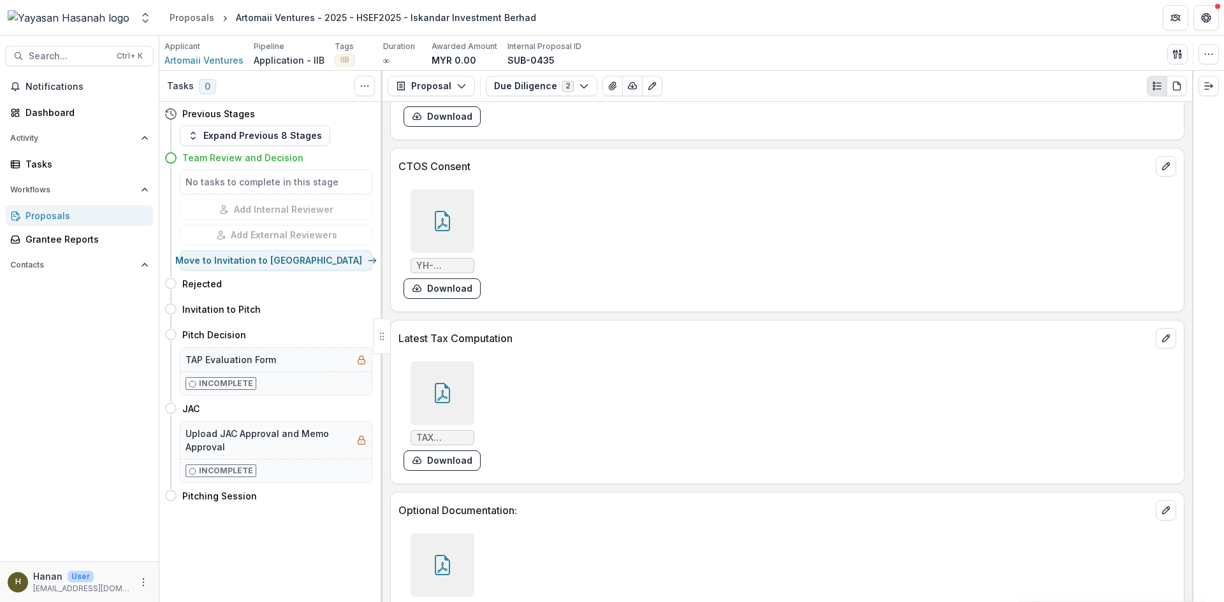
scroll to position [6547, 0]
click at [445, 382] on icon at bounding box center [442, 392] width 20 height 20
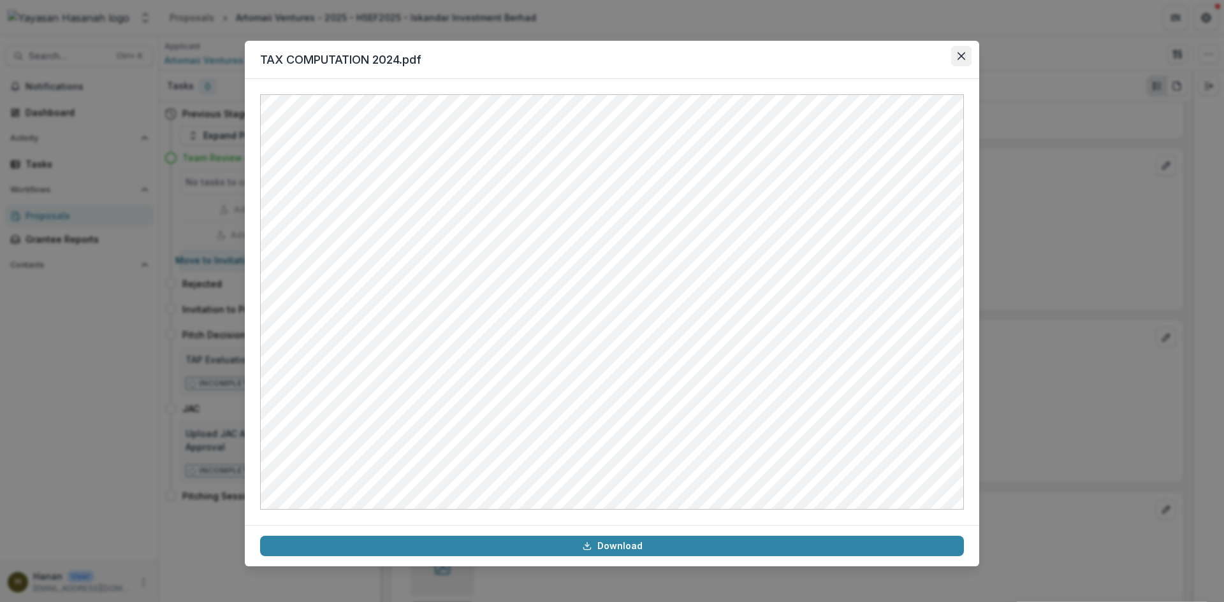
click at [963, 61] on button "Close" at bounding box center [961, 56] width 20 height 20
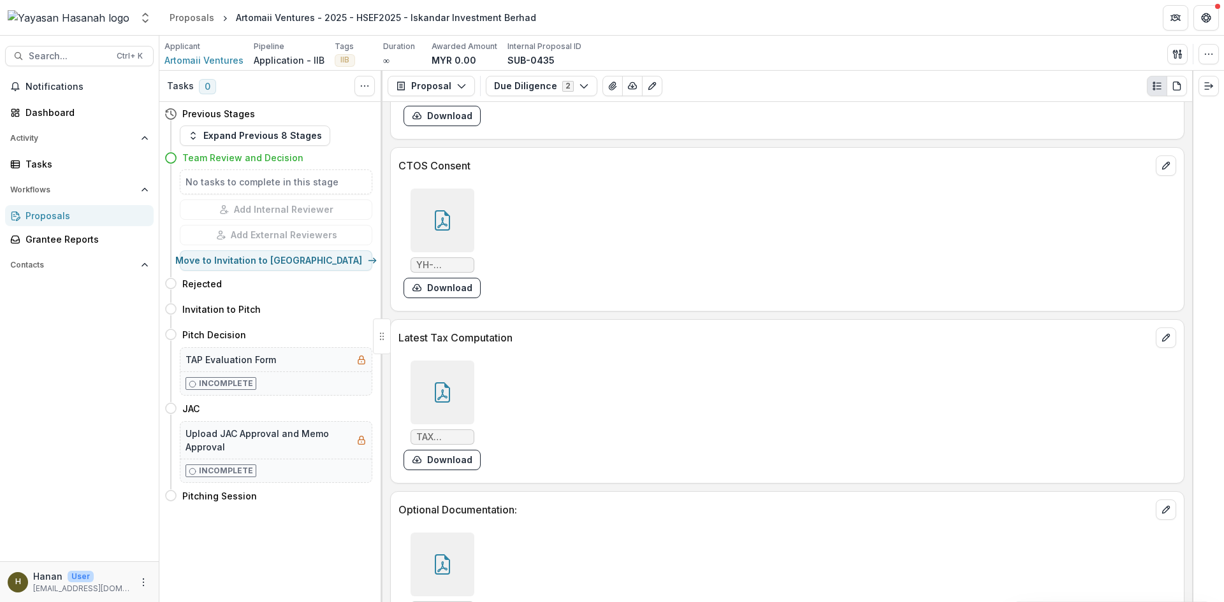
click at [444, 382] on icon at bounding box center [442, 392] width 15 height 20
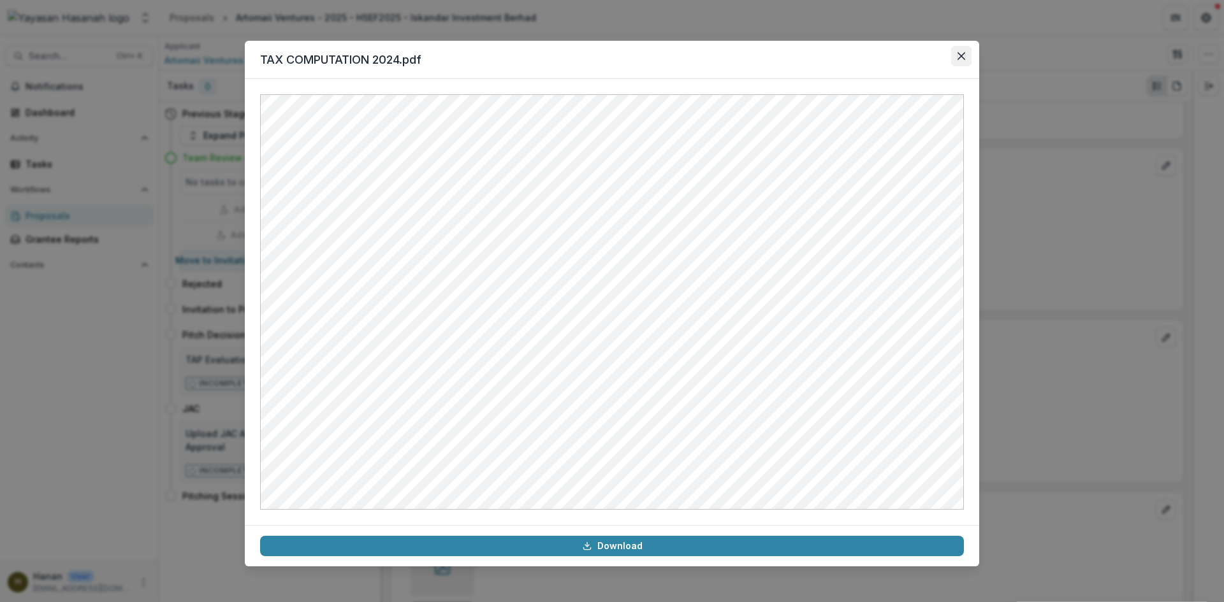
click at [958, 59] on icon "Close" at bounding box center [961, 56] width 8 height 8
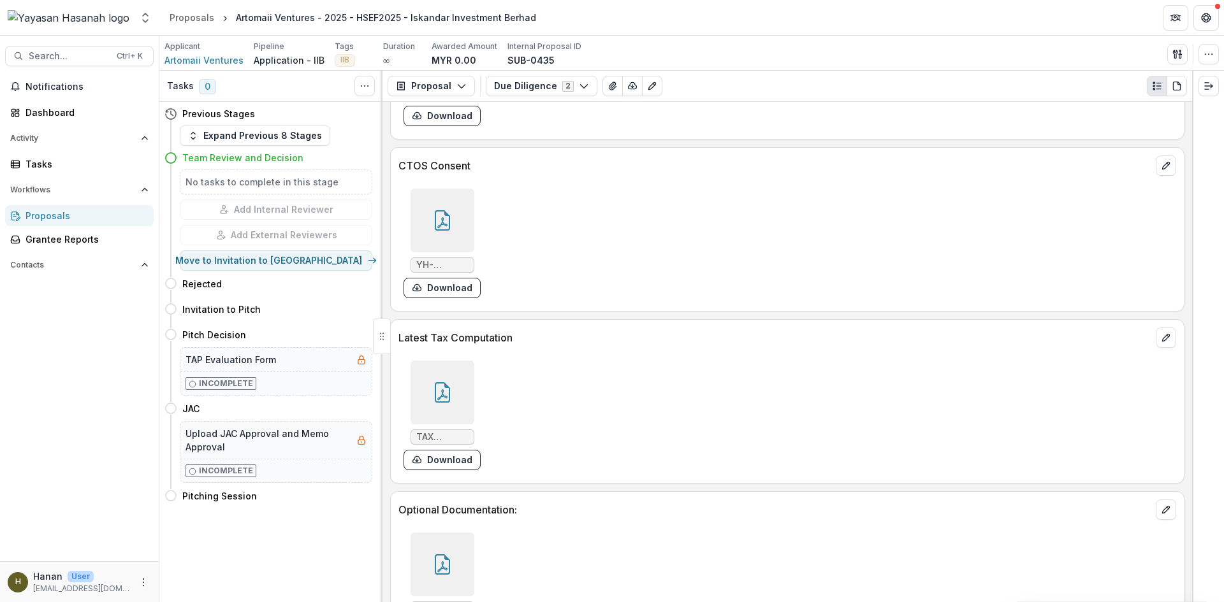
click at [435, 533] on div at bounding box center [443, 565] width 64 height 64
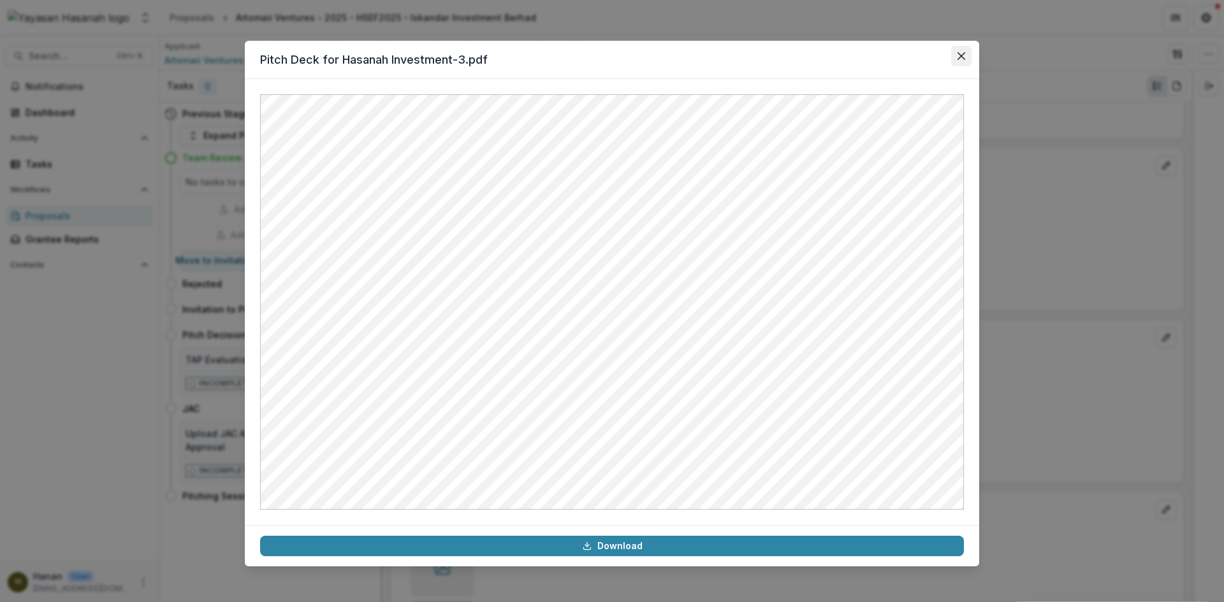
click at [954, 62] on button "Close" at bounding box center [961, 56] width 20 height 20
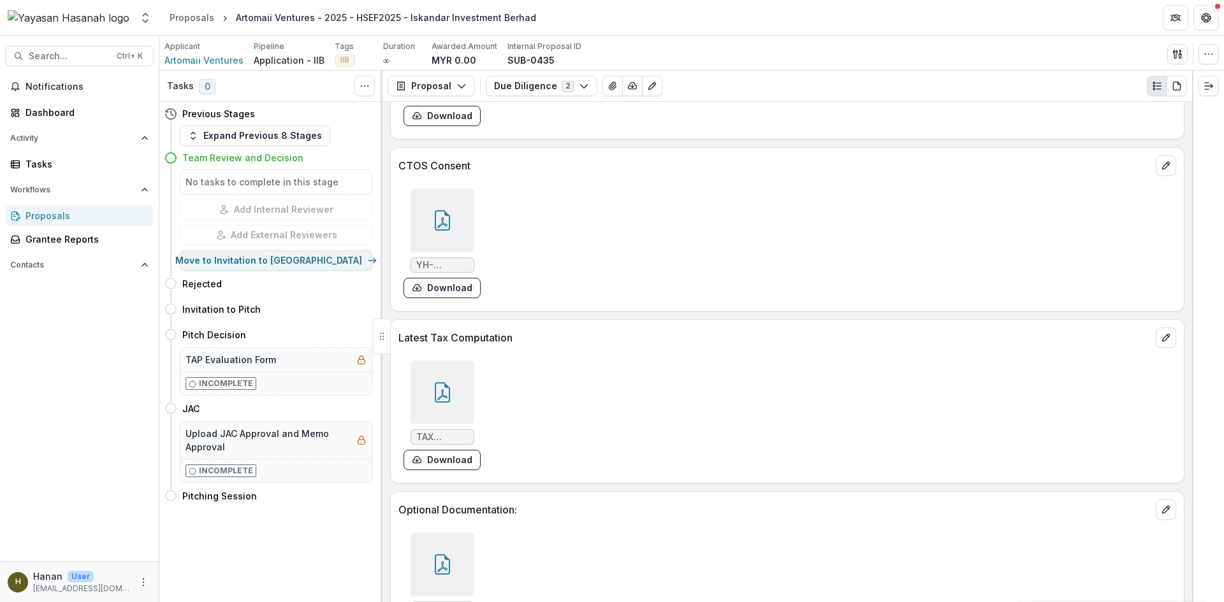
scroll to position [6420, 0]
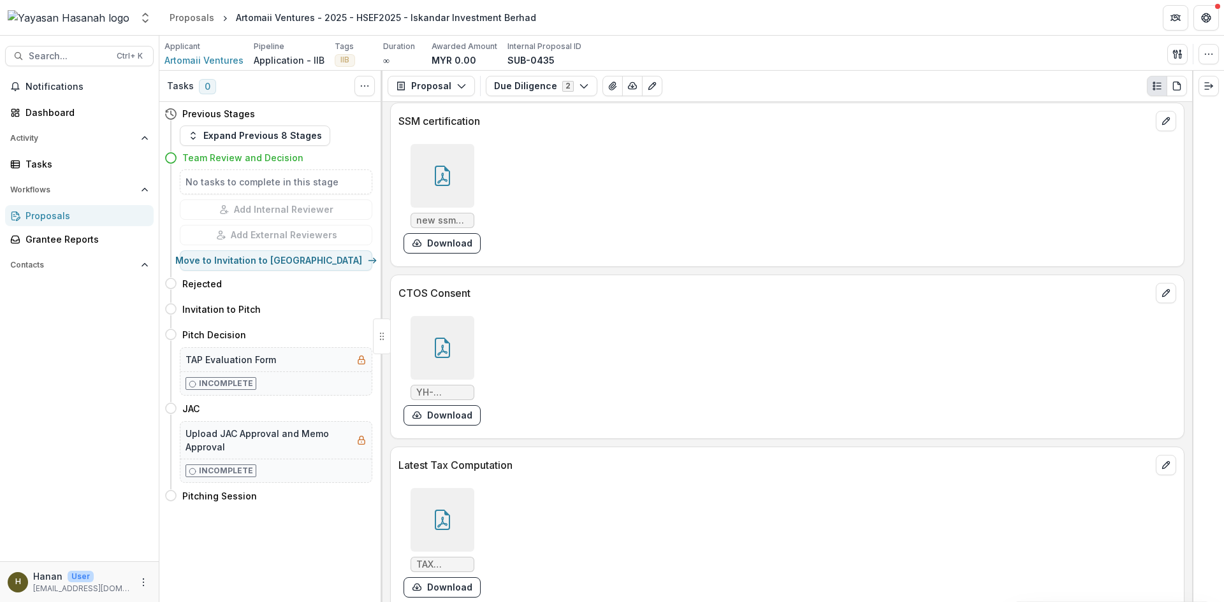
click at [451, 316] on div at bounding box center [443, 348] width 64 height 64
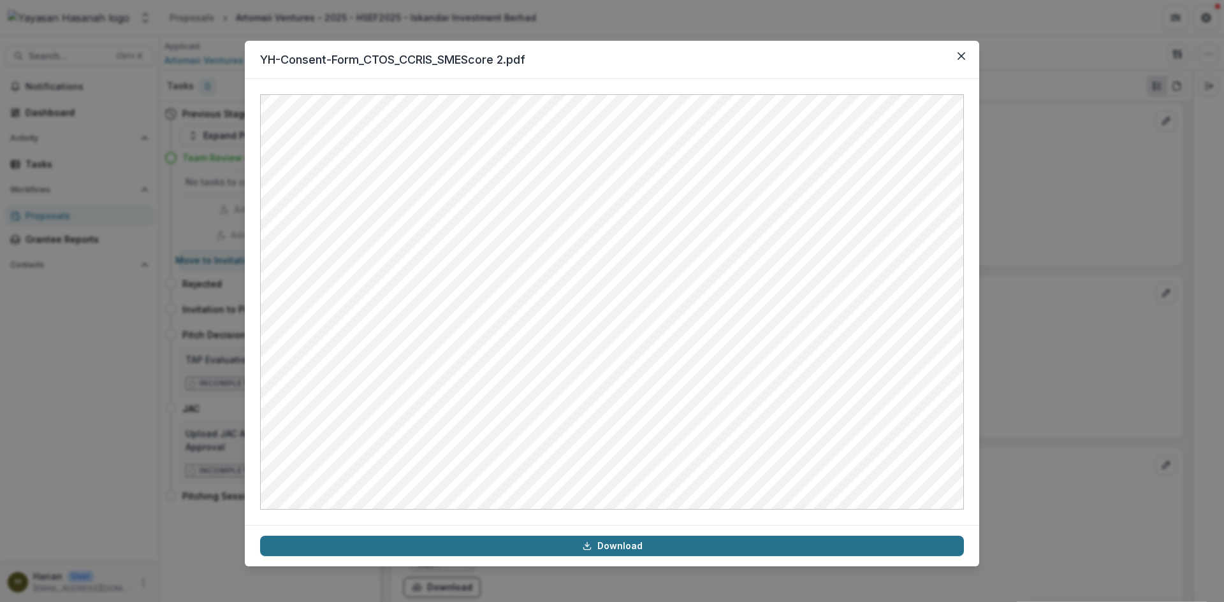
click at [646, 544] on link "Download" at bounding box center [612, 546] width 704 height 20
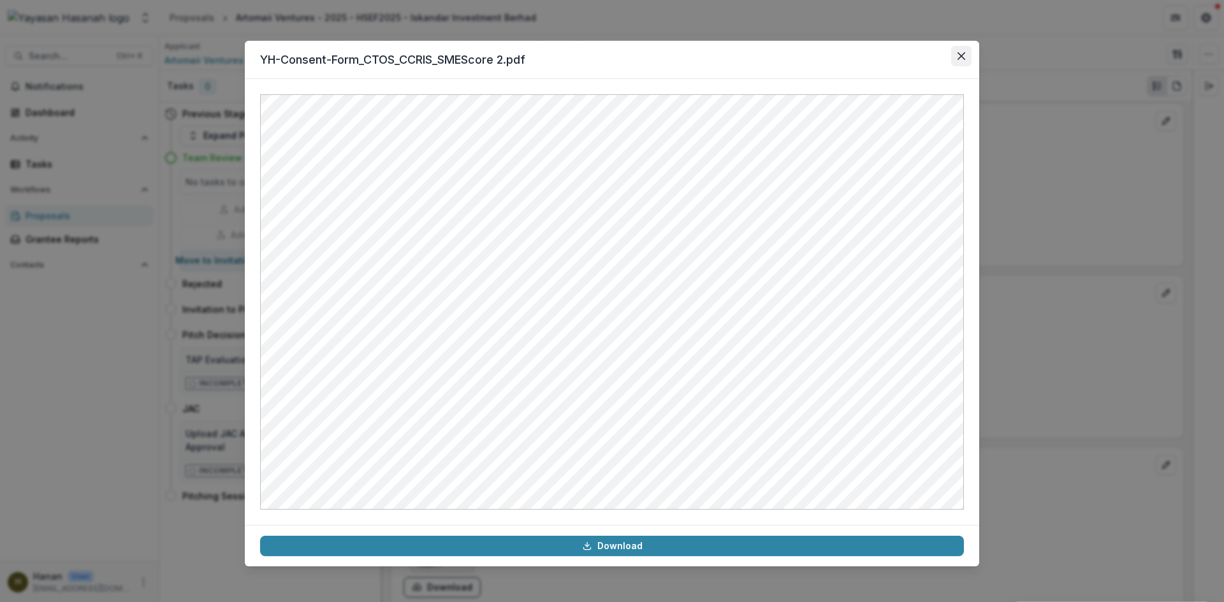
click at [959, 61] on button "Close" at bounding box center [961, 56] width 20 height 20
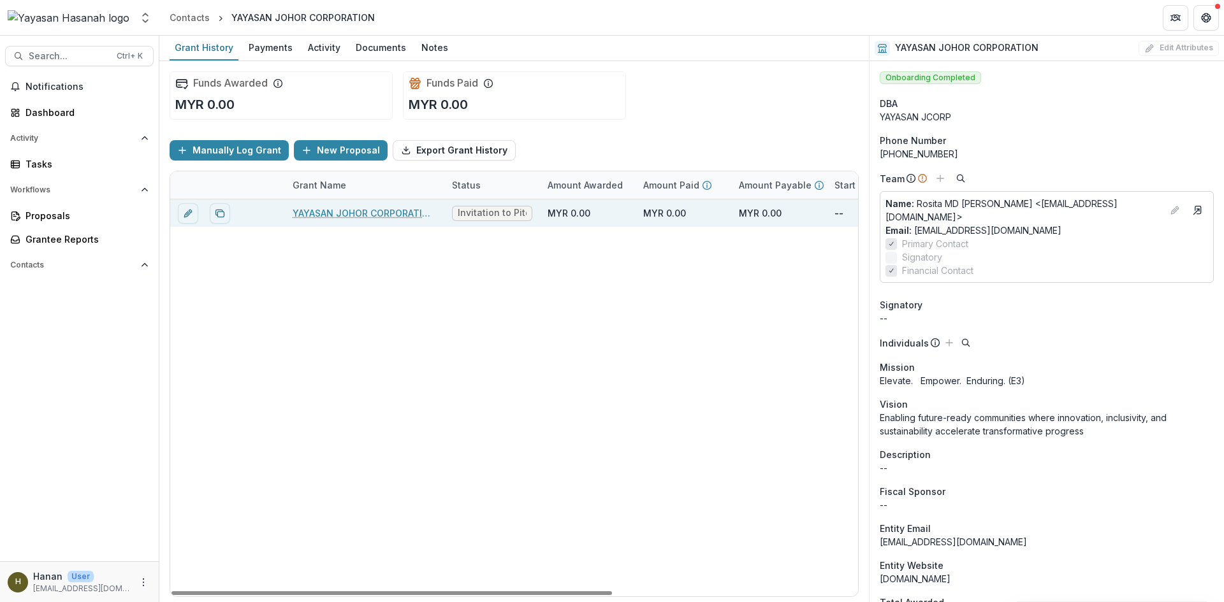
click at [395, 214] on link "YAYASAN JOHOR CORPORATION - 2025 - HSEF2025 - Iskandar Investment Berhad" at bounding box center [365, 213] width 144 height 13
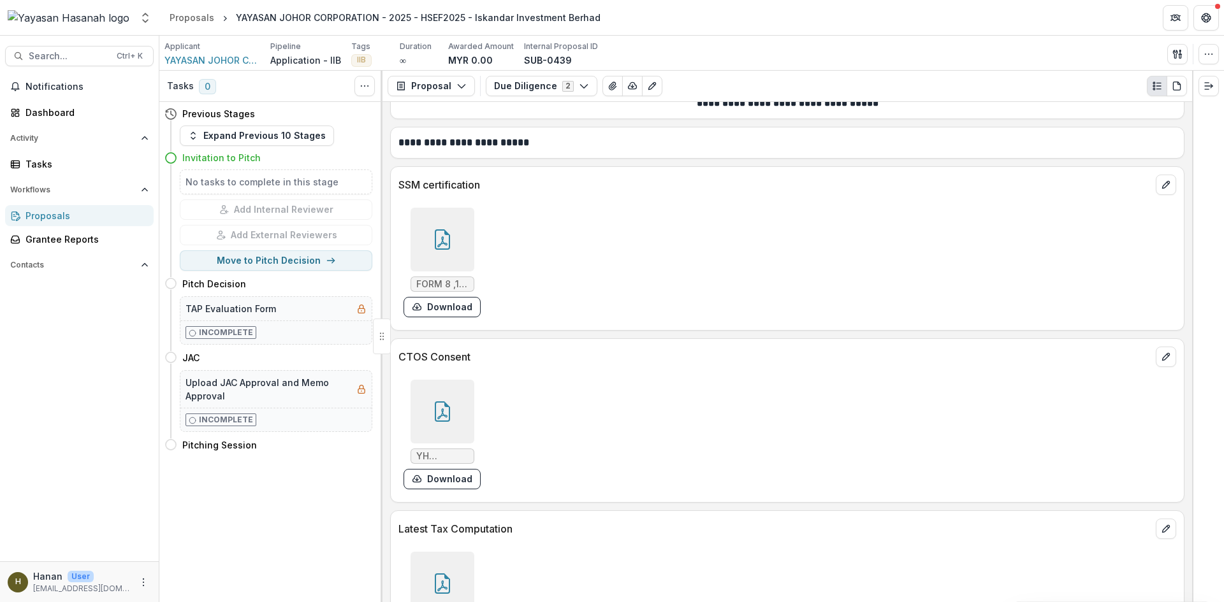
scroll to position [8340, 0]
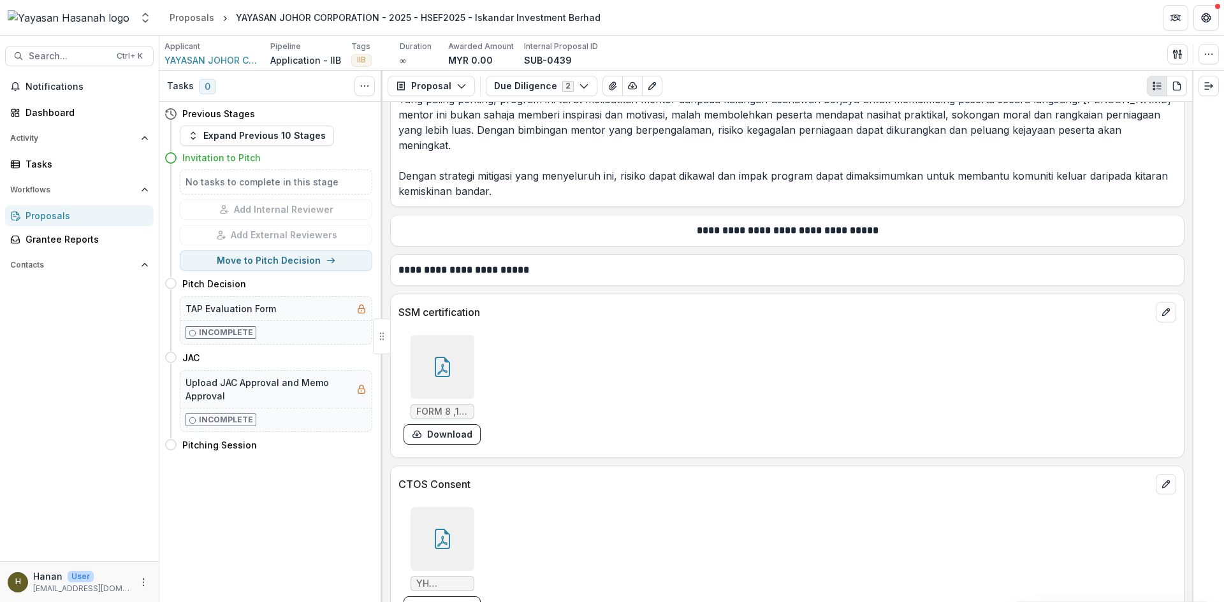
click at [453, 335] on div at bounding box center [443, 367] width 64 height 64
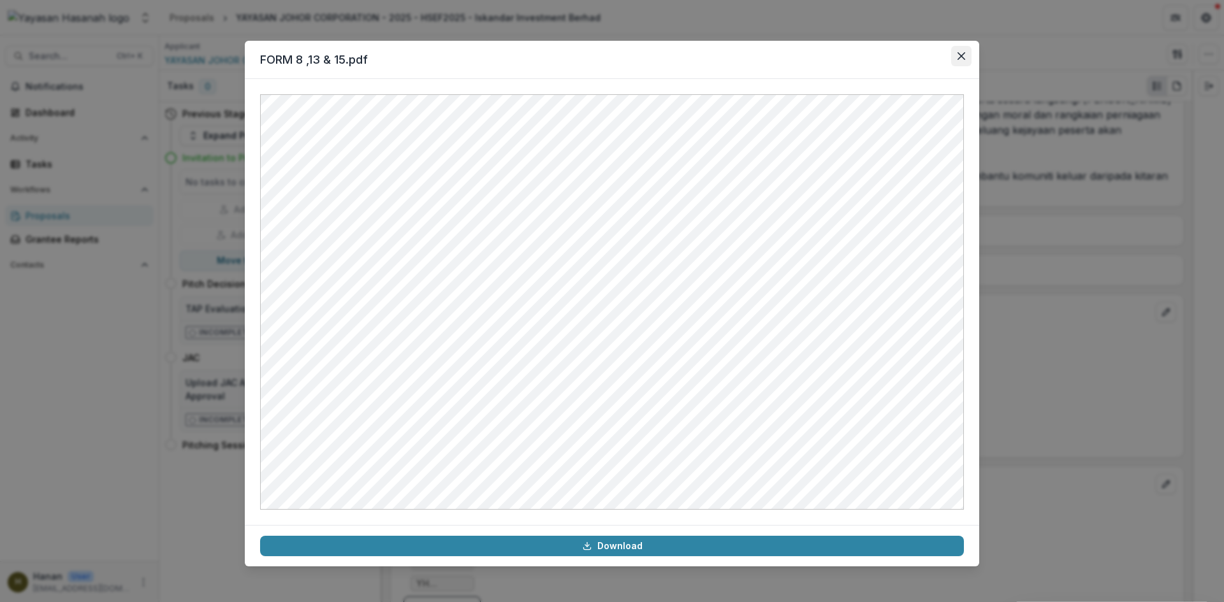
click at [960, 52] on icon "Close" at bounding box center [961, 56] width 8 height 8
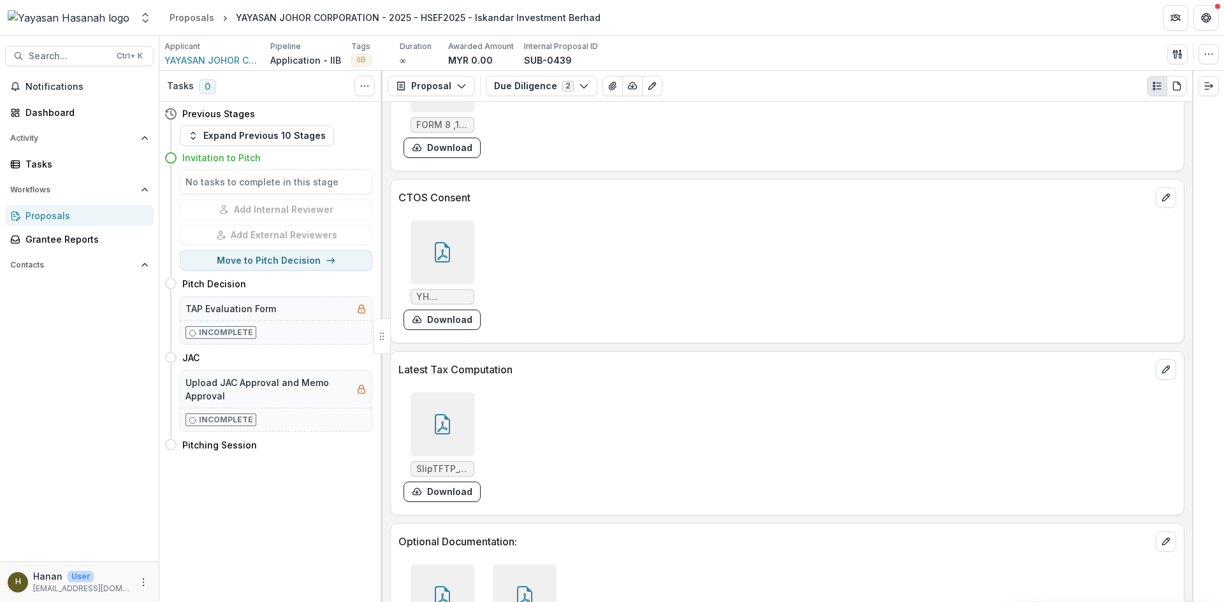
scroll to position [8659, 0]
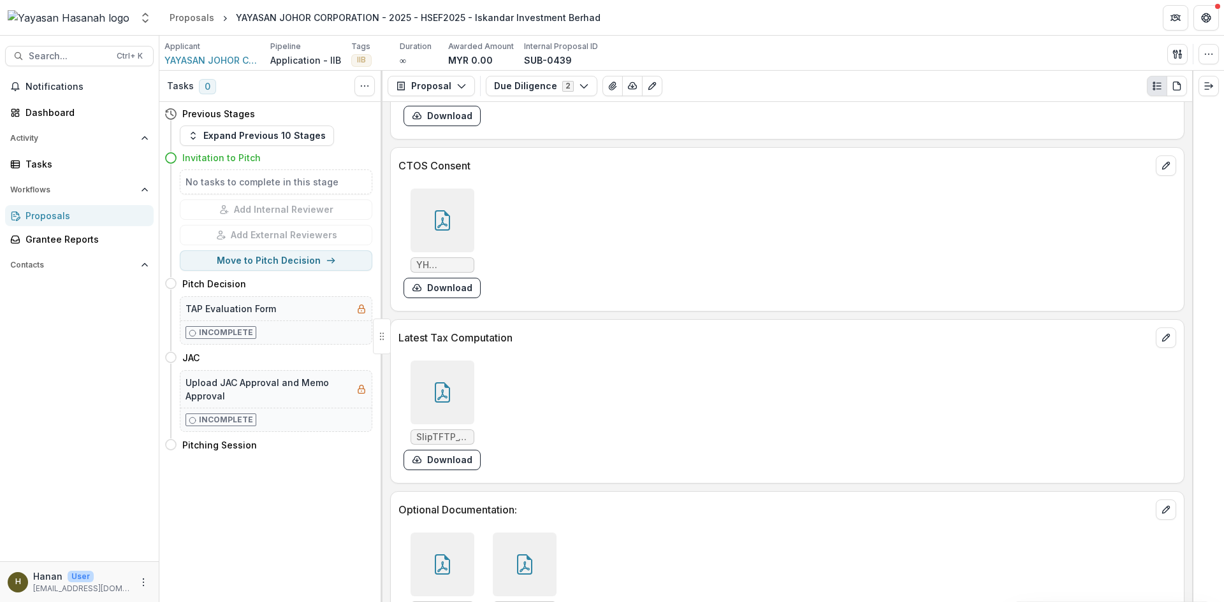
click at [458, 533] on div at bounding box center [443, 565] width 64 height 64
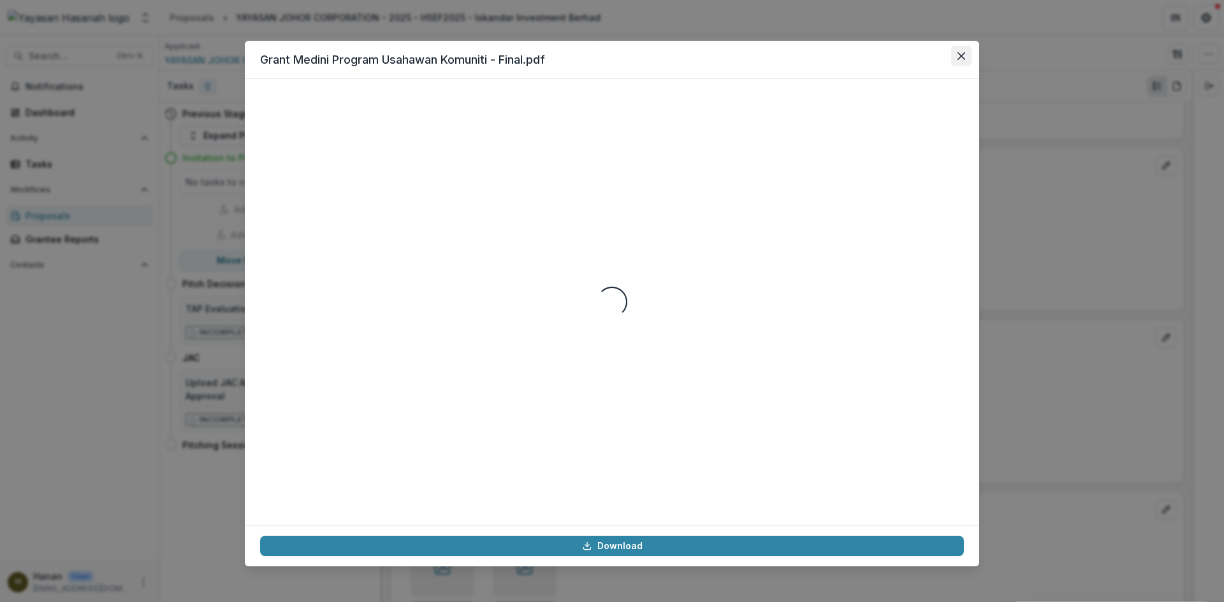
click at [969, 53] on button "Close" at bounding box center [961, 56] width 20 height 20
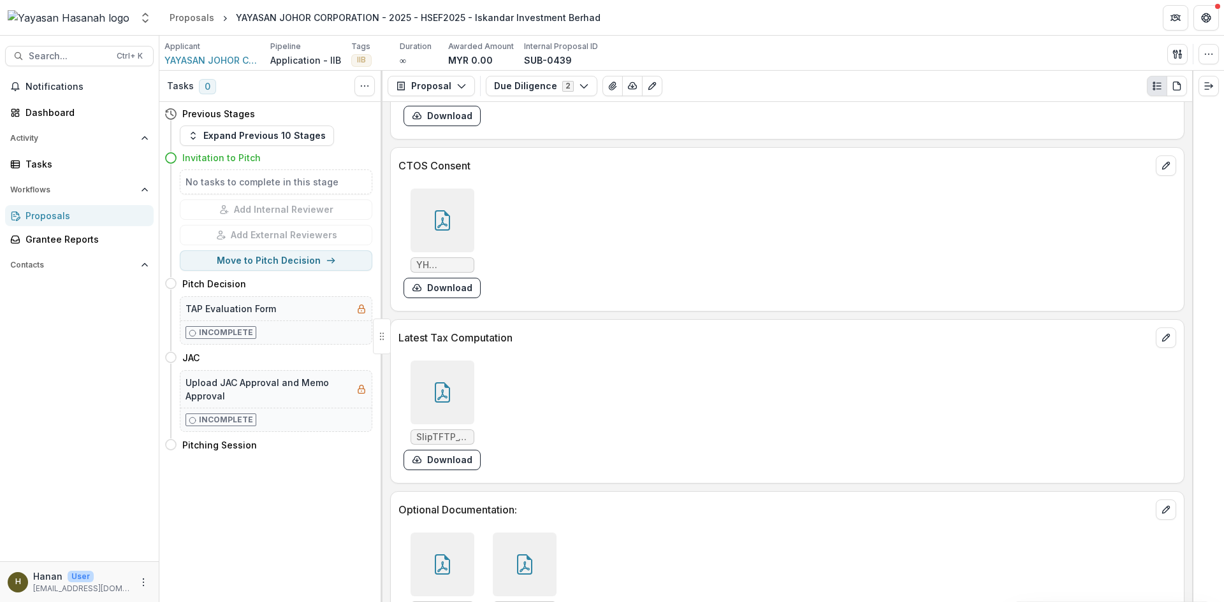
click at [521, 562] on icon at bounding box center [525, 567] width 10 height 11
click at [456, 189] on div at bounding box center [443, 221] width 64 height 64
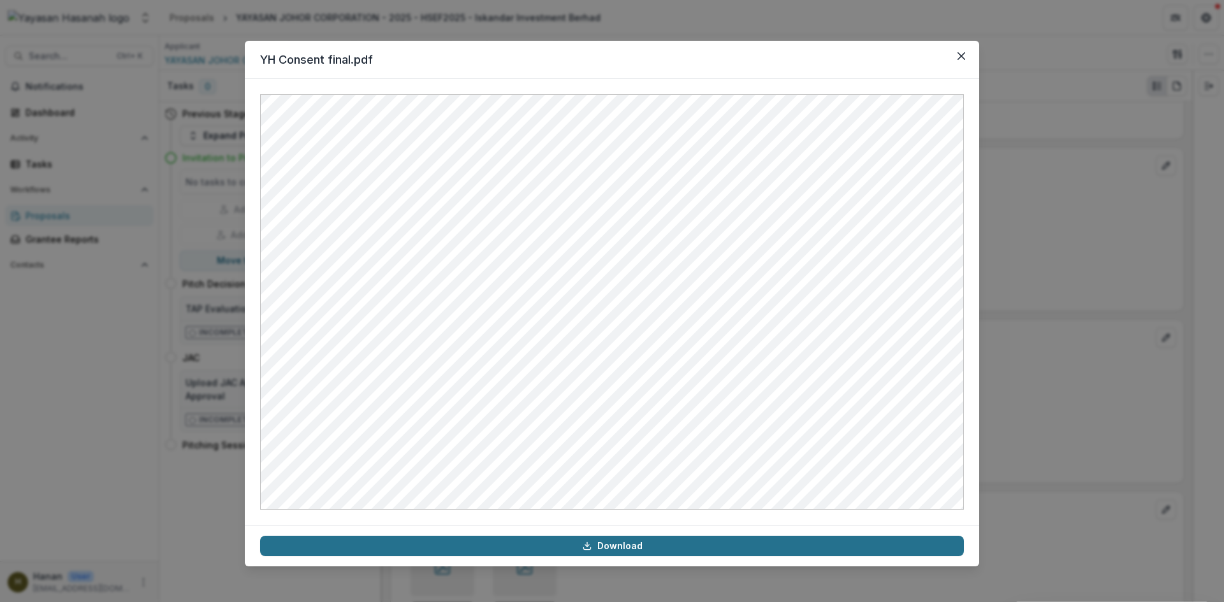
click at [653, 549] on link "Download" at bounding box center [612, 546] width 704 height 20
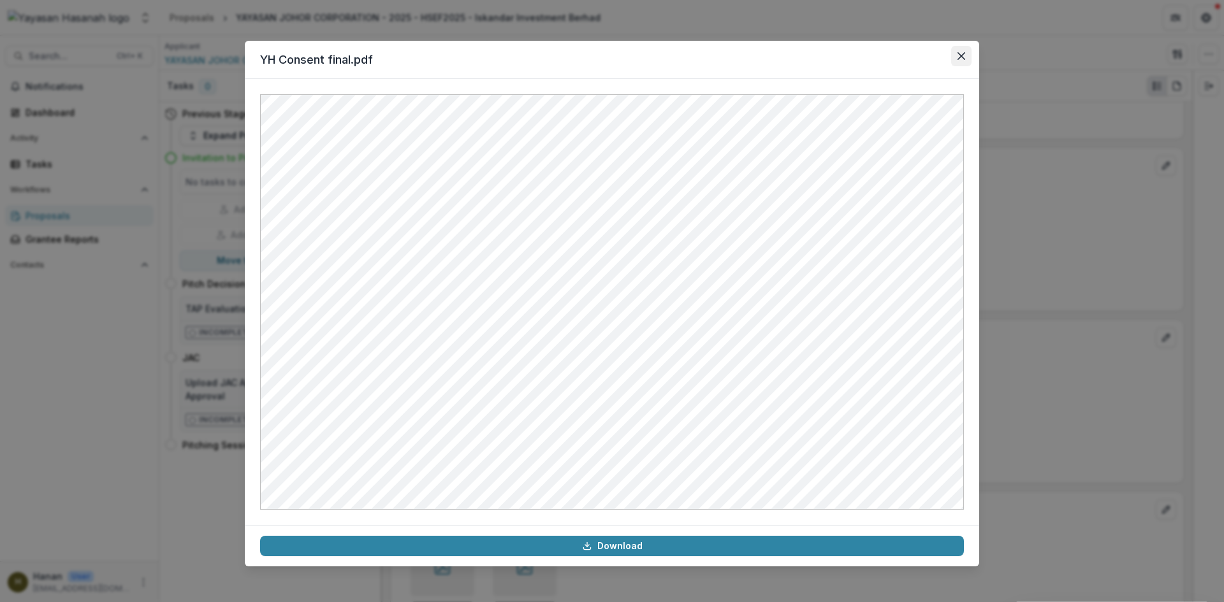
click at [966, 57] on button "Close" at bounding box center [961, 56] width 20 height 20
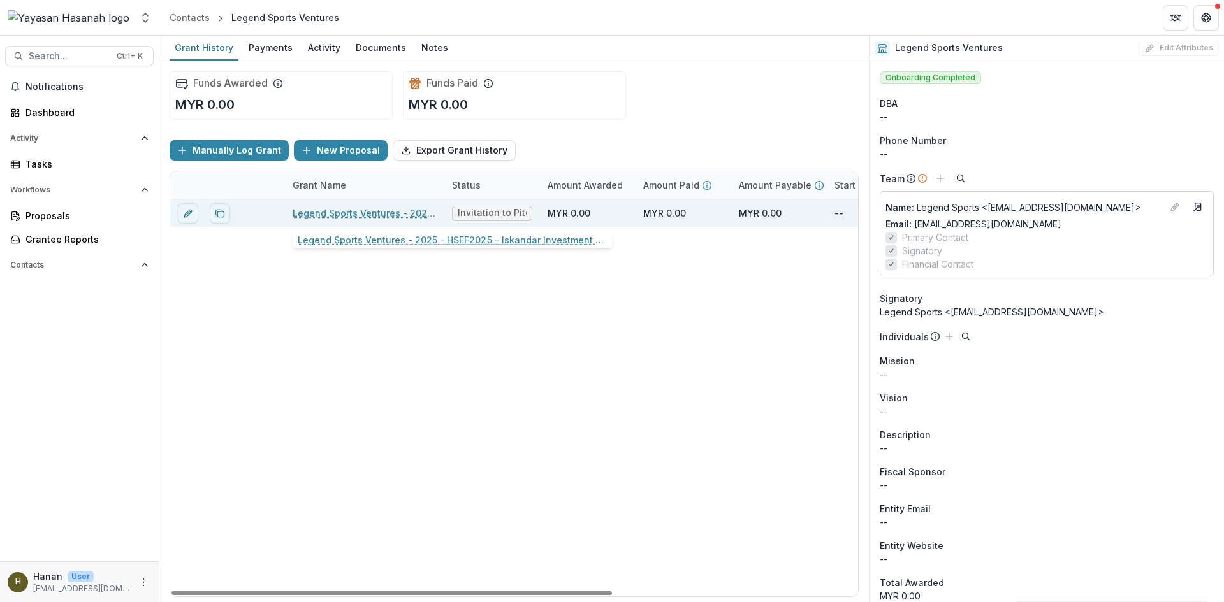
click at [362, 210] on link "Legend Sports Ventures - 2025 - HSEF2025 - Iskandar Investment Berhad" at bounding box center [365, 213] width 144 height 13
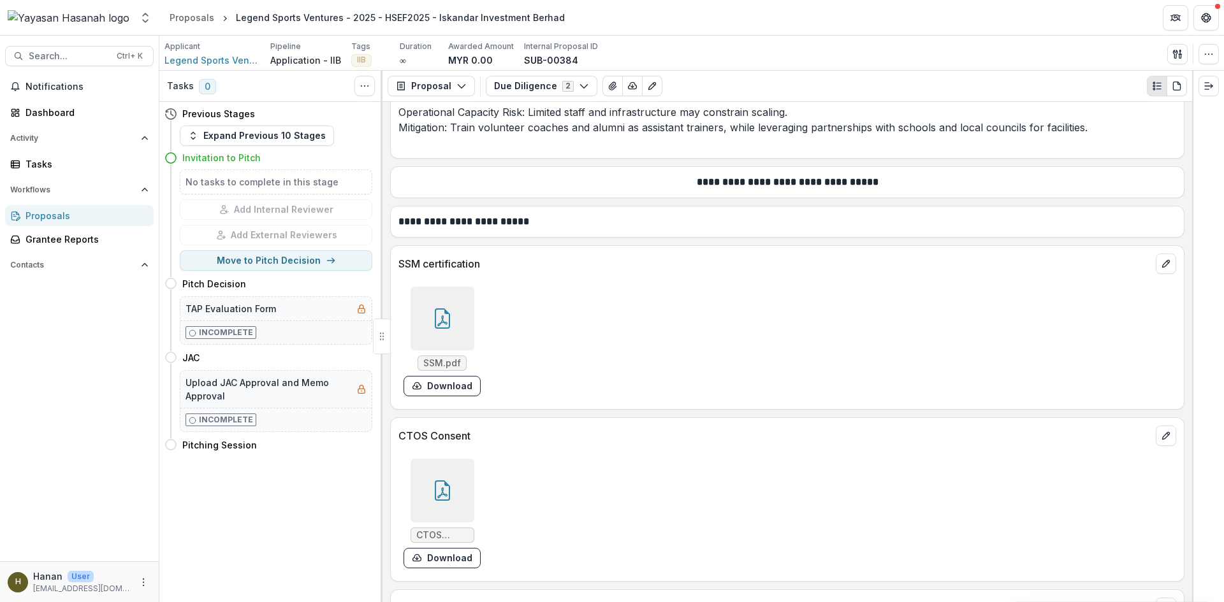
scroll to position [6148, 0]
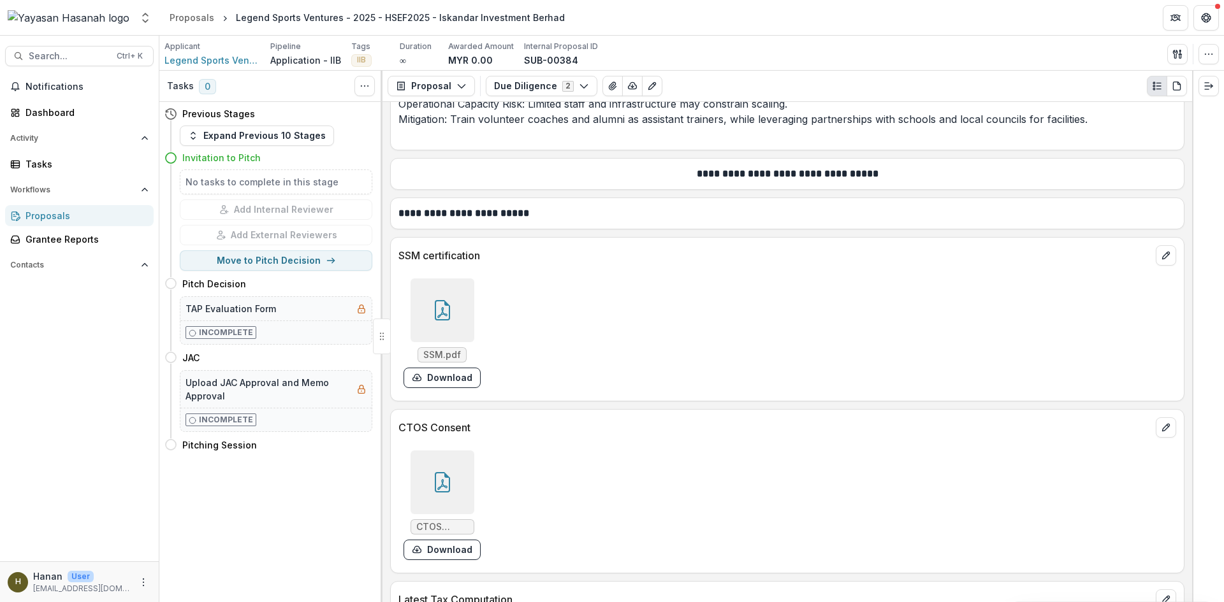
click at [455, 279] on div at bounding box center [443, 311] width 64 height 64
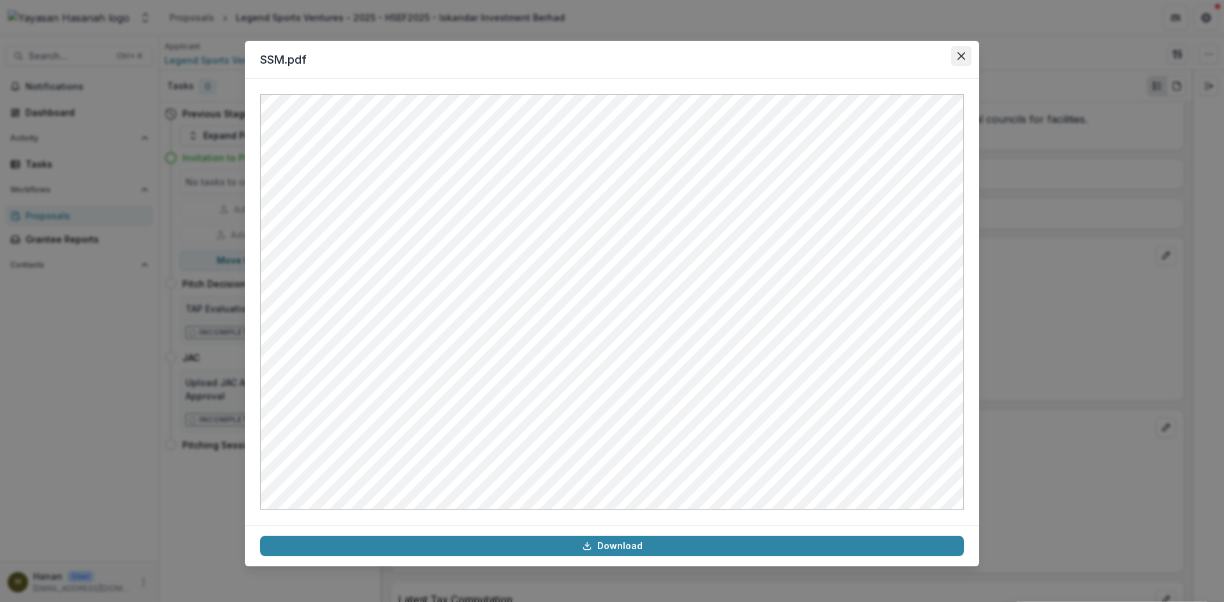
click at [956, 52] on button "Close" at bounding box center [961, 56] width 20 height 20
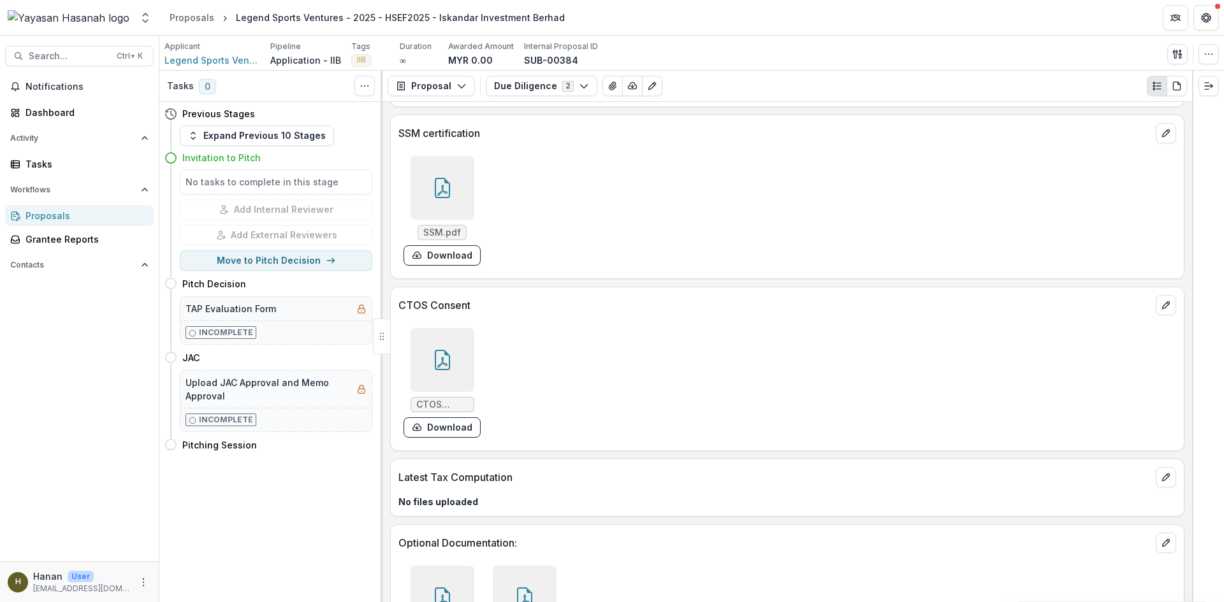
scroll to position [6275, 0]
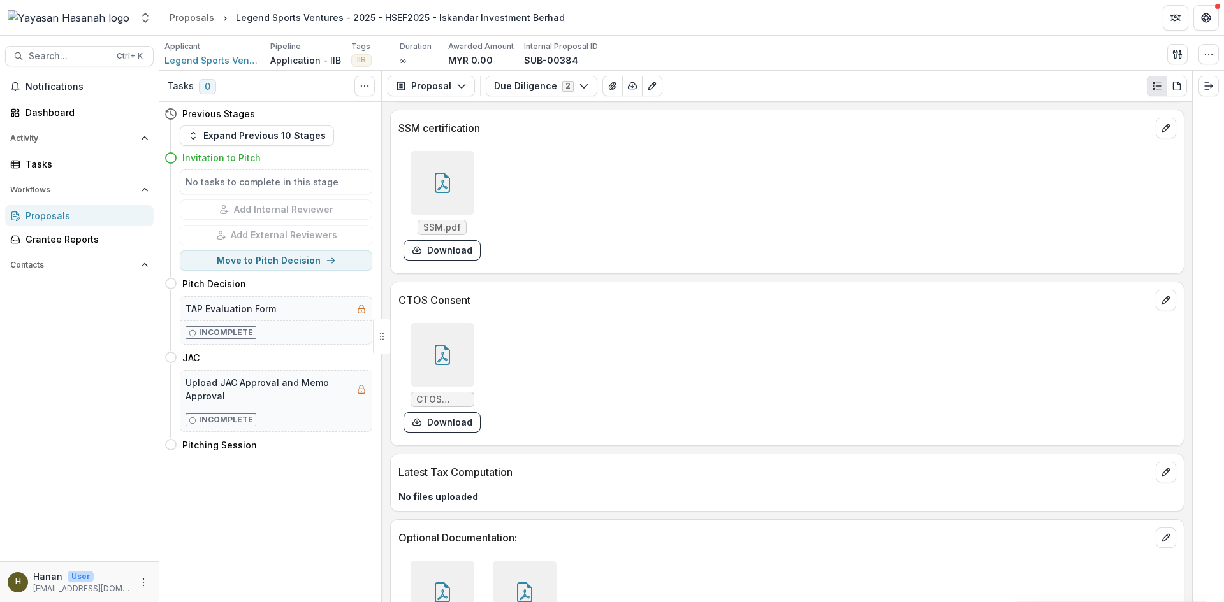
click at [462, 323] on div at bounding box center [443, 355] width 64 height 64
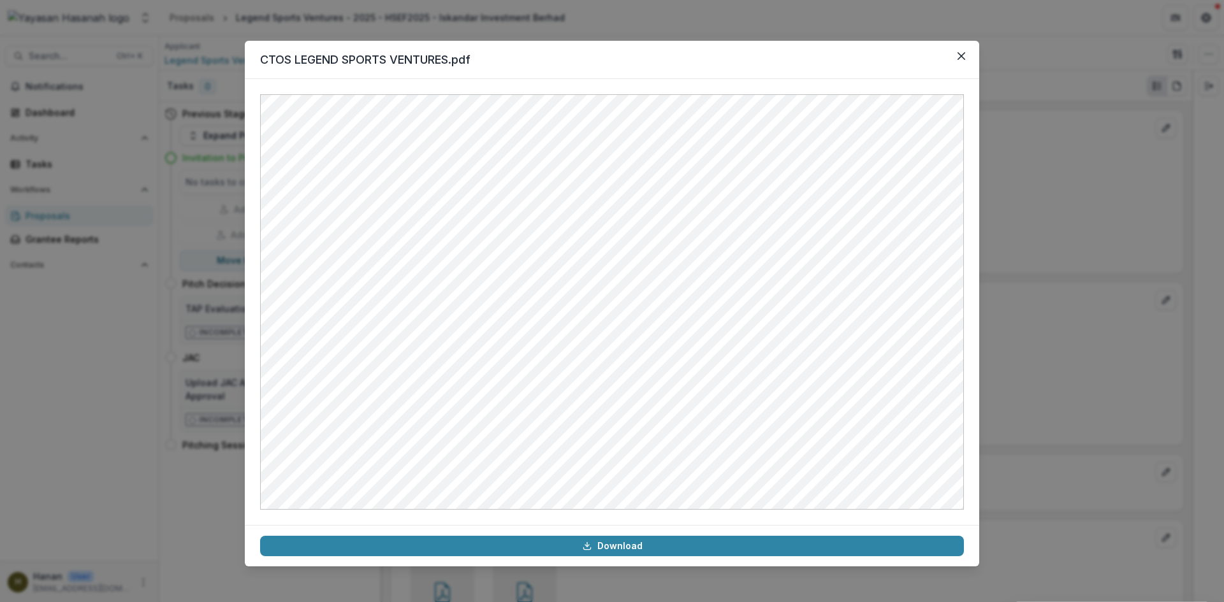
click at [966, 58] on button "Close" at bounding box center [961, 56] width 20 height 20
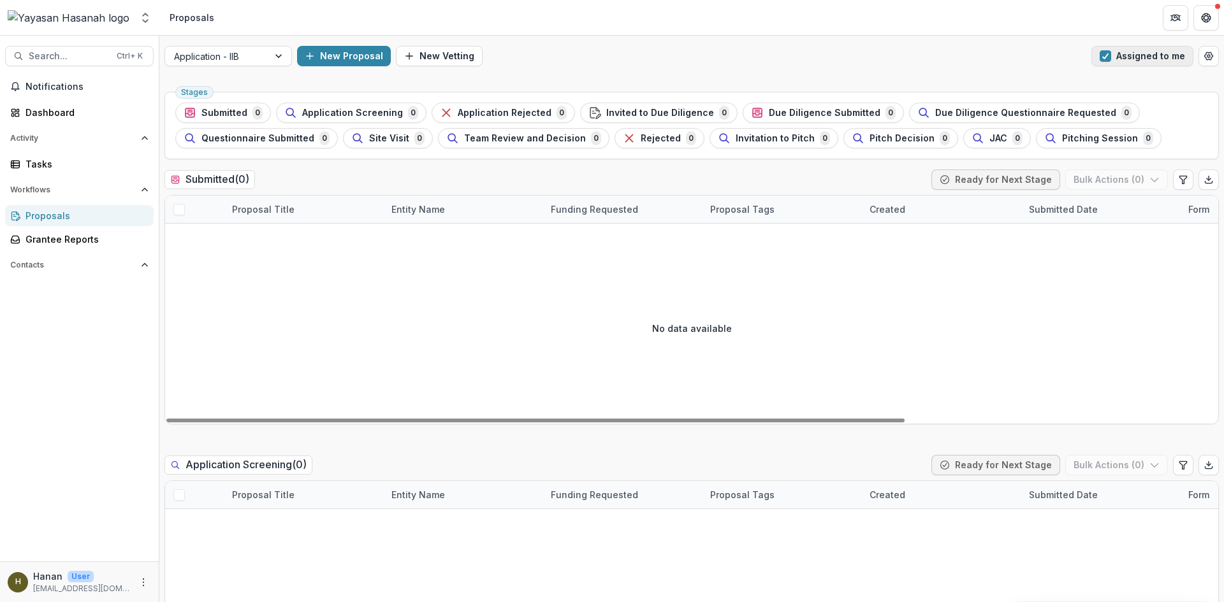
click at [1126, 52] on button "Assigned to me" at bounding box center [1142, 56] width 102 height 20
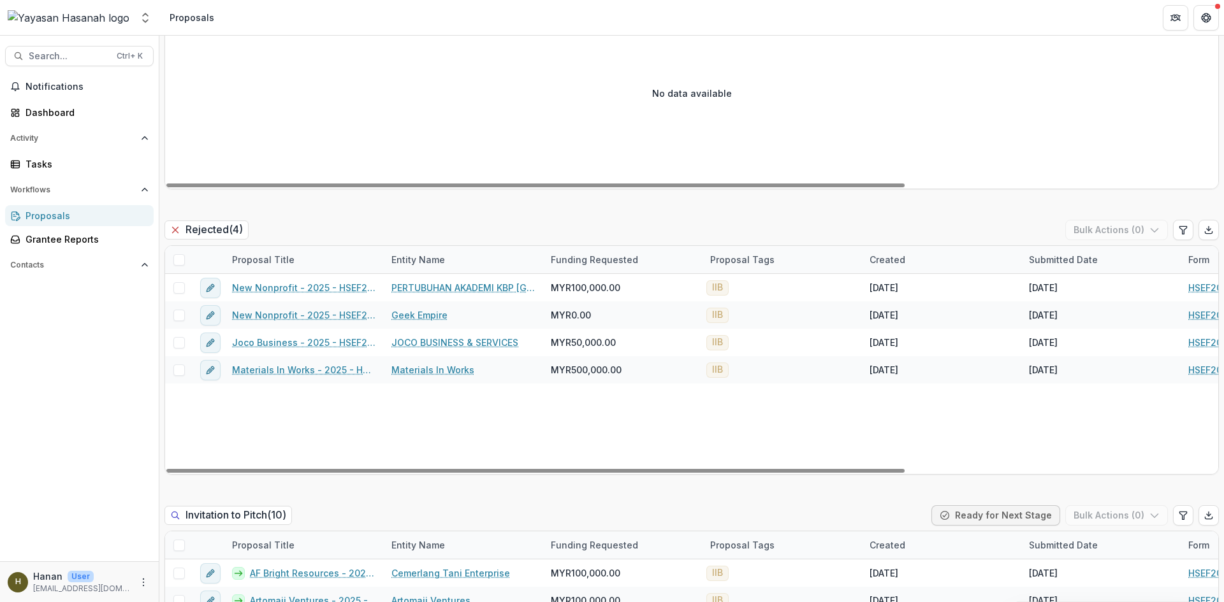
scroll to position [2902, 0]
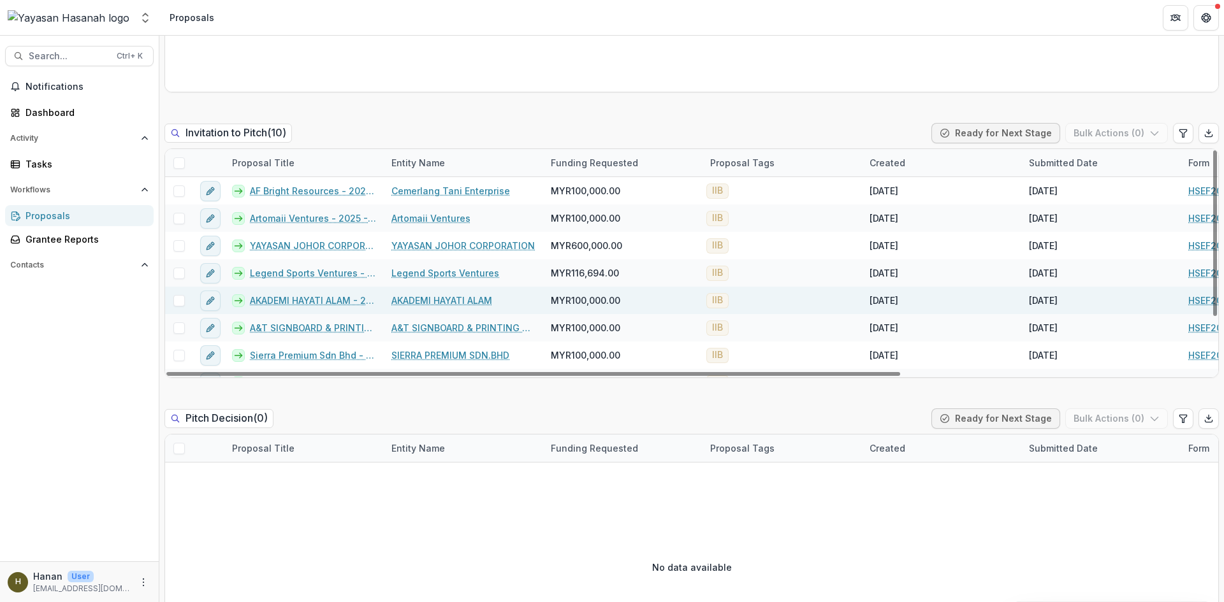
click at [419, 298] on link "AKADEMI HAYATI ALAM" at bounding box center [441, 300] width 101 height 13
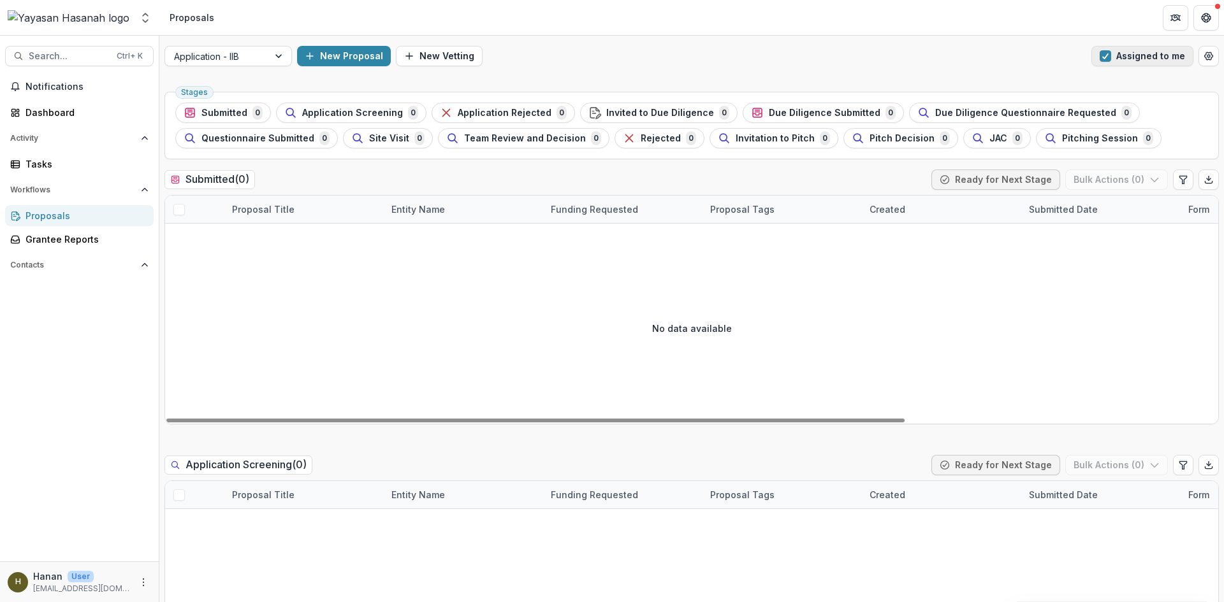
click at [1126, 59] on button "Assigned to me" at bounding box center [1142, 56] width 102 height 20
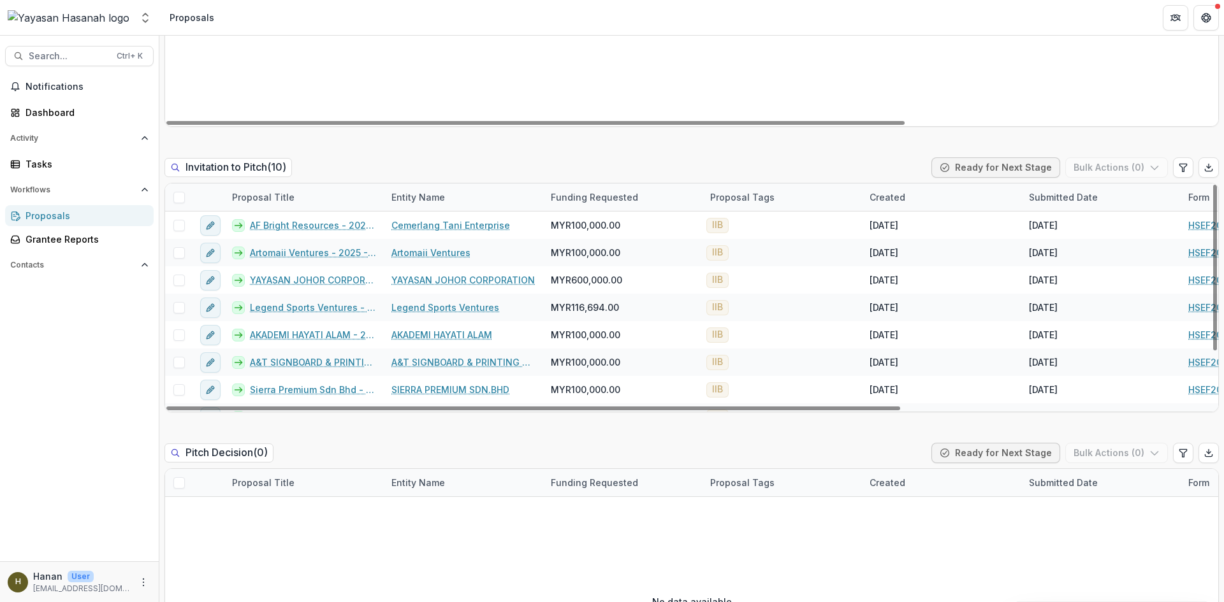
scroll to position [2932, 0]
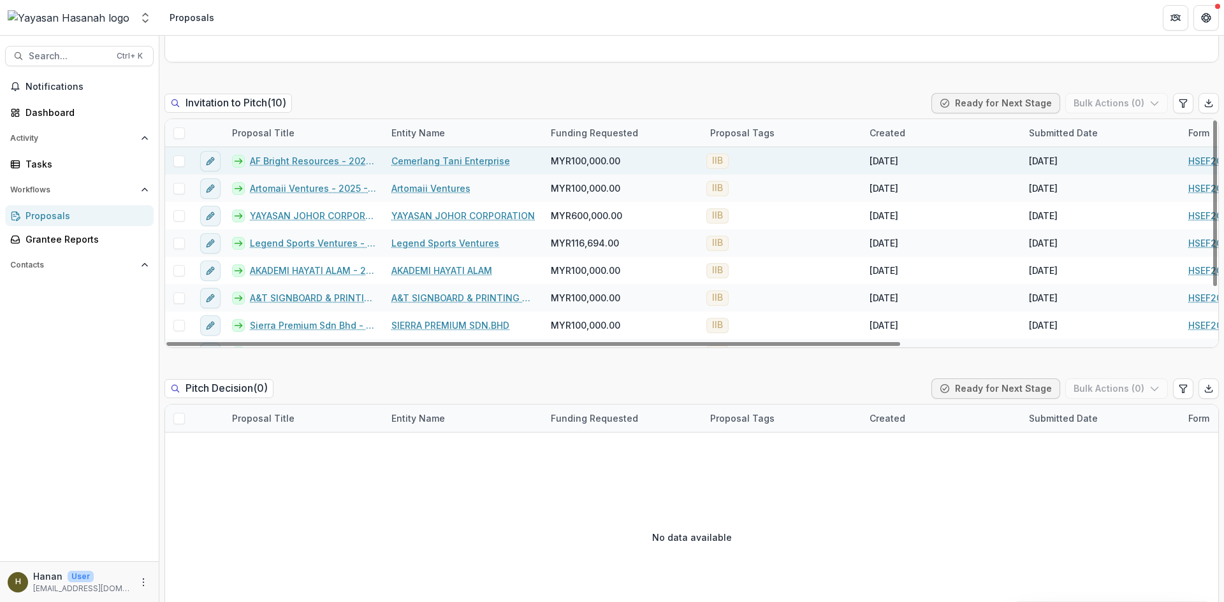
click at [466, 160] on link "Cemerlang Tani Enterprise" at bounding box center [450, 160] width 119 height 13
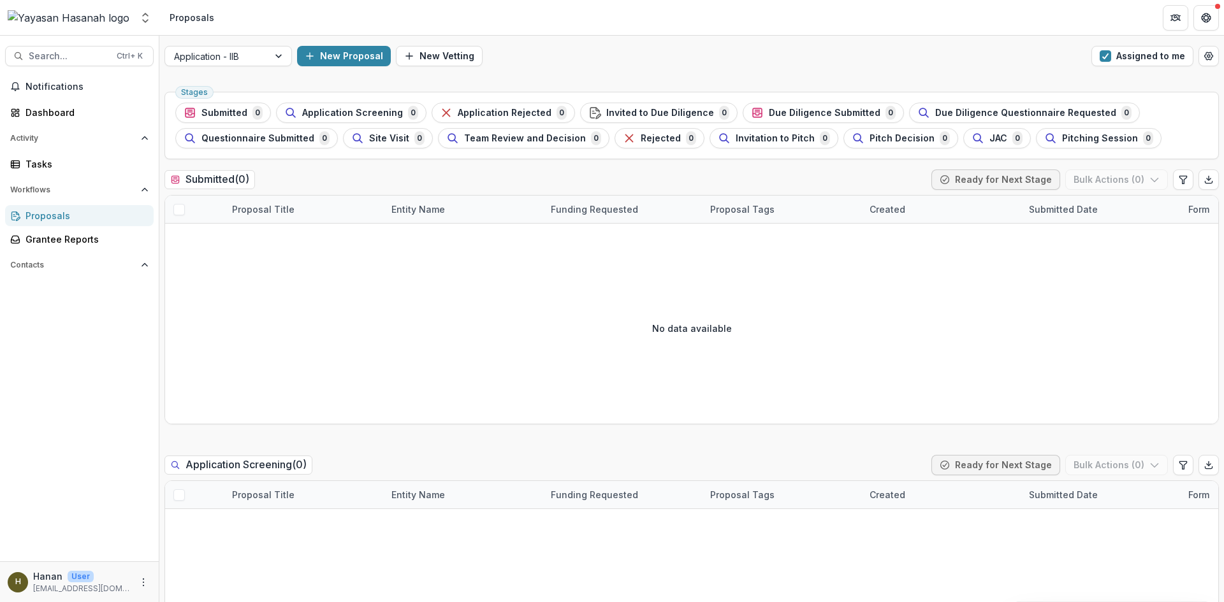
drag, startPoint x: 1158, startPoint y: 61, endPoint x: 1107, endPoint y: 88, distance: 57.6
click at [1158, 61] on button "Assigned to me" at bounding box center [1142, 56] width 102 height 20
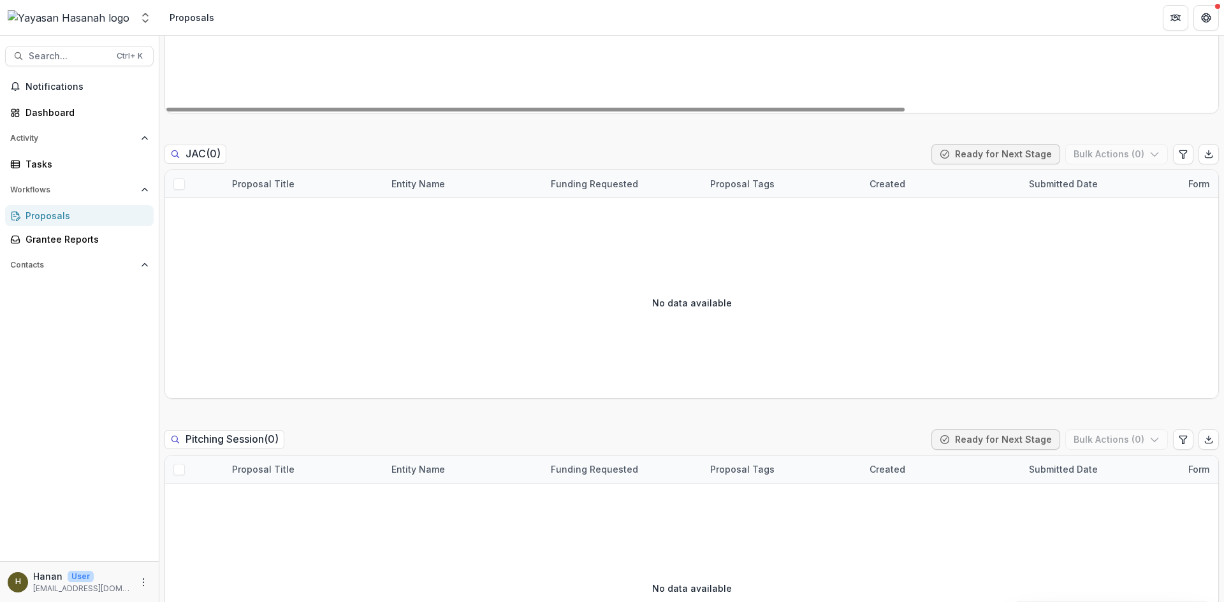
scroll to position [3540, 0]
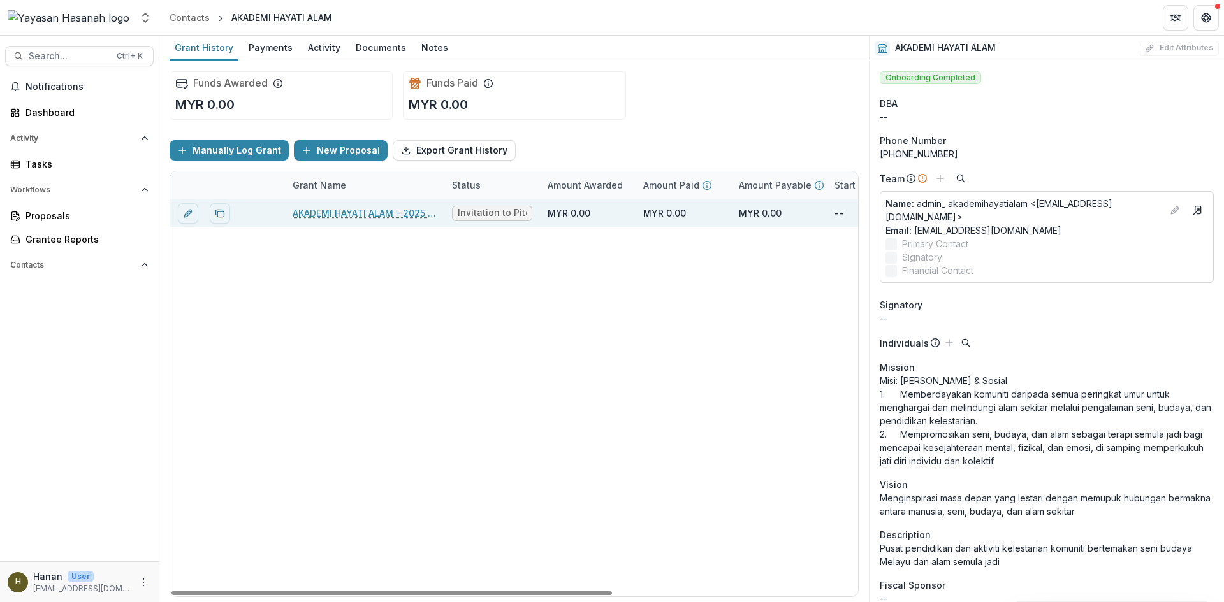
click at [349, 215] on link "AKADEMI HAYATI ALAM - 2025 - HSEF2025 - Iskandar Investment Berhad" at bounding box center [365, 213] width 144 height 13
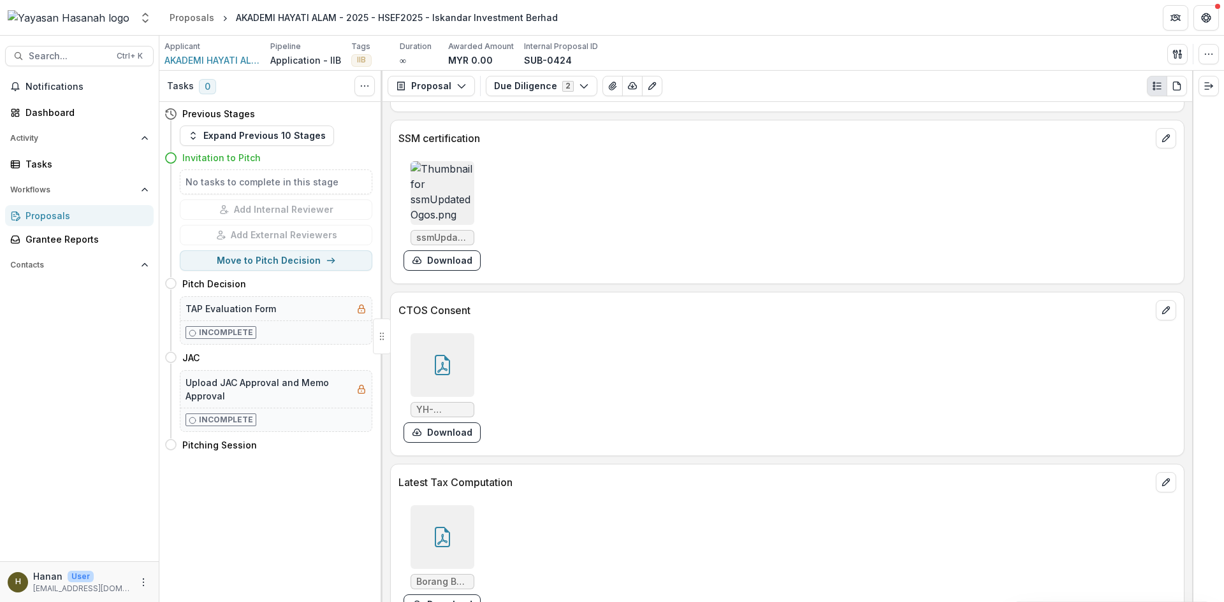
scroll to position [5214, 0]
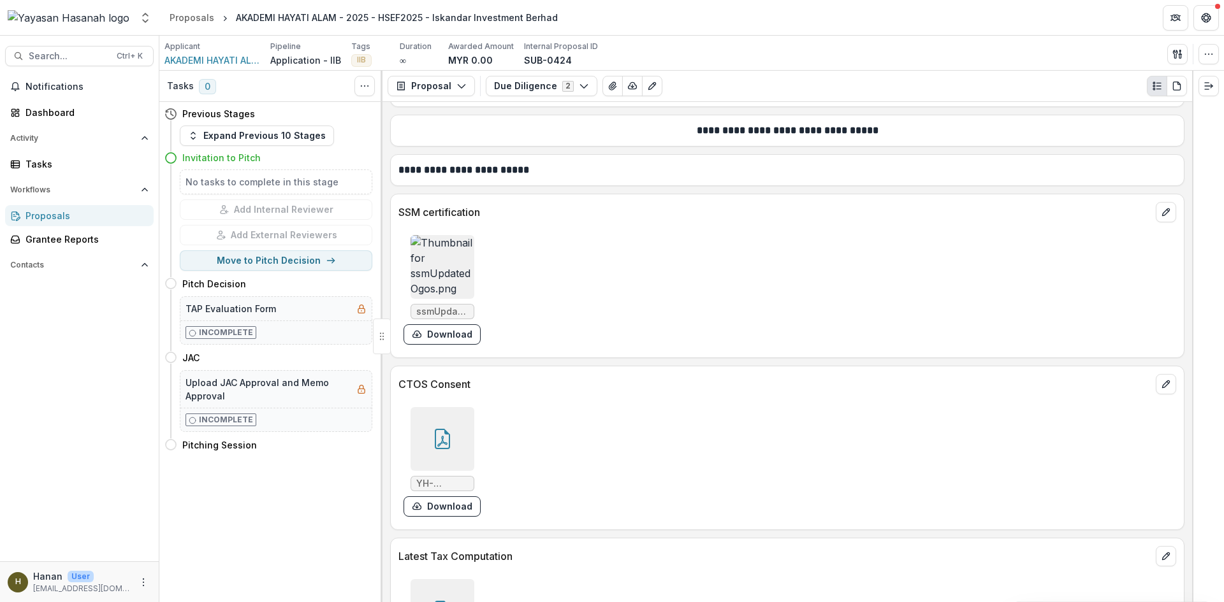
click at [432, 235] on img at bounding box center [443, 267] width 64 height 64
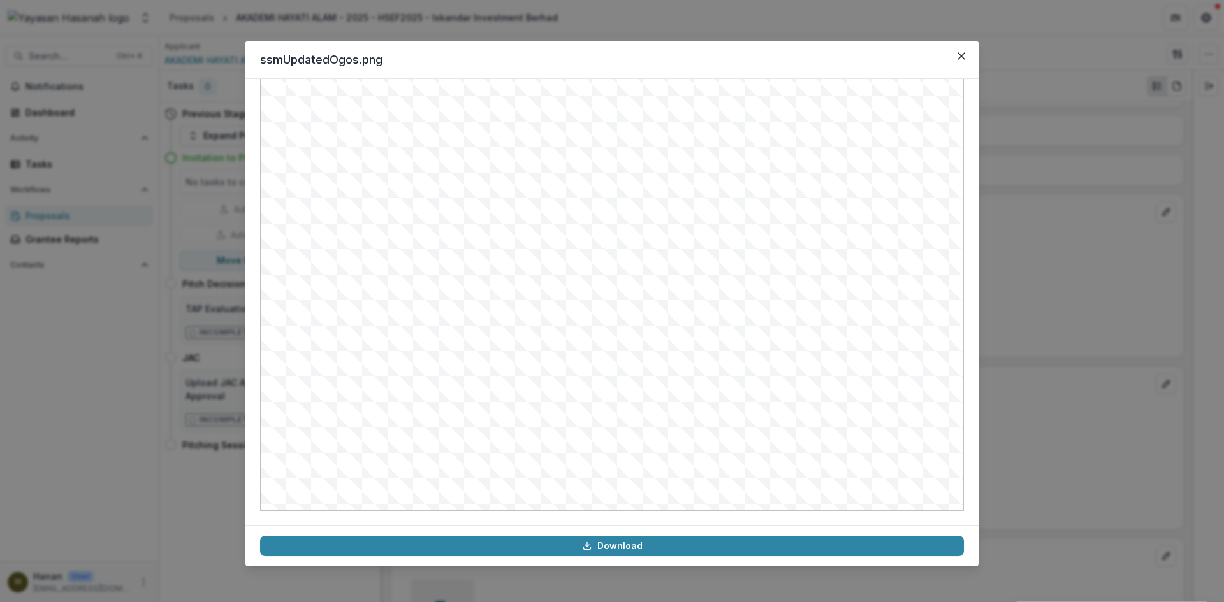
scroll to position [127, 0]
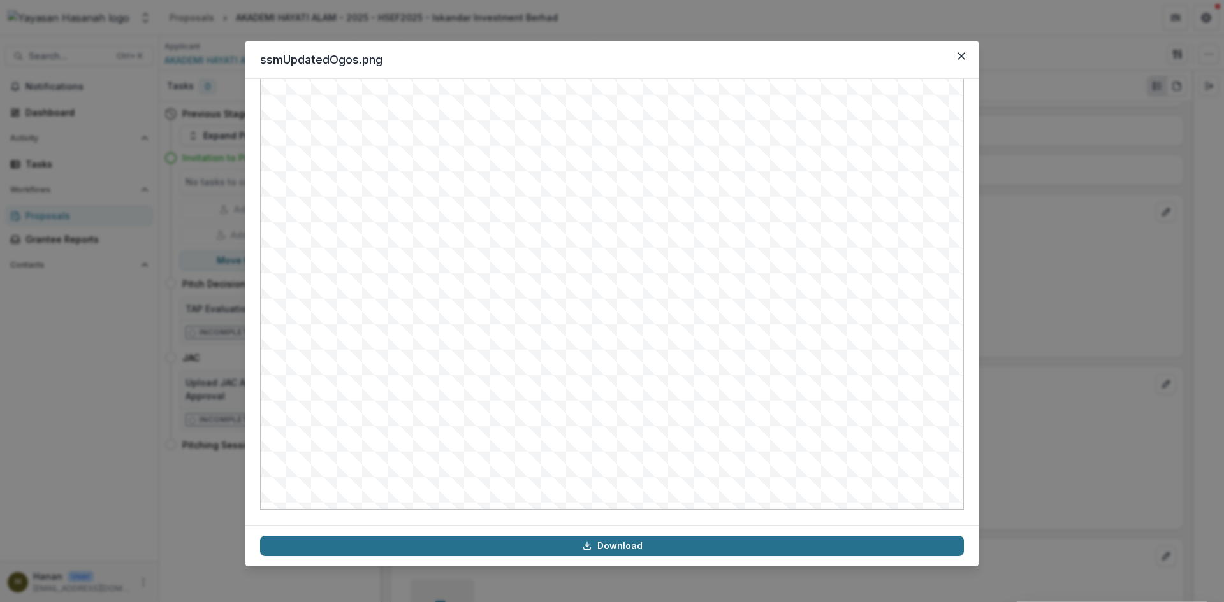
click at [641, 542] on link "Download" at bounding box center [612, 546] width 704 height 20
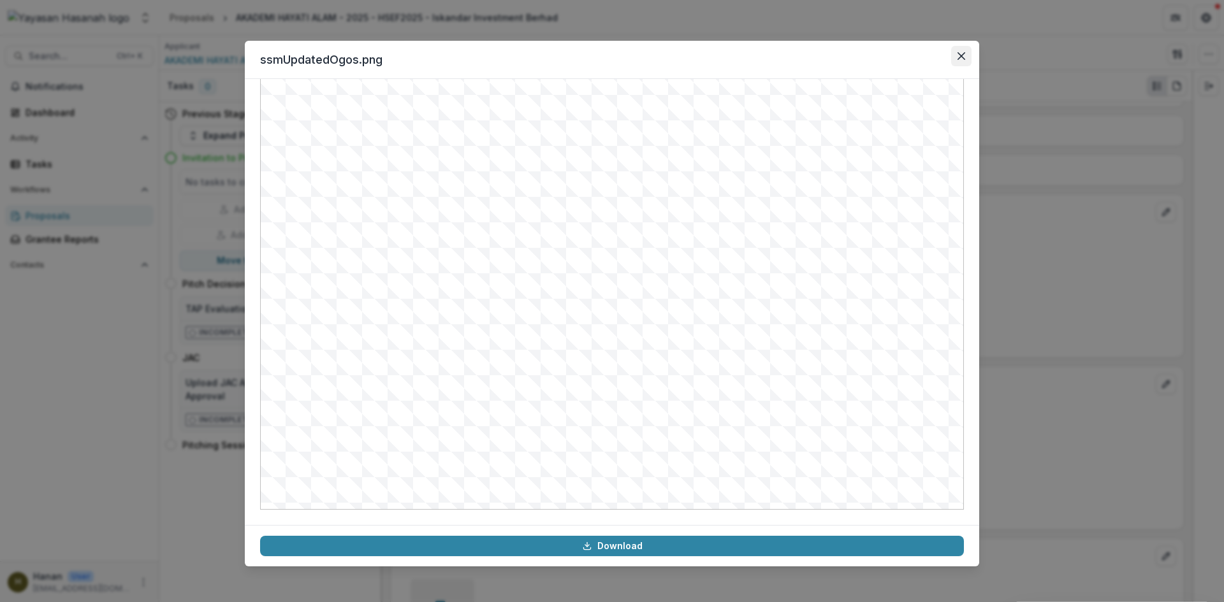
drag, startPoint x: 975, startPoint y: 55, endPoint x: 968, endPoint y: 57, distance: 7.3
click at [975, 55] on header "ssmUpdatedOgos.png" at bounding box center [612, 60] width 734 height 38
click at [968, 57] on button "Close" at bounding box center [961, 56] width 20 height 20
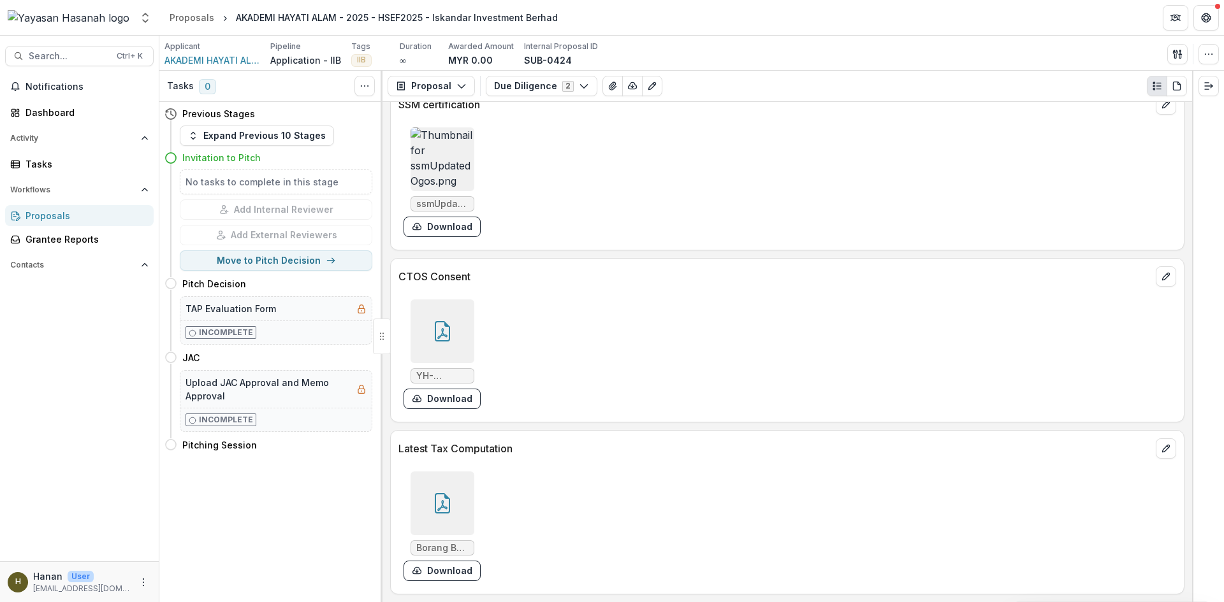
scroll to position [5342, 0]
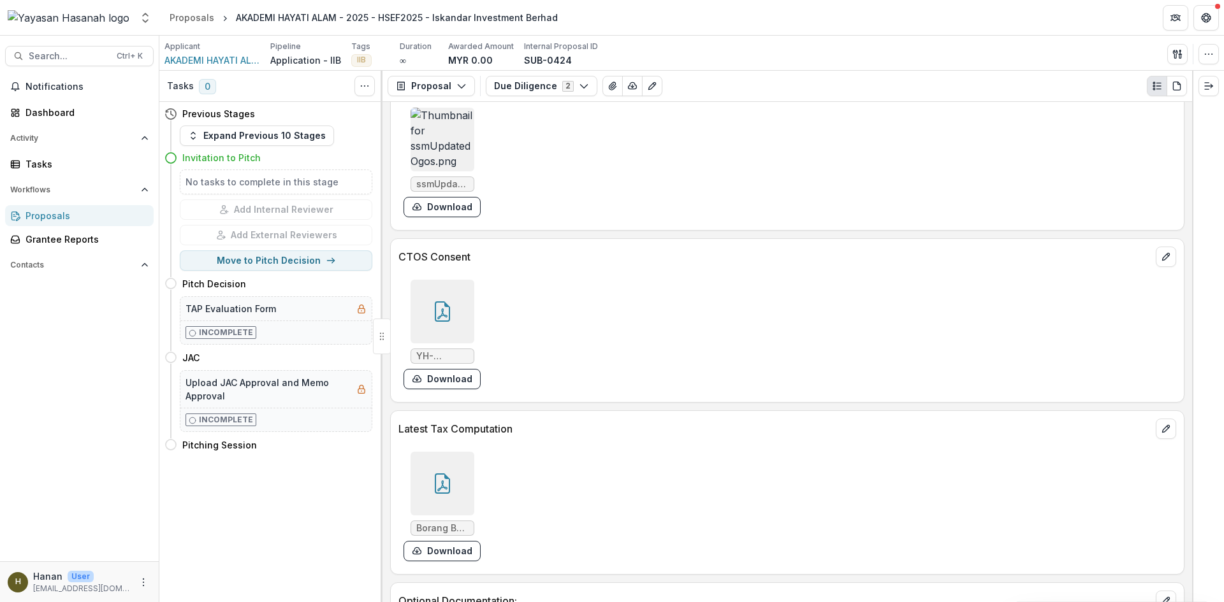
click at [451, 302] on icon at bounding box center [442, 312] width 20 height 20
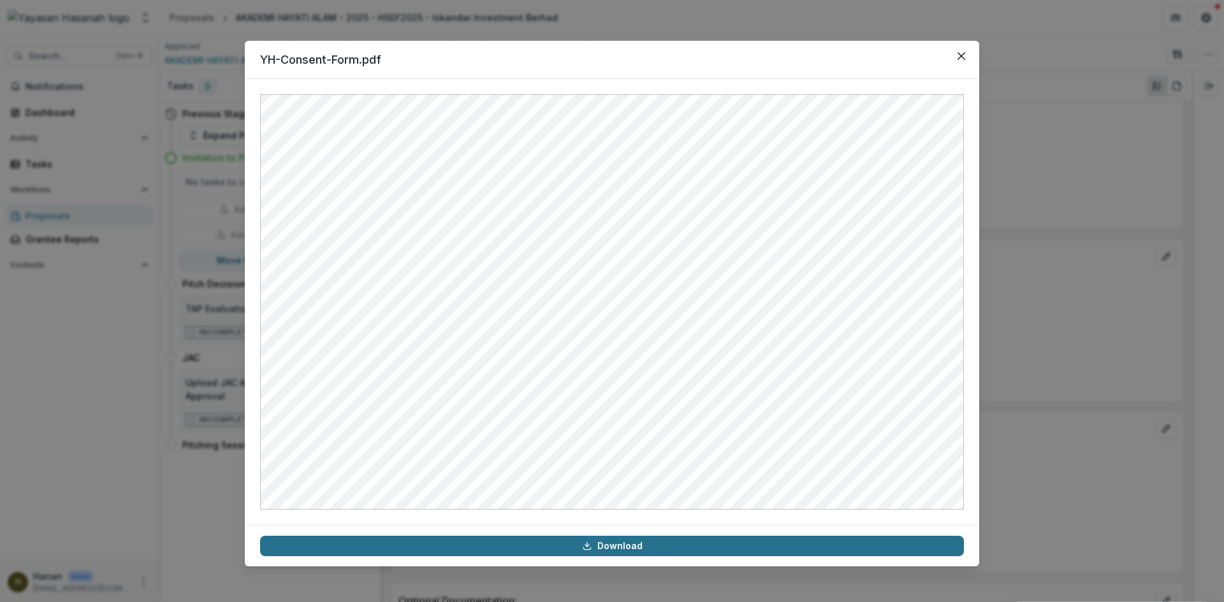
click at [582, 547] on link "Download" at bounding box center [612, 546] width 704 height 20
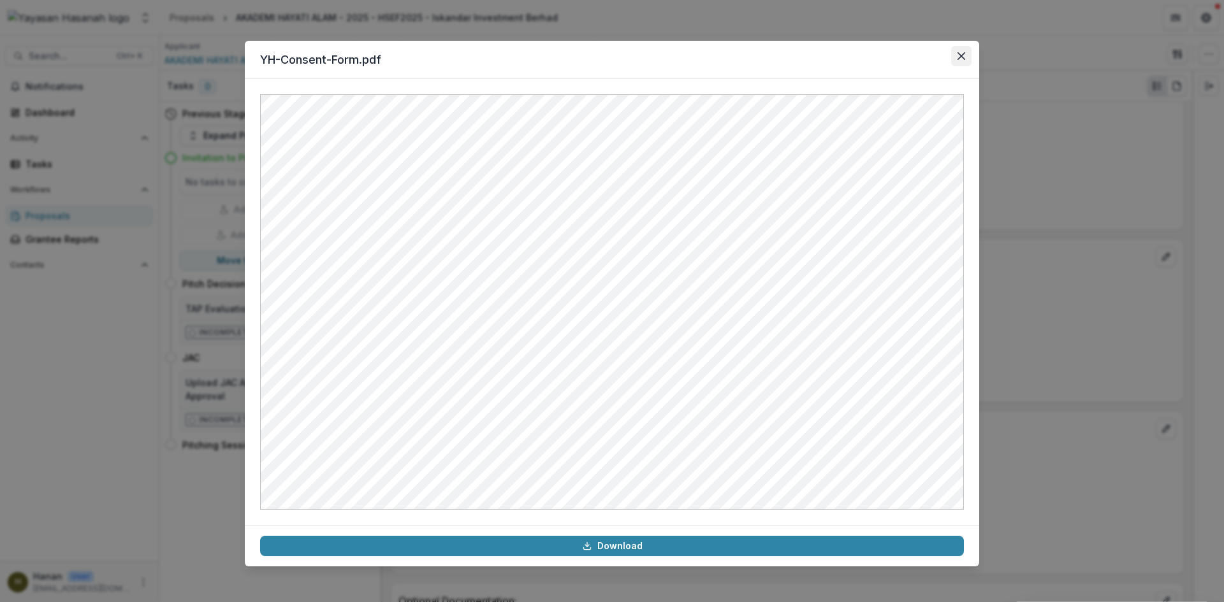
click at [955, 57] on button "Close" at bounding box center [961, 56] width 20 height 20
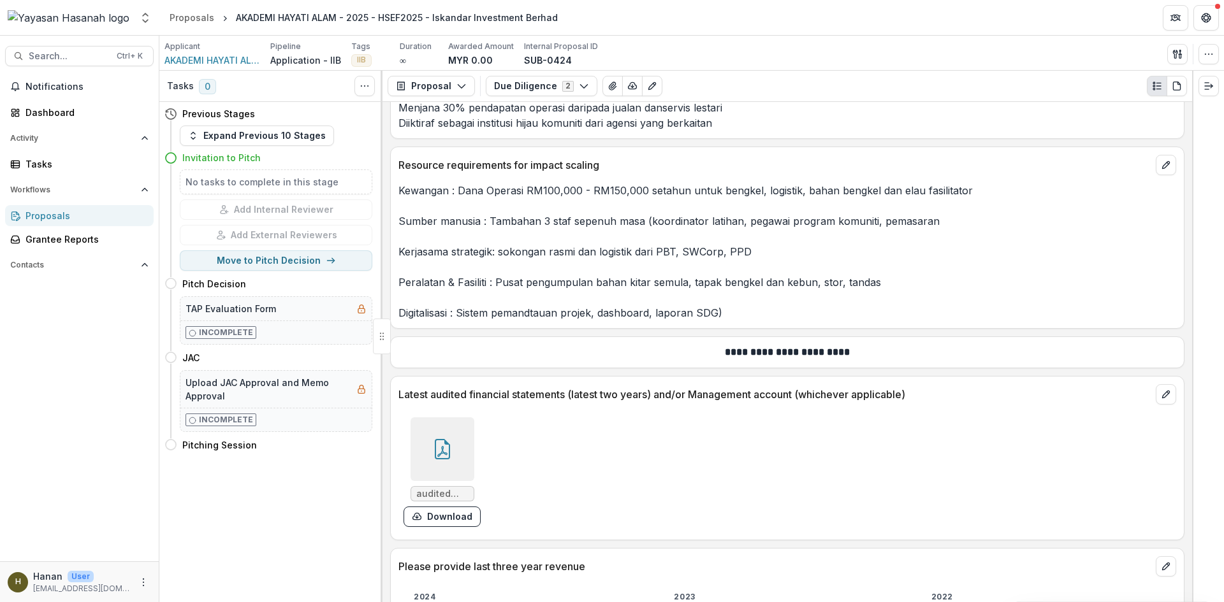
scroll to position [3939, 0]
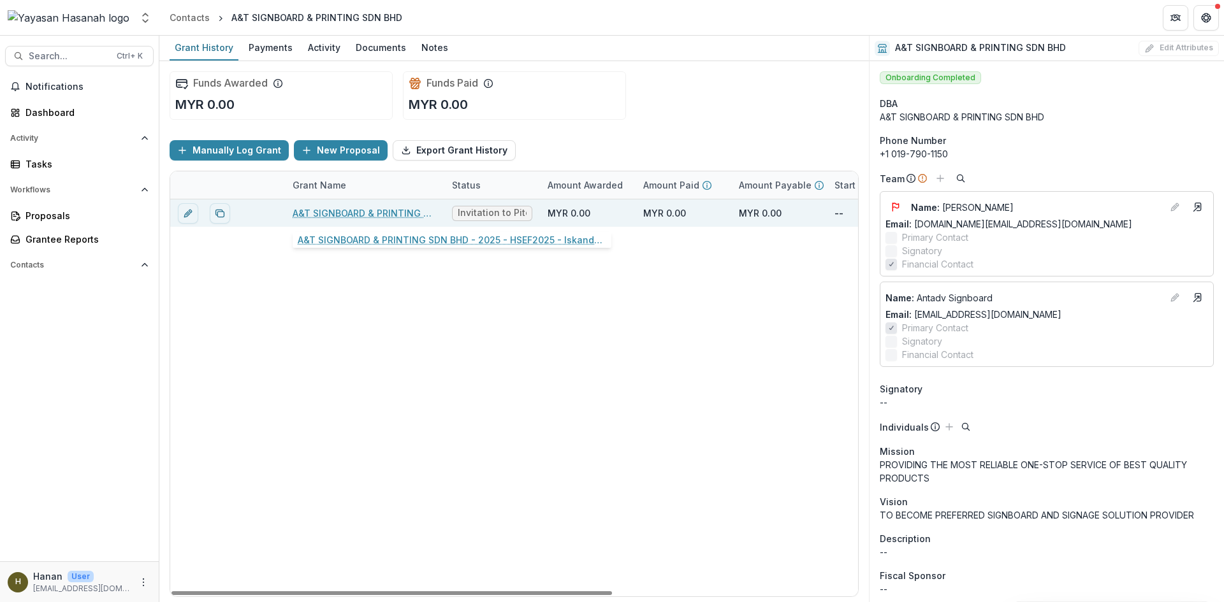
click at [395, 218] on link "A&T SIGNBOARD & PRINTING SDN BHD - 2025 - HSEF2025 - Iskandar Investment Berhad" at bounding box center [365, 213] width 144 height 13
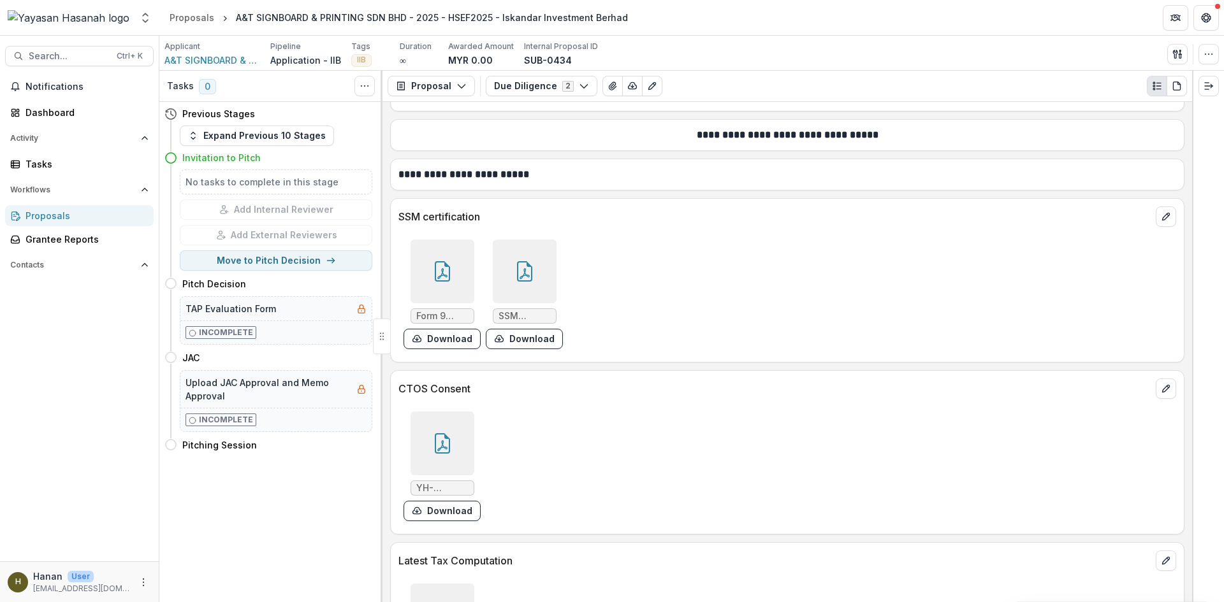
scroll to position [4717, 0]
click at [426, 260] on div at bounding box center [443, 272] width 64 height 64
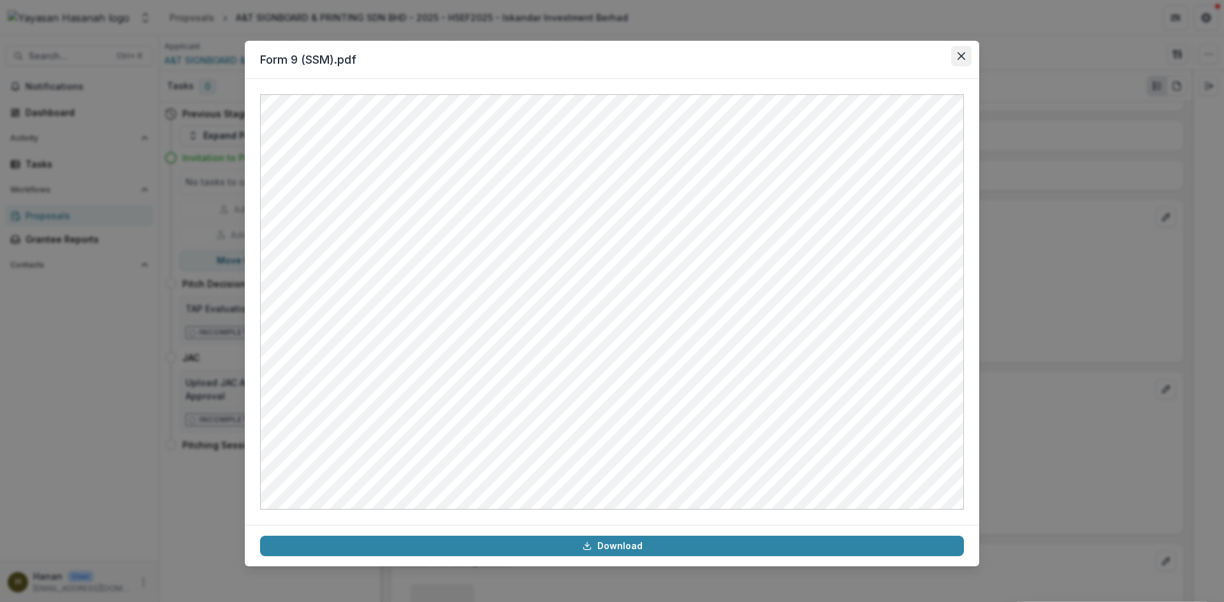
click at [965, 53] on button "Close" at bounding box center [961, 56] width 20 height 20
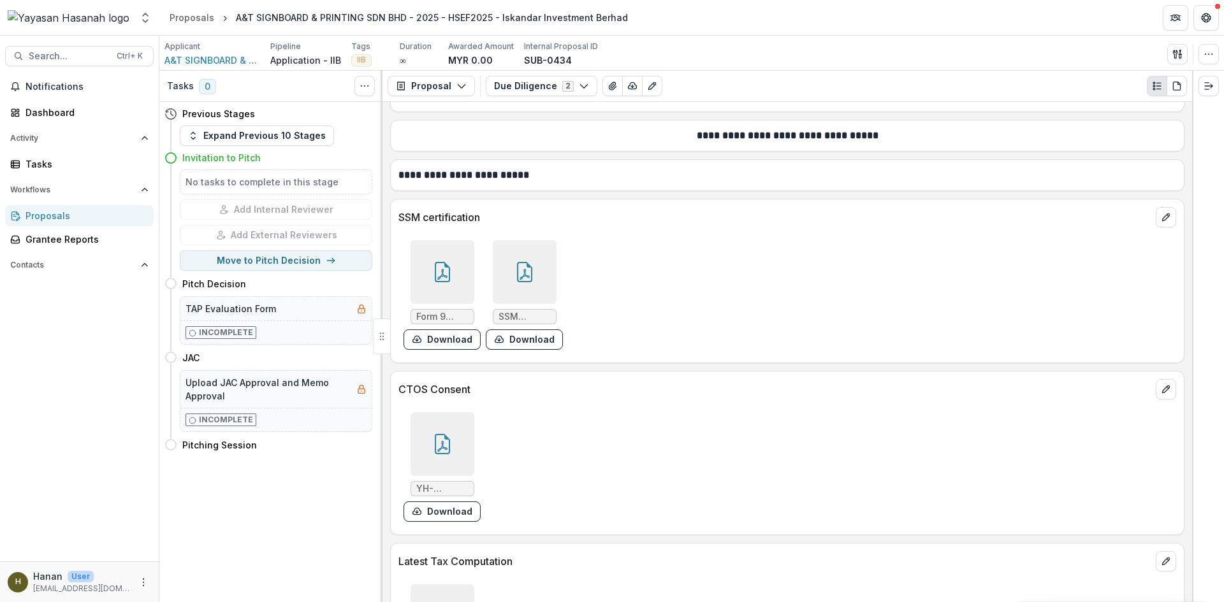
click at [527, 256] on div at bounding box center [525, 272] width 64 height 64
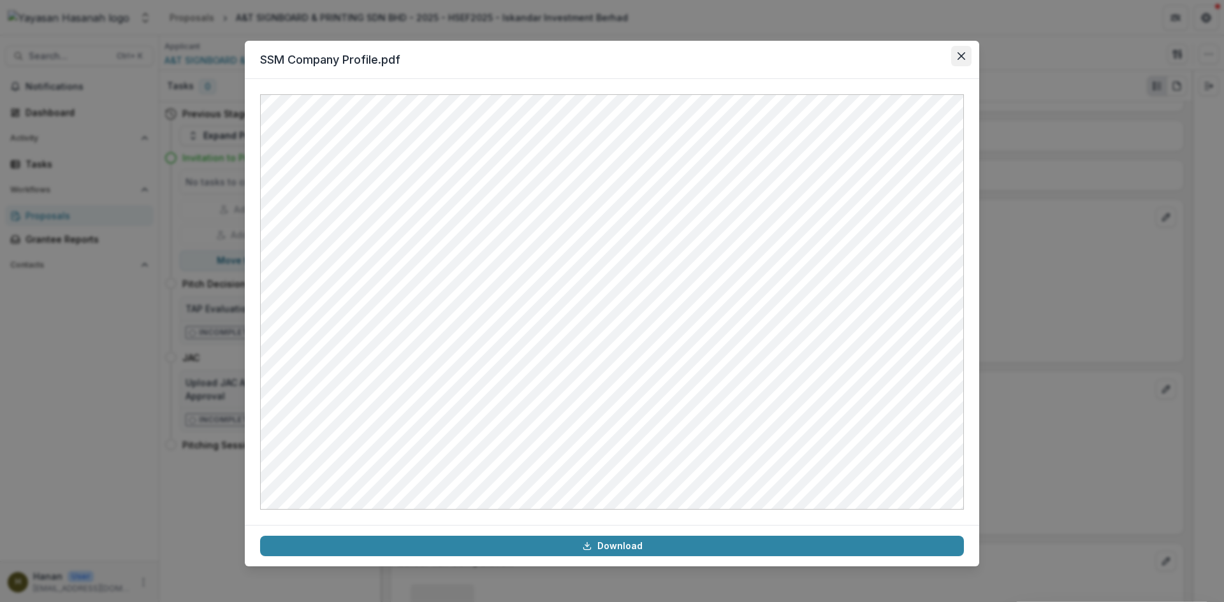
click at [967, 57] on button "Close" at bounding box center [961, 56] width 20 height 20
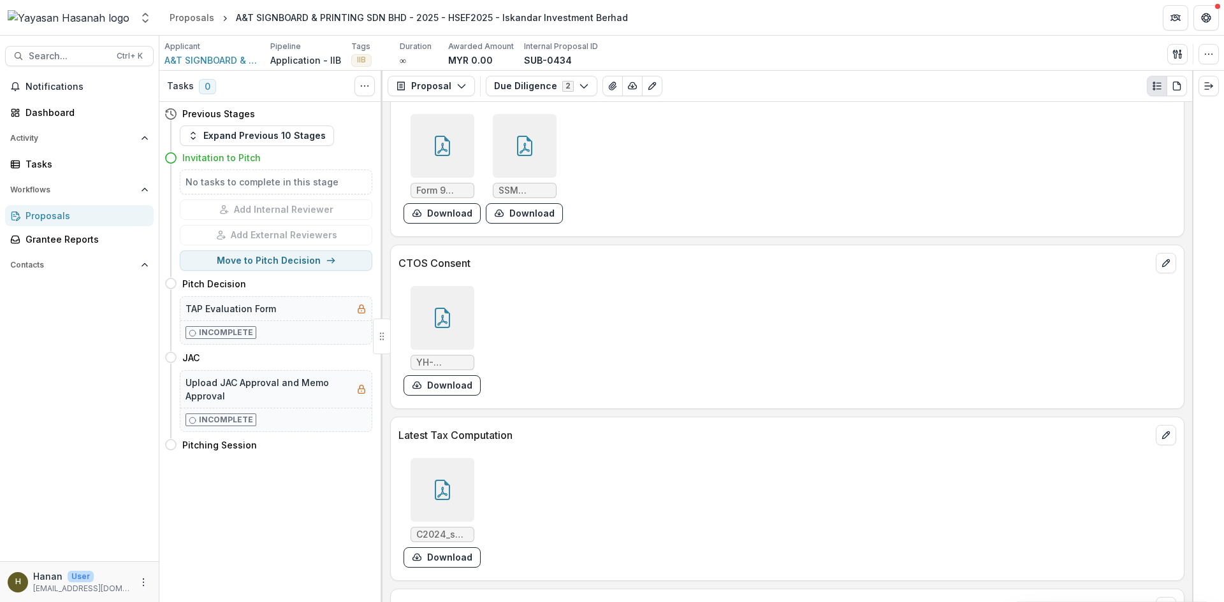
scroll to position [4845, 0]
click at [444, 307] on icon at bounding box center [442, 317] width 15 height 20
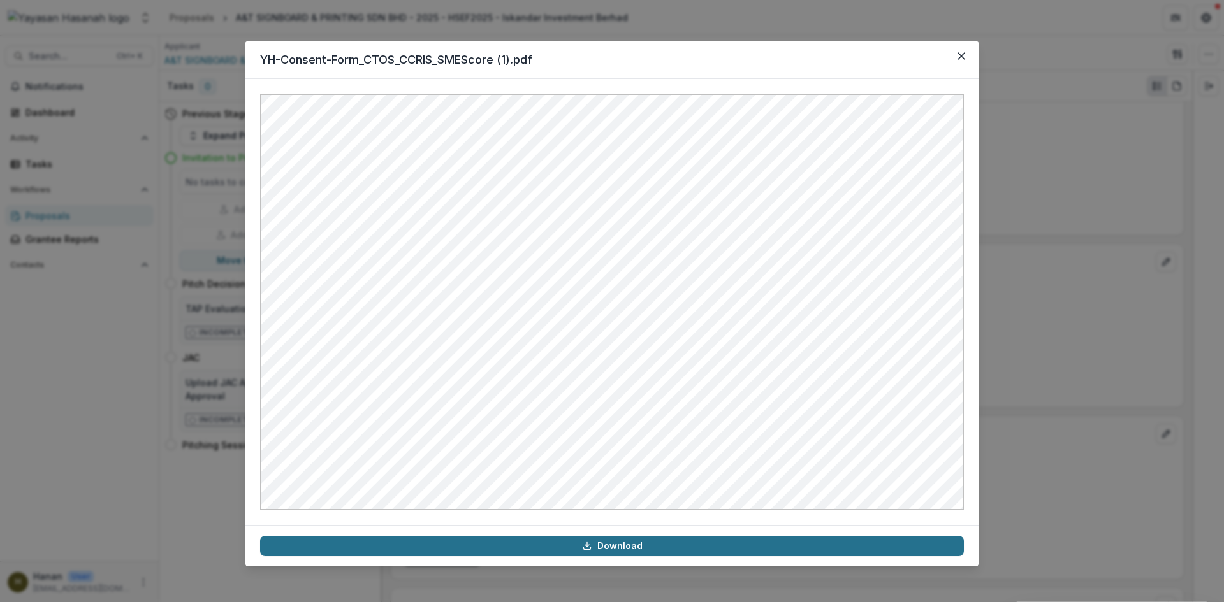
click at [794, 554] on link "Download" at bounding box center [612, 546] width 704 height 20
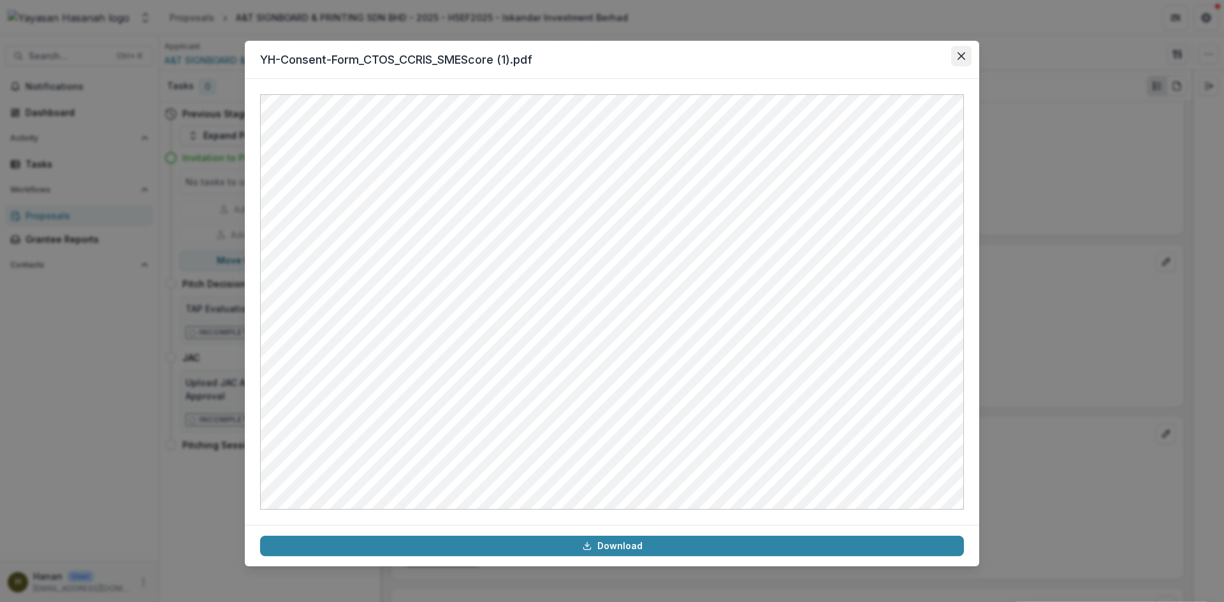
click at [957, 57] on icon "Close" at bounding box center [961, 56] width 8 height 8
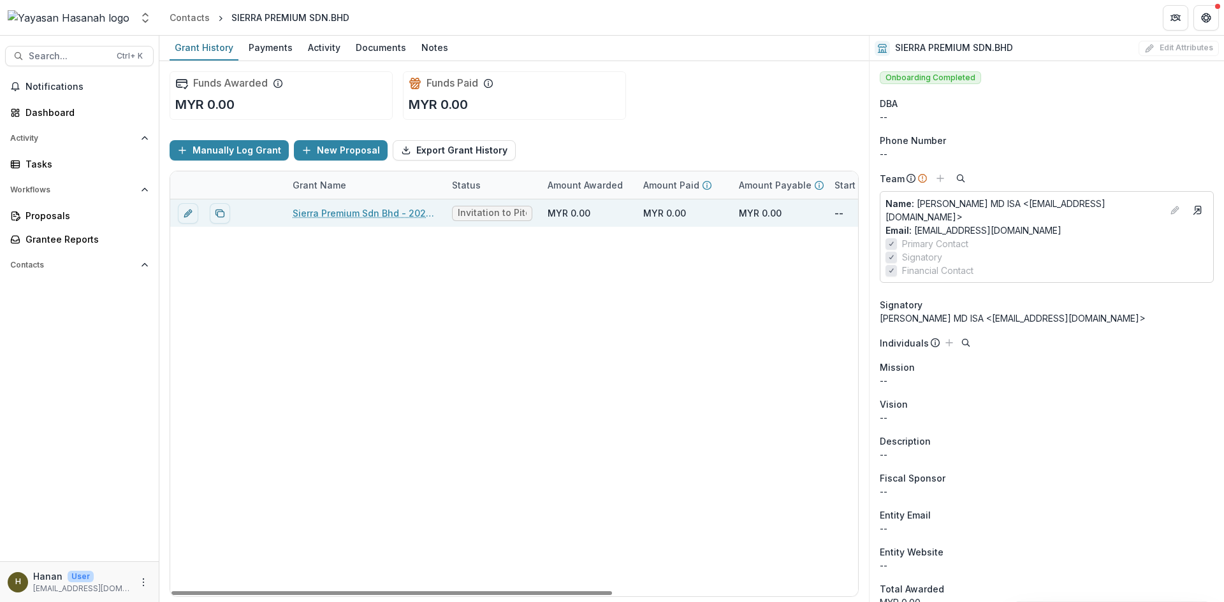
click at [330, 211] on link "Sierra Premium Sdn Bhd - 2025 - HSEF2025 - Iskandar Investment Berhad" at bounding box center [365, 213] width 144 height 13
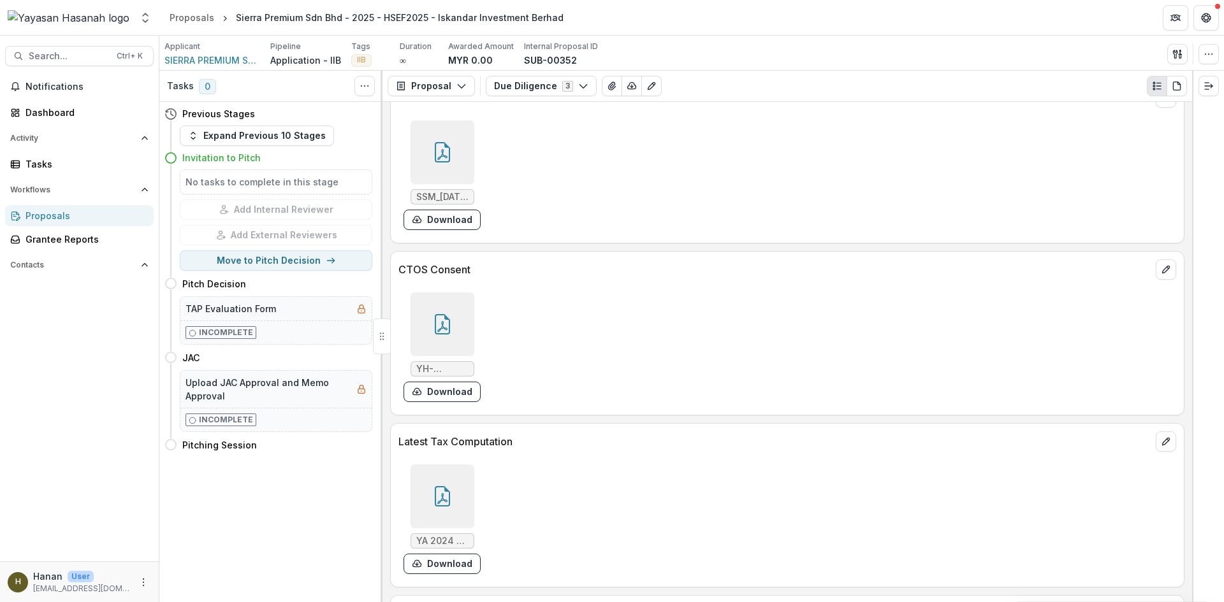
scroll to position [4590, 0]
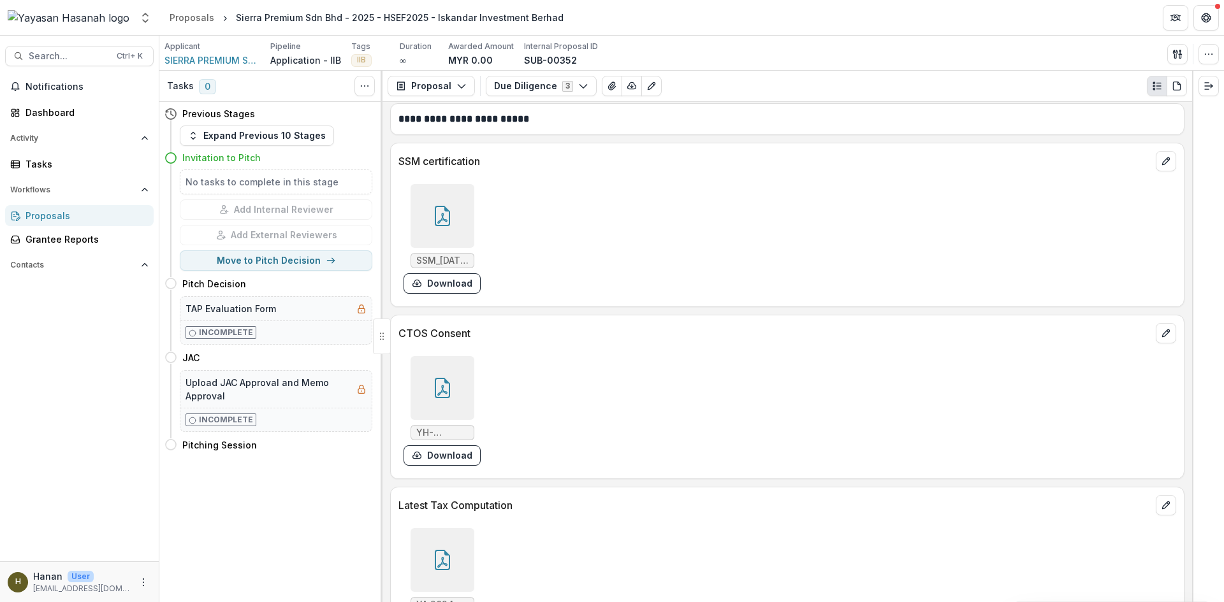
click at [445, 213] on icon at bounding box center [442, 218] width 10 height 11
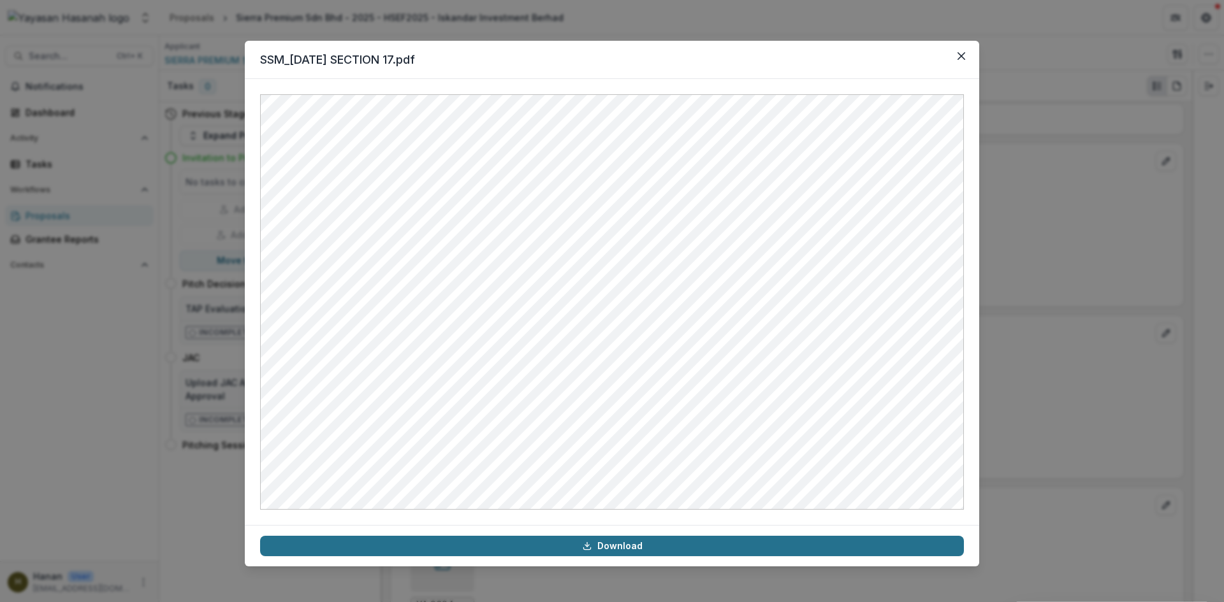
click at [797, 543] on link "Download" at bounding box center [612, 546] width 704 height 20
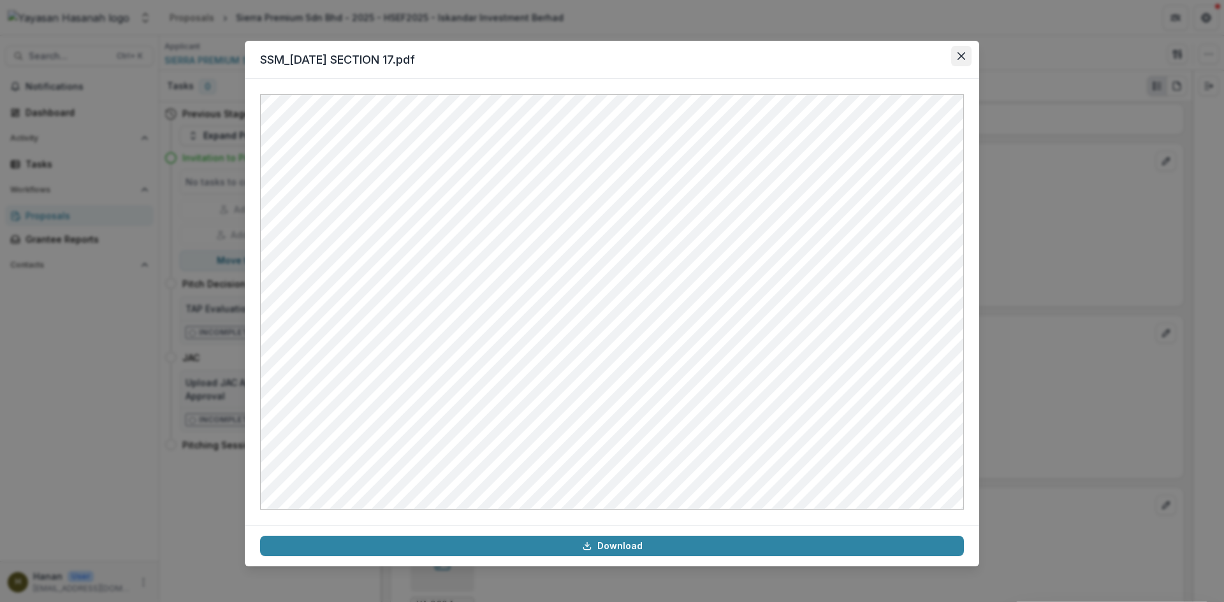
click at [964, 57] on icon "Close" at bounding box center [961, 56] width 8 height 8
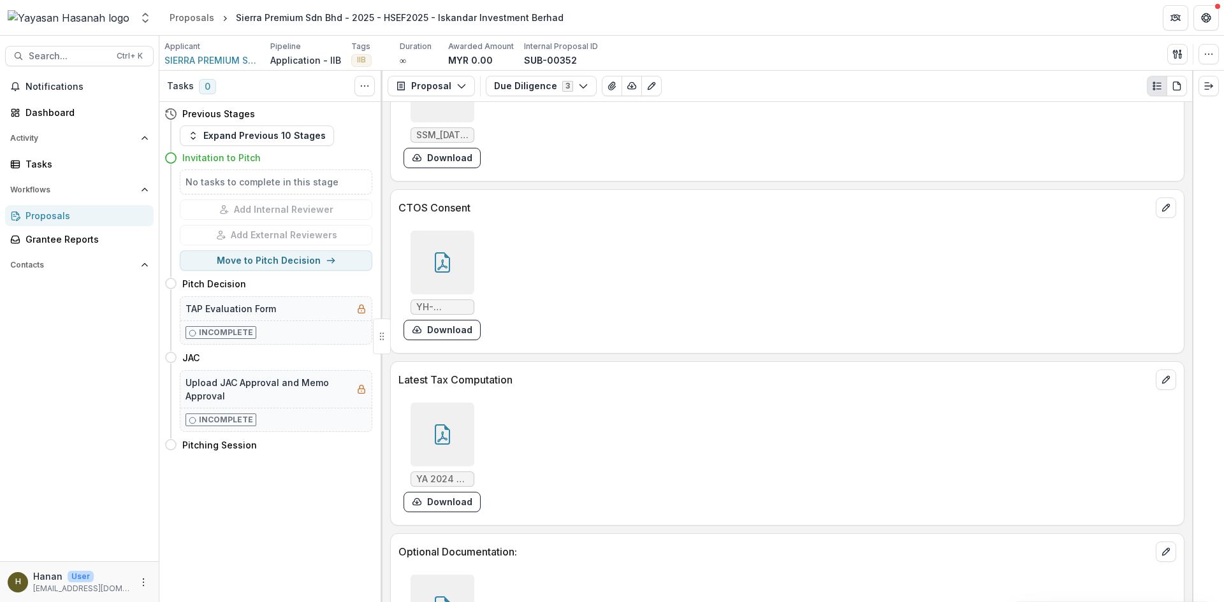
scroll to position [4717, 0]
click at [453, 318] on button "Download" at bounding box center [442, 328] width 77 height 20
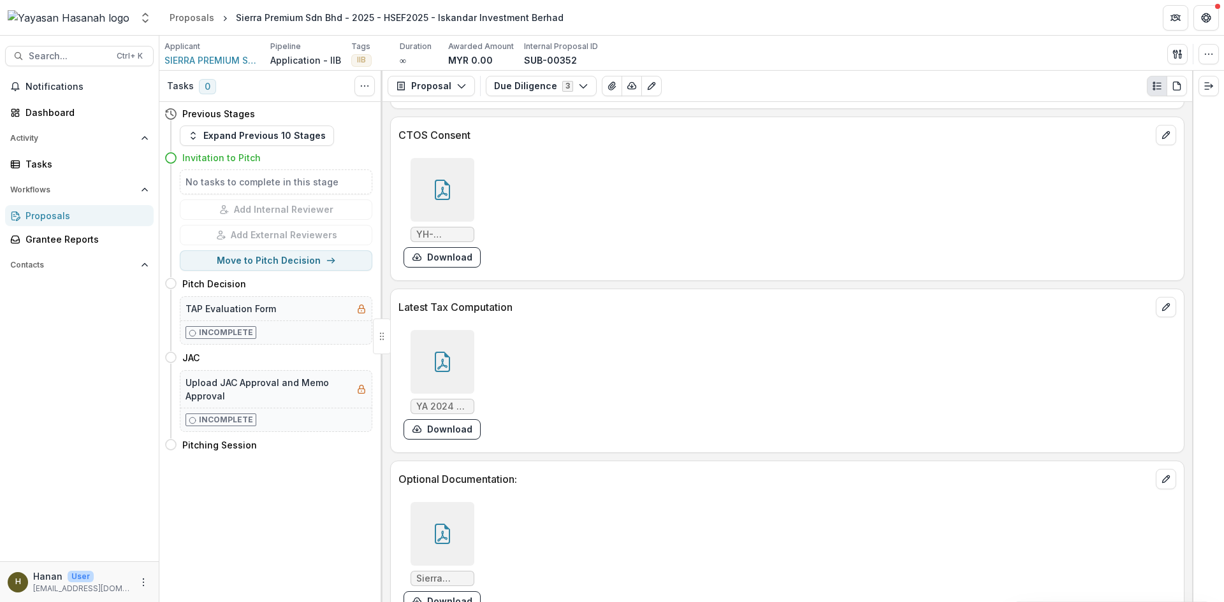
click at [451, 502] on div at bounding box center [443, 534] width 64 height 64
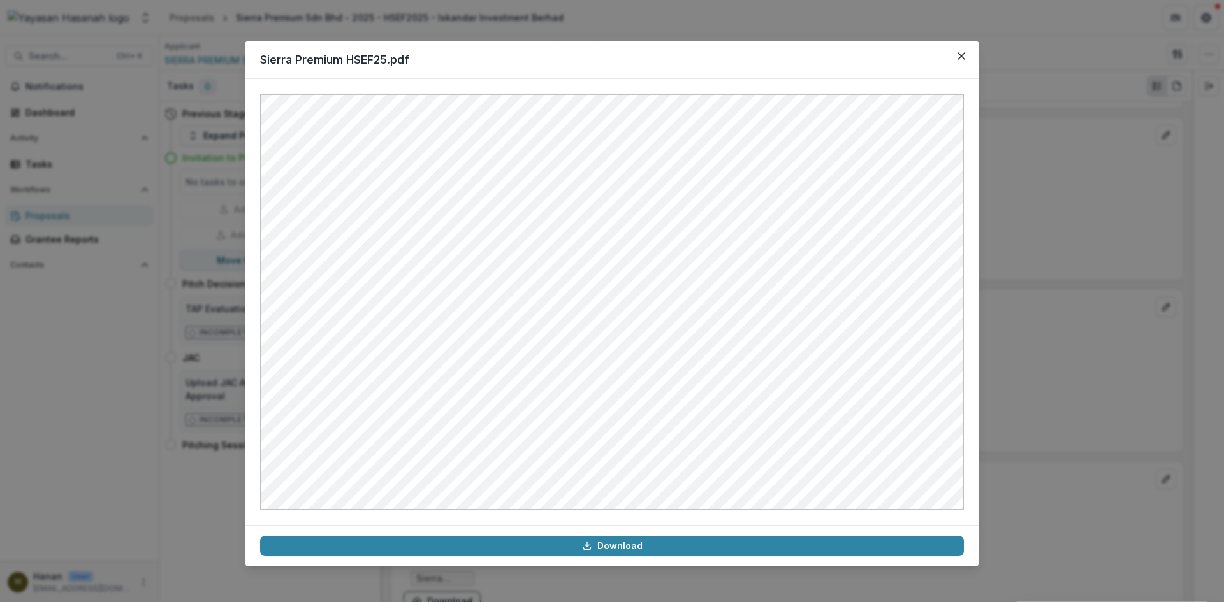
drag, startPoint x: 1060, startPoint y: 324, endPoint x: 1064, endPoint y: 294, distance: 30.2
click at [1060, 324] on div "Sierra Premium HSEF25.pdf Download" at bounding box center [612, 301] width 1224 height 602
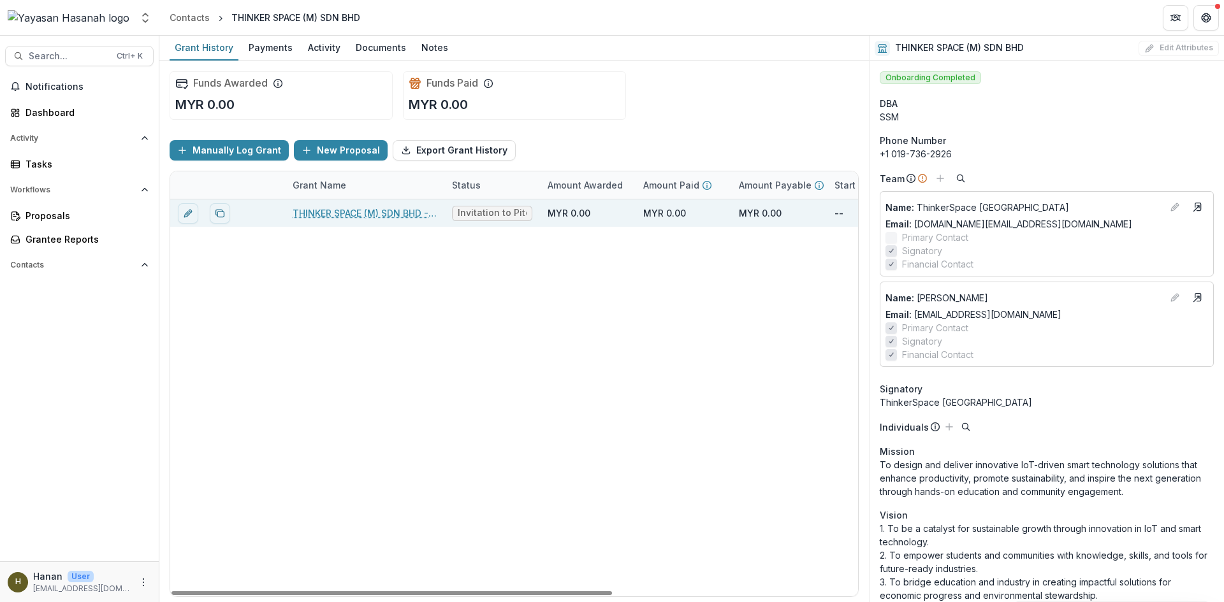
click at [361, 210] on link "THINKER SPACE (M) SDN BHD - 2025 - HSEF2025 - Iskandar Investment Berhad" at bounding box center [365, 213] width 144 height 13
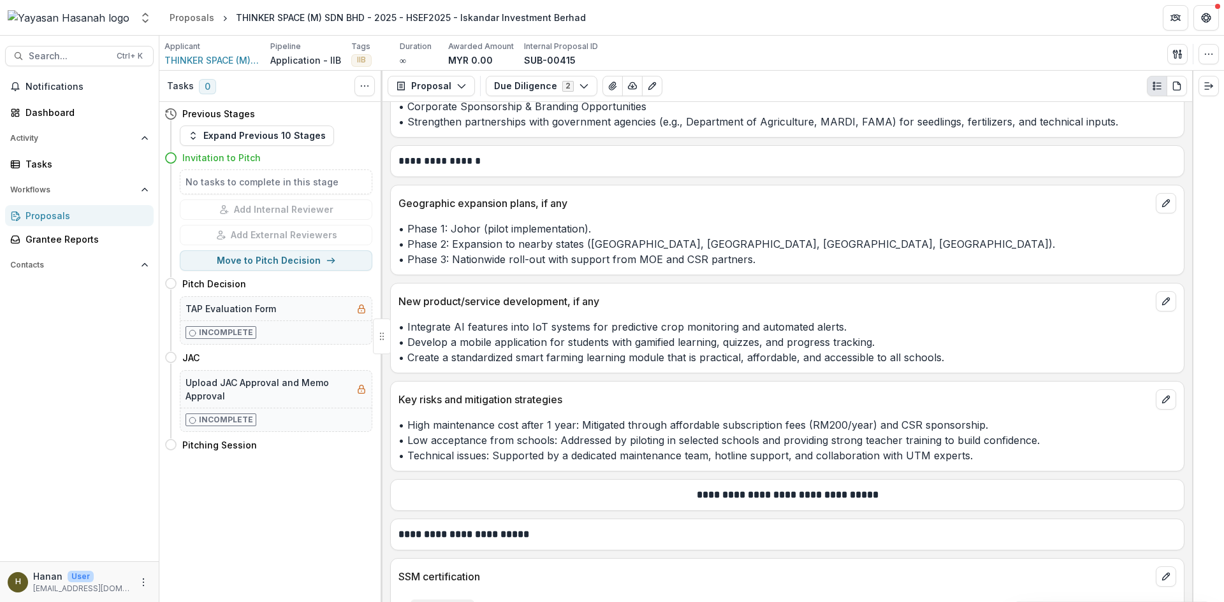
scroll to position [6056, 0]
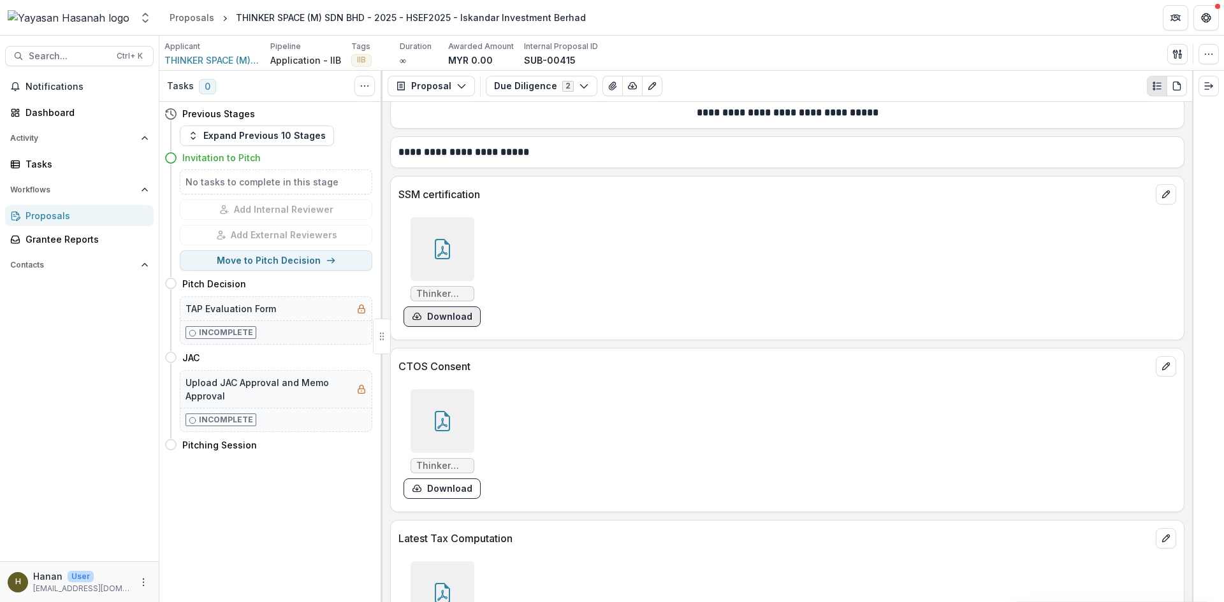
click at [456, 307] on button "Download" at bounding box center [442, 317] width 77 height 20
click at [448, 479] on button "Download" at bounding box center [442, 489] width 77 height 20
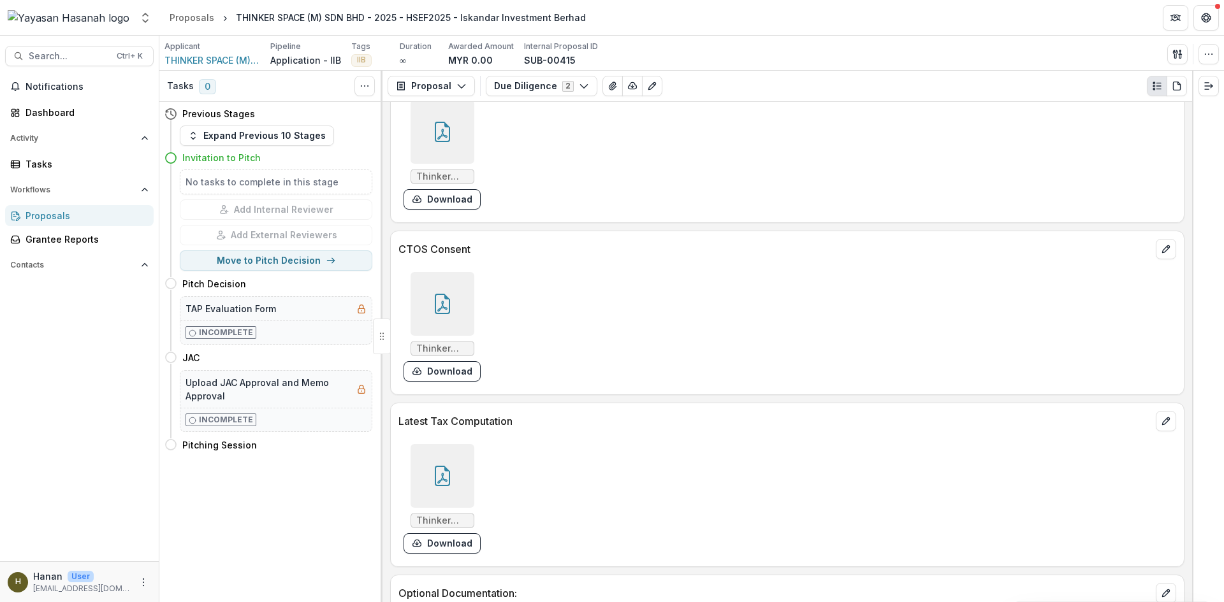
scroll to position [6287, 0]
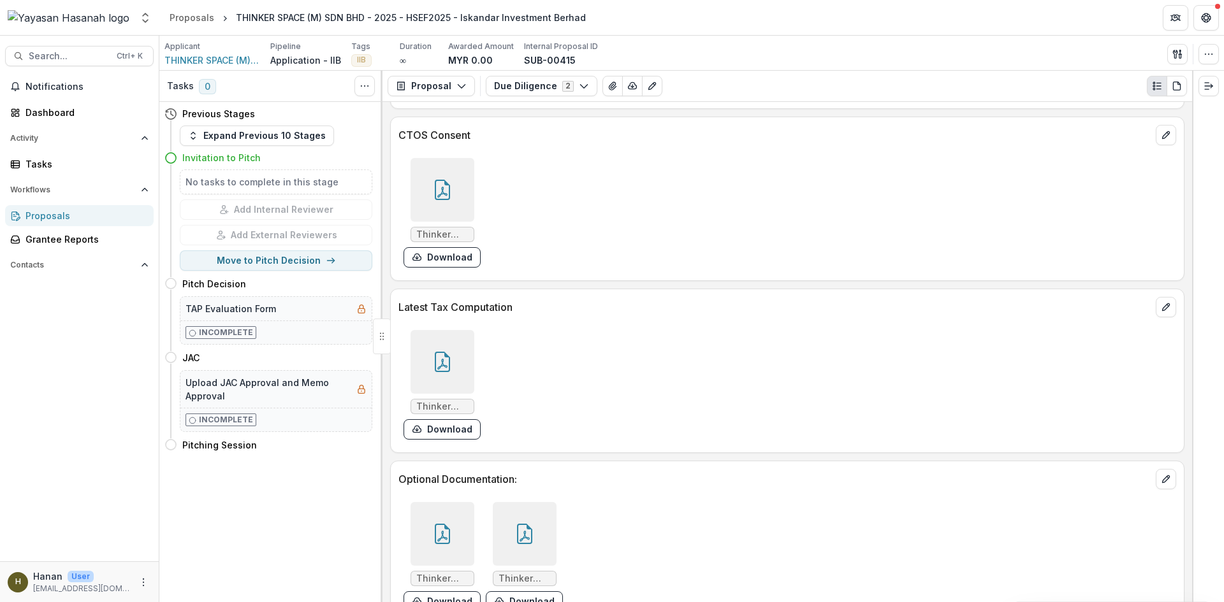
click at [495, 502] on div at bounding box center [525, 534] width 64 height 64
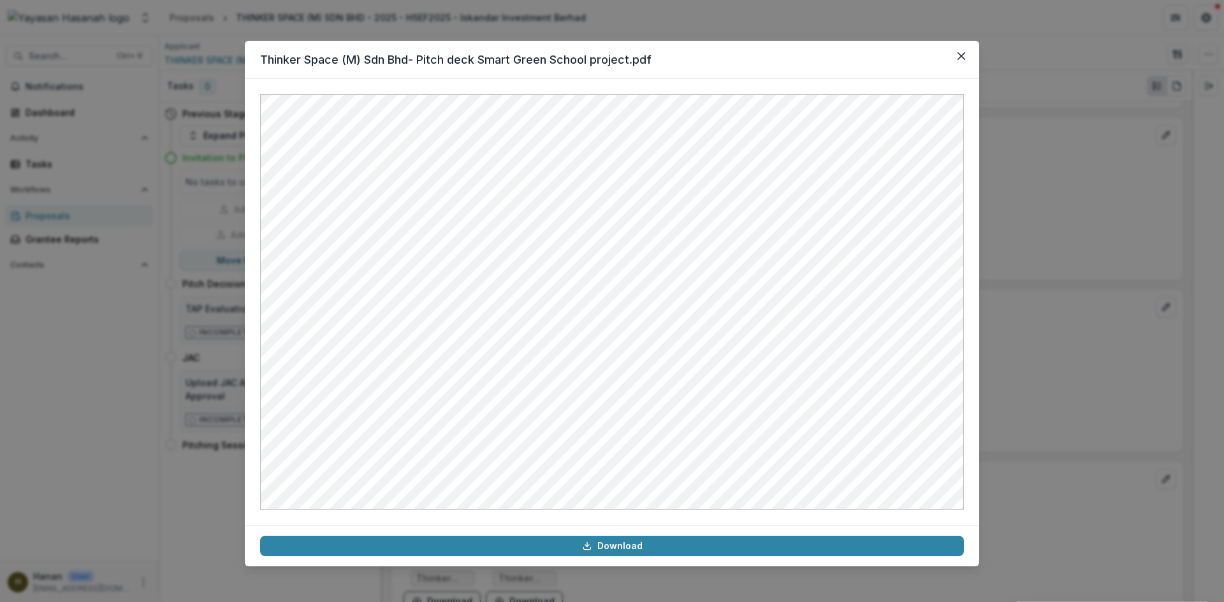
click at [1046, 342] on div "Thinker Space (M) Sdn Bhd- Pitch deck Smart Green School project.pdf Download" at bounding box center [612, 301] width 1224 height 602
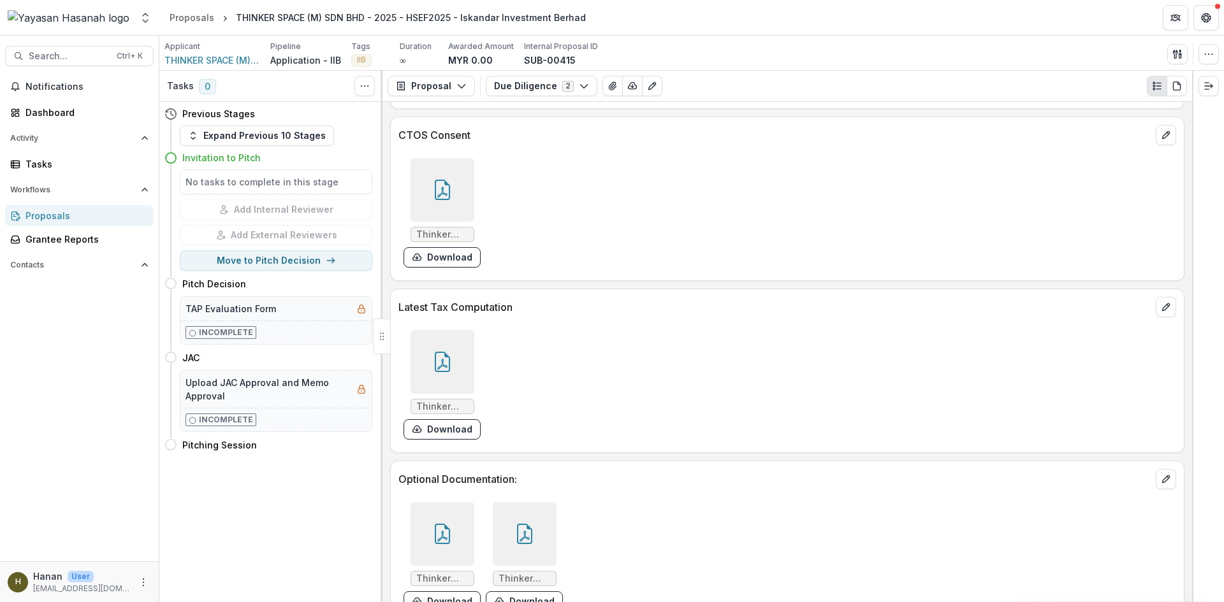
click at [449, 519] on div at bounding box center [443, 534] width 64 height 64
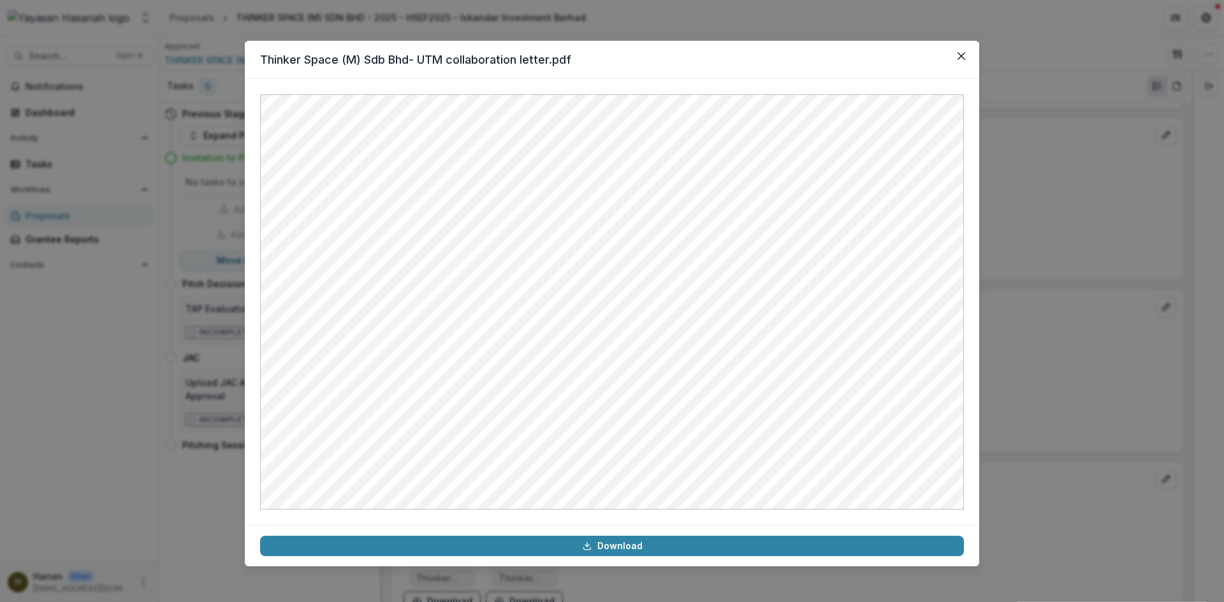
drag, startPoint x: 1020, startPoint y: 282, endPoint x: 1010, endPoint y: 259, distance: 25.1
click at [1015, 283] on div "Thinker Space (M) Sdb Bhd- UTM collaboration letter.pdf Download" at bounding box center [612, 301] width 1224 height 602
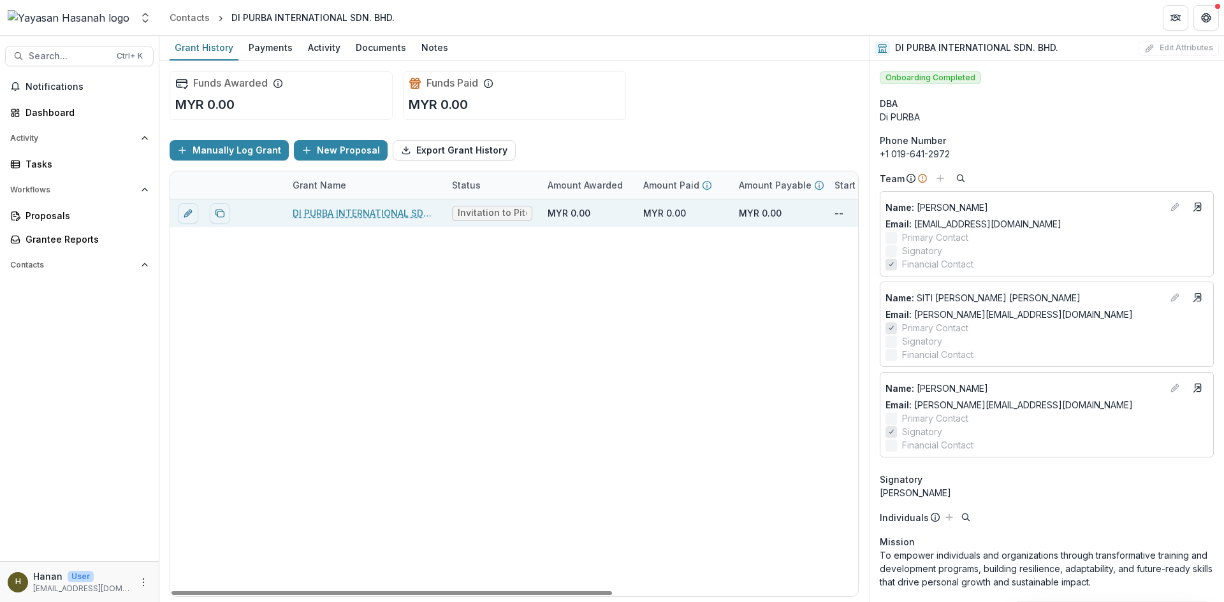
click at [399, 219] on link "DI PURBA INTERNATIONAL SDN. BHD. - 2025 - HSEF2025 - Iskandar Investment Berhad" at bounding box center [365, 213] width 144 height 13
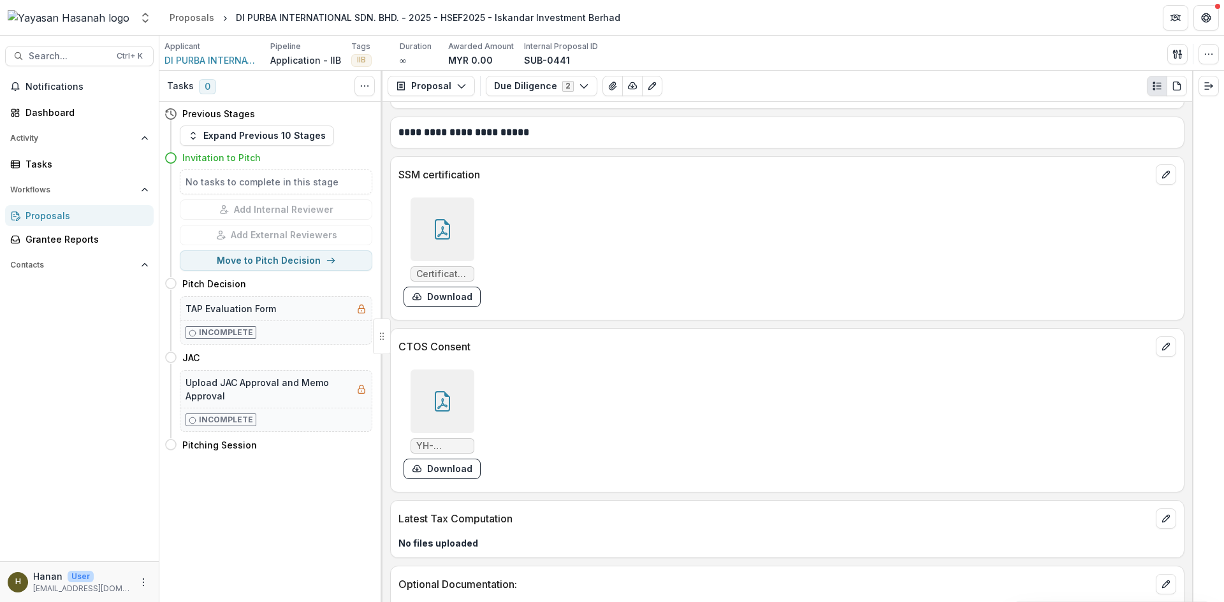
scroll to position [4208, 0]
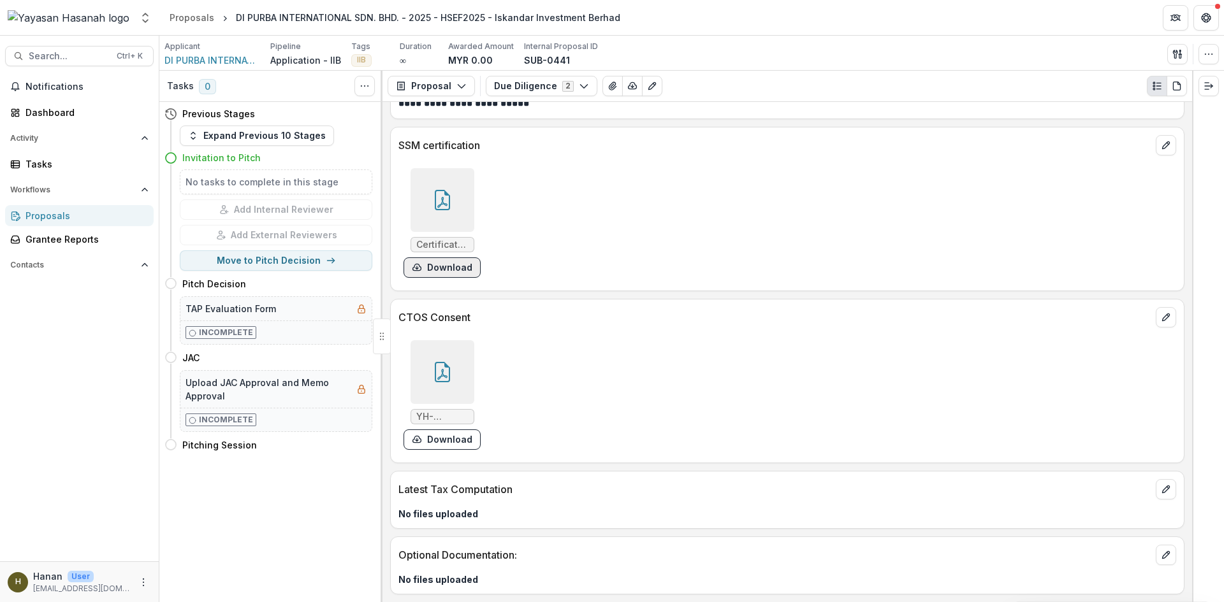
click at [468, 273] on button "Download" at bounding box center [442, 268] width 77 height 20
click at [466, 446] on button "Download" at bounding box center [442, 440] width 77 height 20
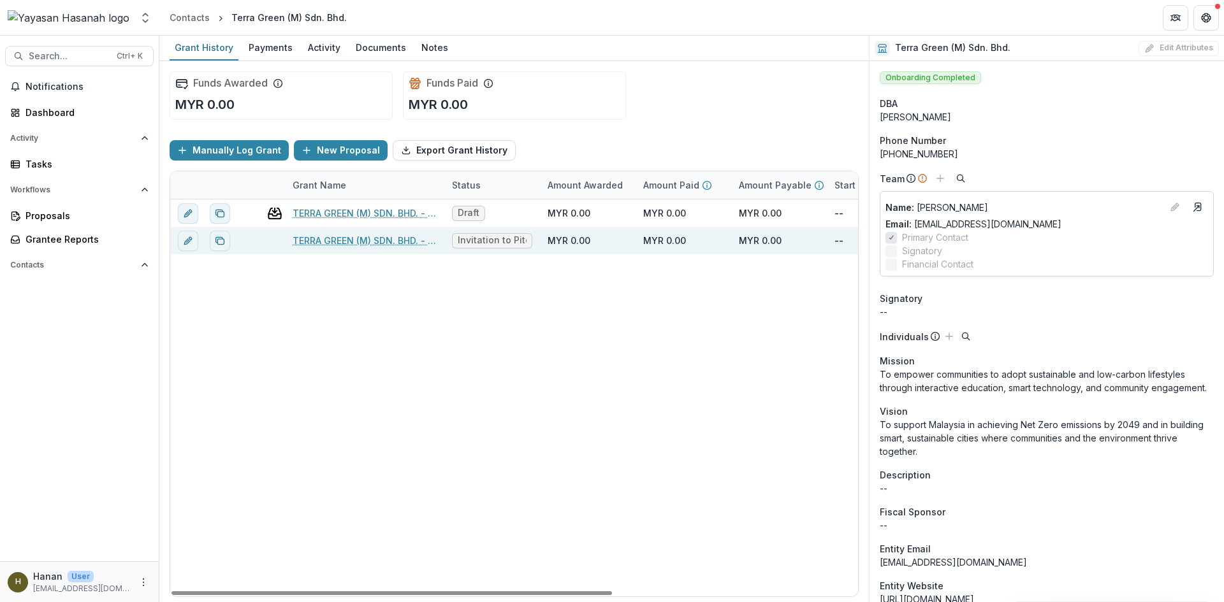
click at [365, 246] on link "TERRA GREEN (M) SDN. BHD. - 2025 - HSEF2025 - Iskandar Investment Berhad" at bounding box center [365, 240] width 144 height 13
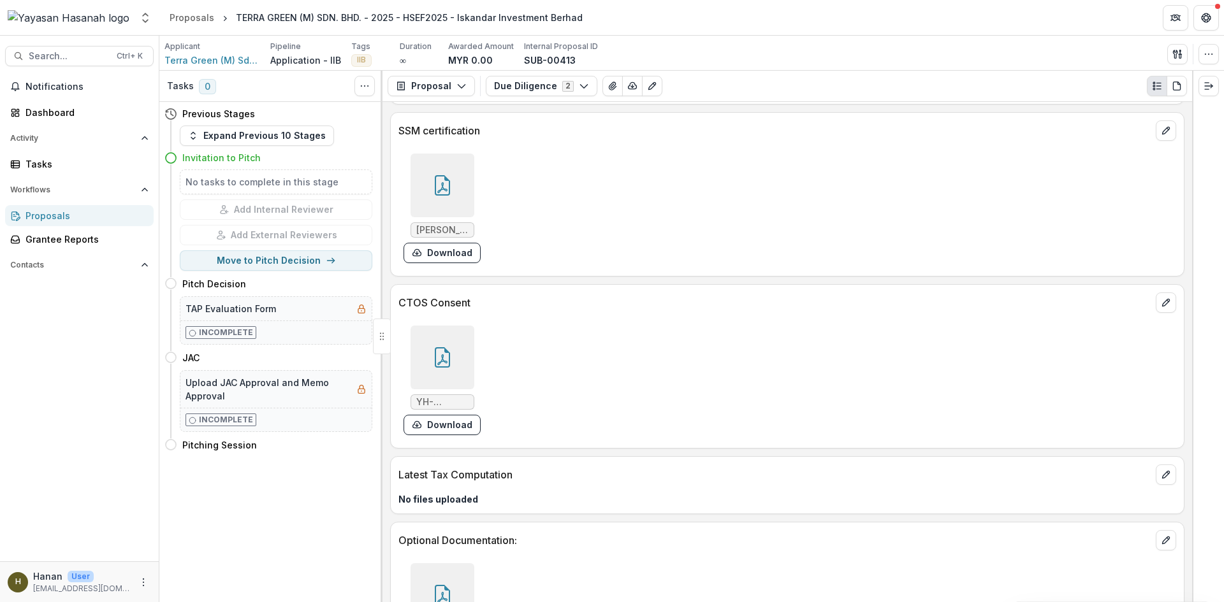
scroll to position [8116, 0]
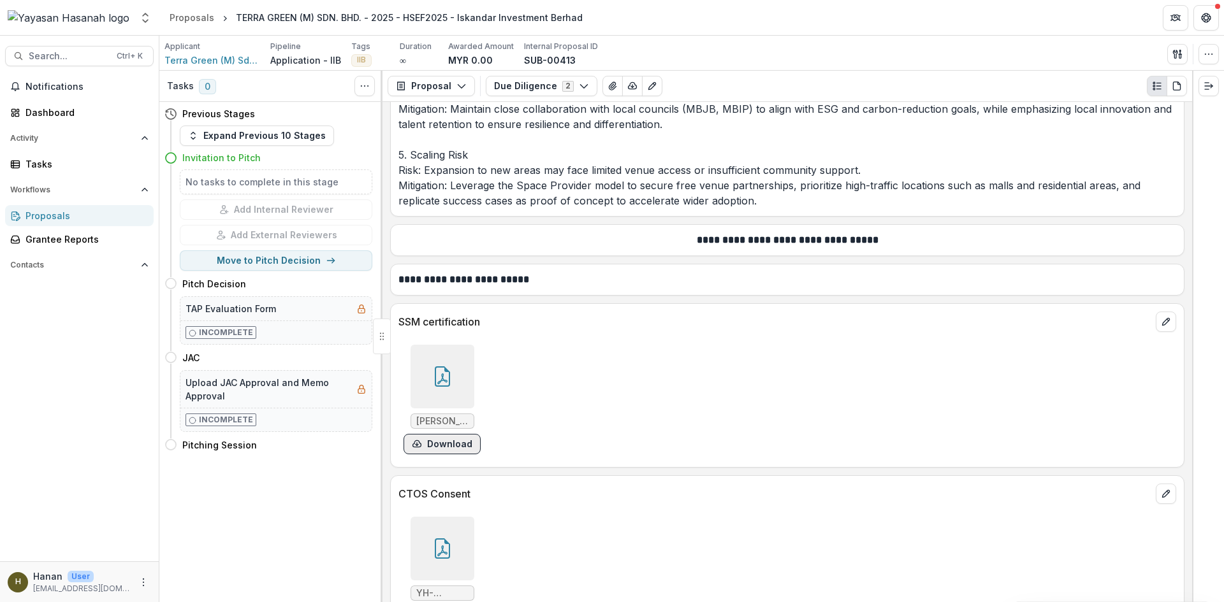
click at [439, 434] on button "Download" at bounding box center [442, 444] width 77 height 20
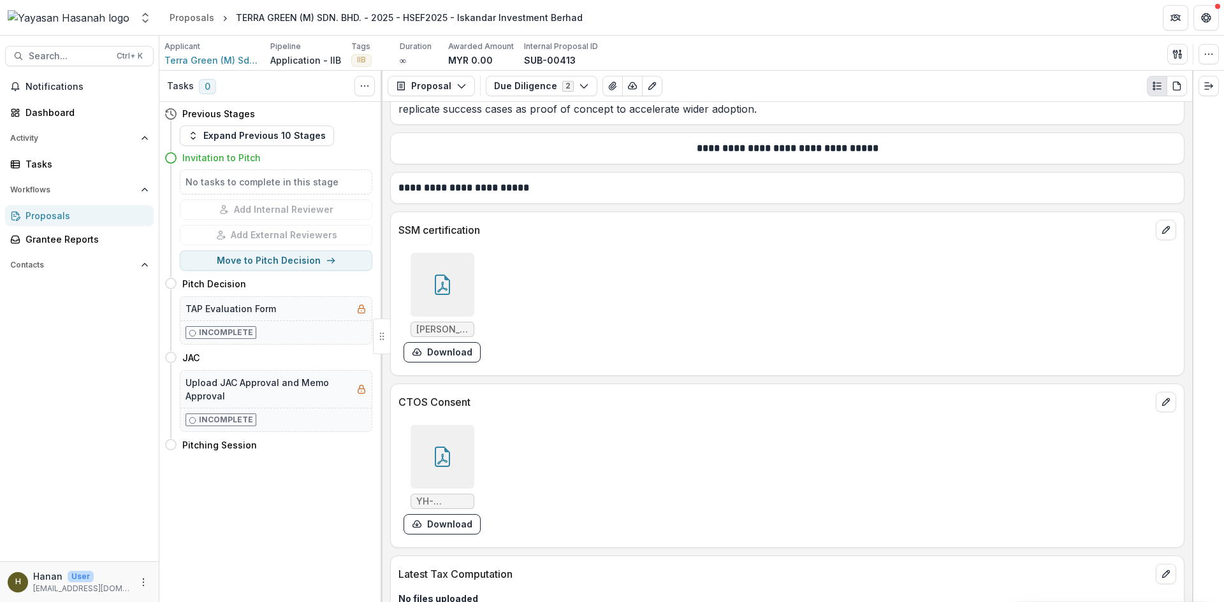
scroll to position [8307, 0]
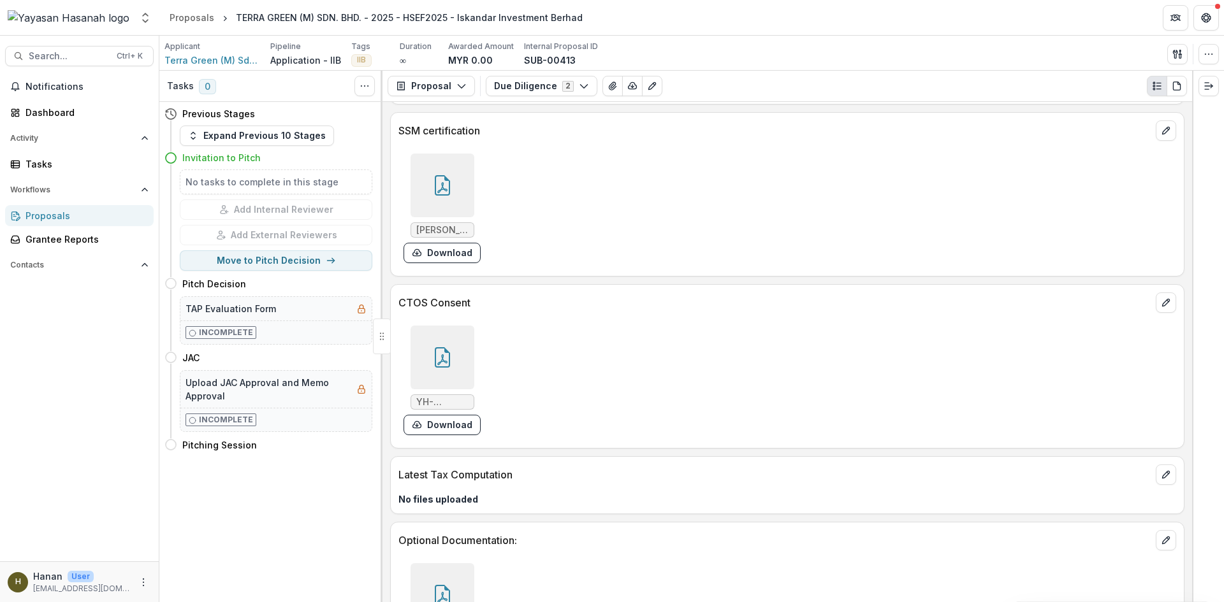
click at [446, 585] on icon at bounding box center [442, 595] width 20 height 20
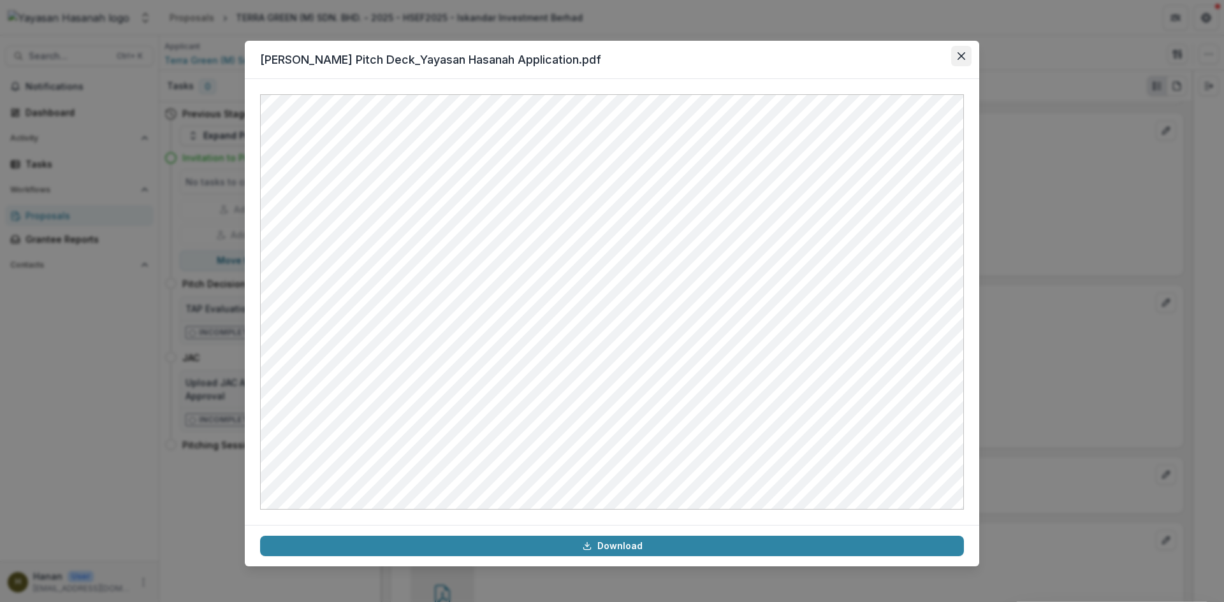
click at [963, 51] on button "Close" at bounding box center [961, 56] width 20 height 20
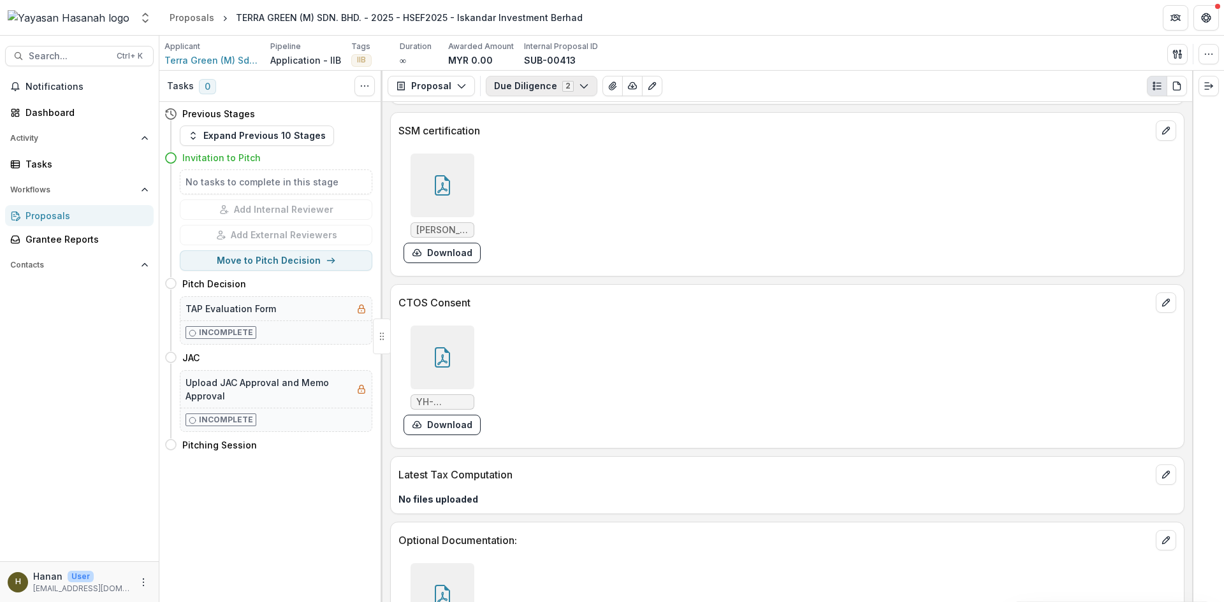
click at [530, 86] on button "Due Diligence 2" at bounding box center [542, 86] width 112 height 20
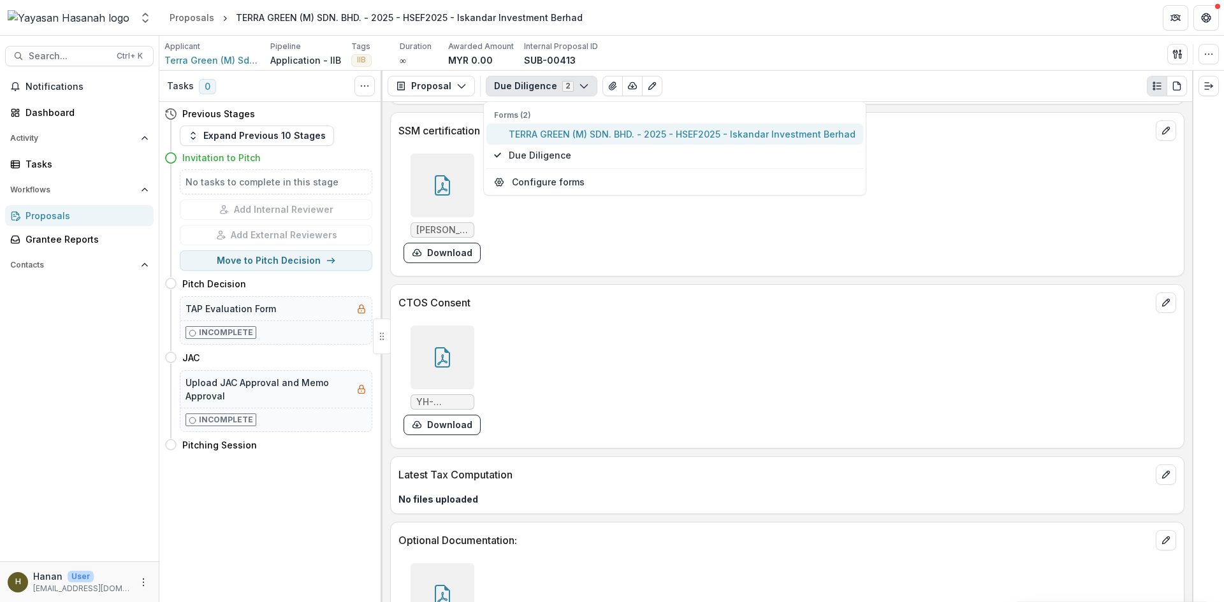
click at [565, 131] on span "TERRA GREEN (M) SDN. BHD. - 2025 - HSEF2025 - Iskandar Investment Berhad" at bounding box center [682, 133] width 347 height 13
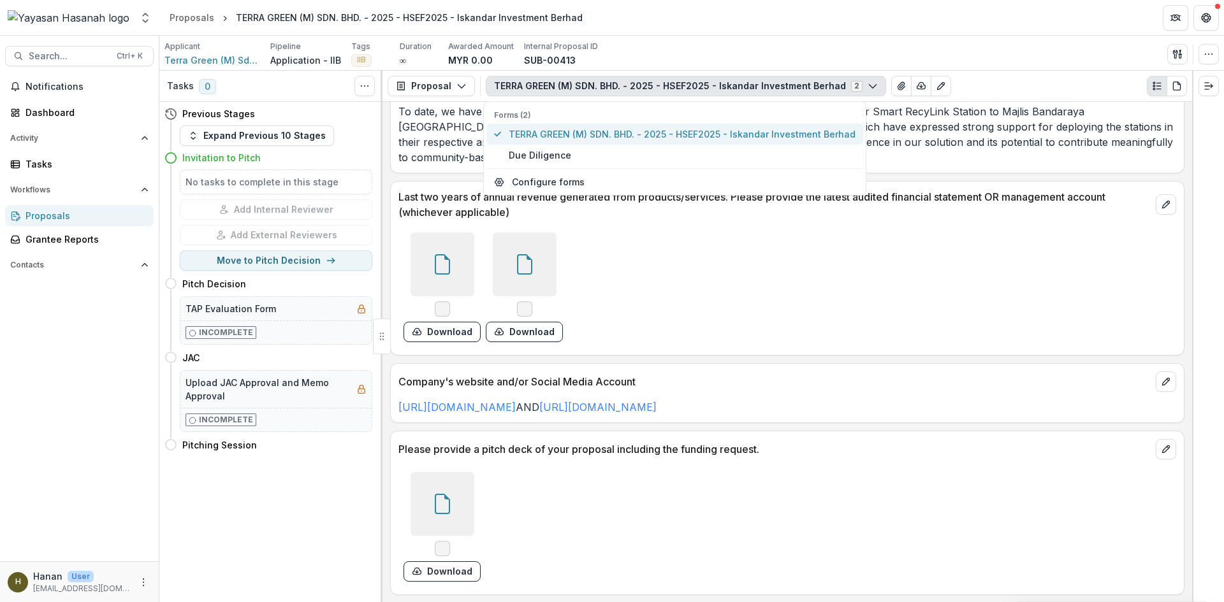
scroll to position [2878, 0]
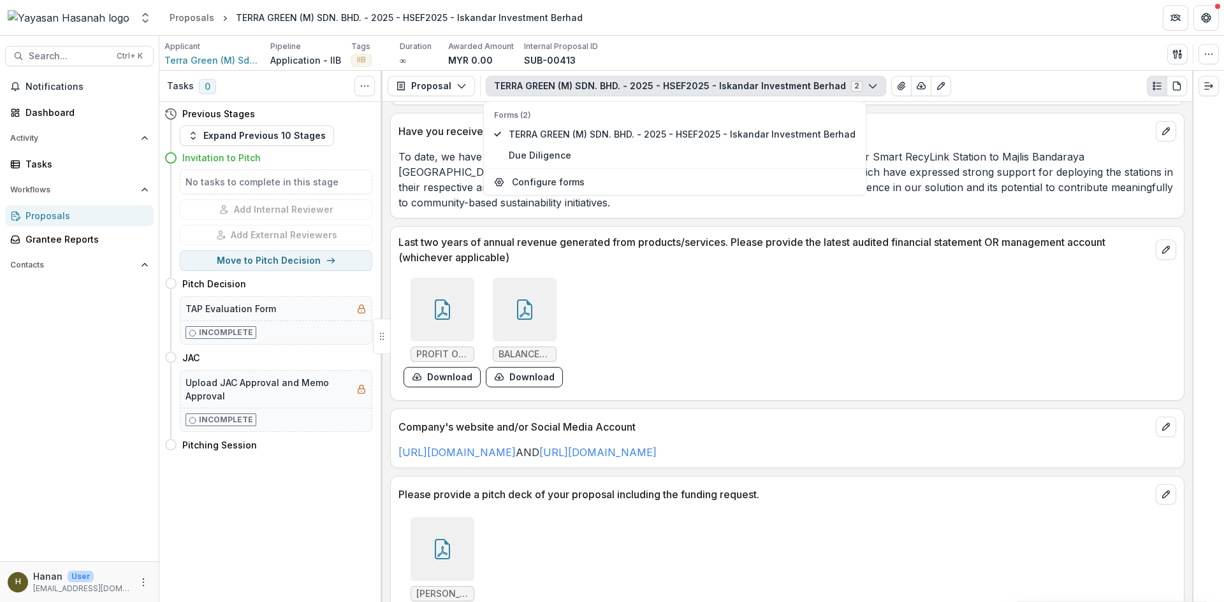
click at [719, 326] on div "PROFIT OR LOSS STATEMENT - TERRA GREEN (M) SDN BHD .xlsx - Page 1.pdf Download …" at bounding box center [589, 333] width 382 height 120
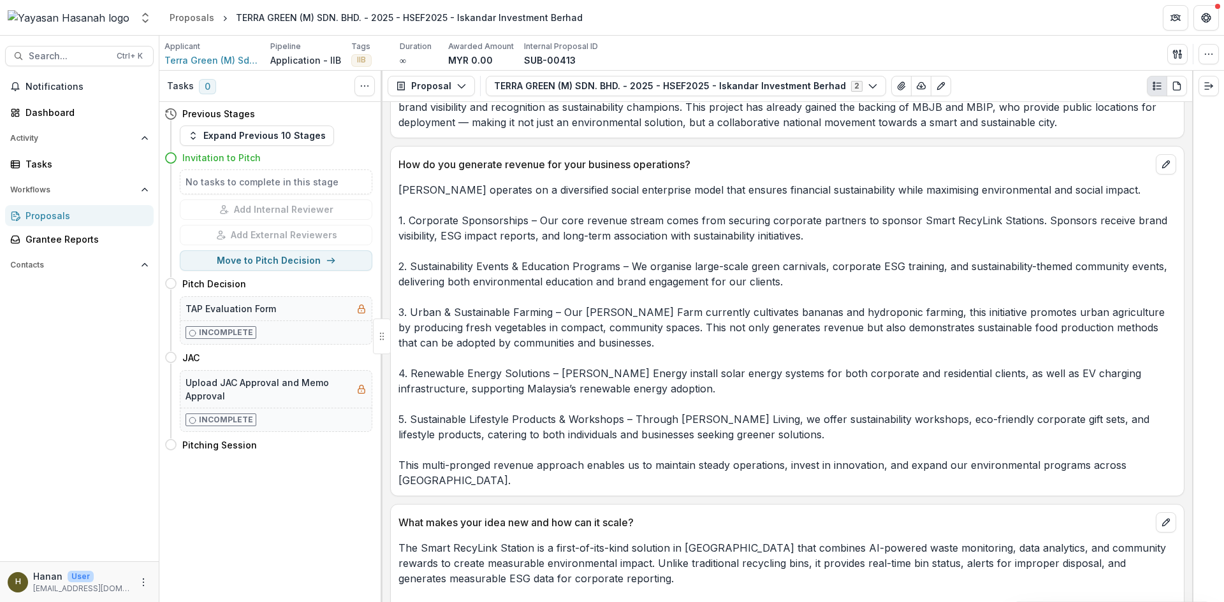
scroll to position [1412, 0]
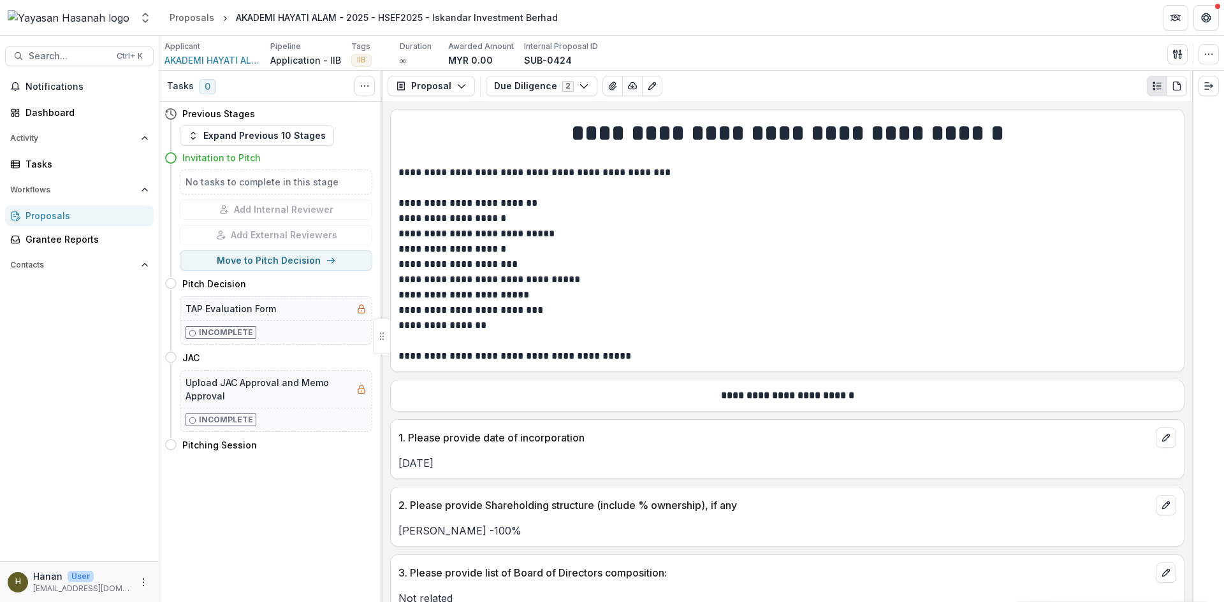
click at [532, 87] on button "Due Diligence 2" at bounding box center [542, 86] width 112 height 20
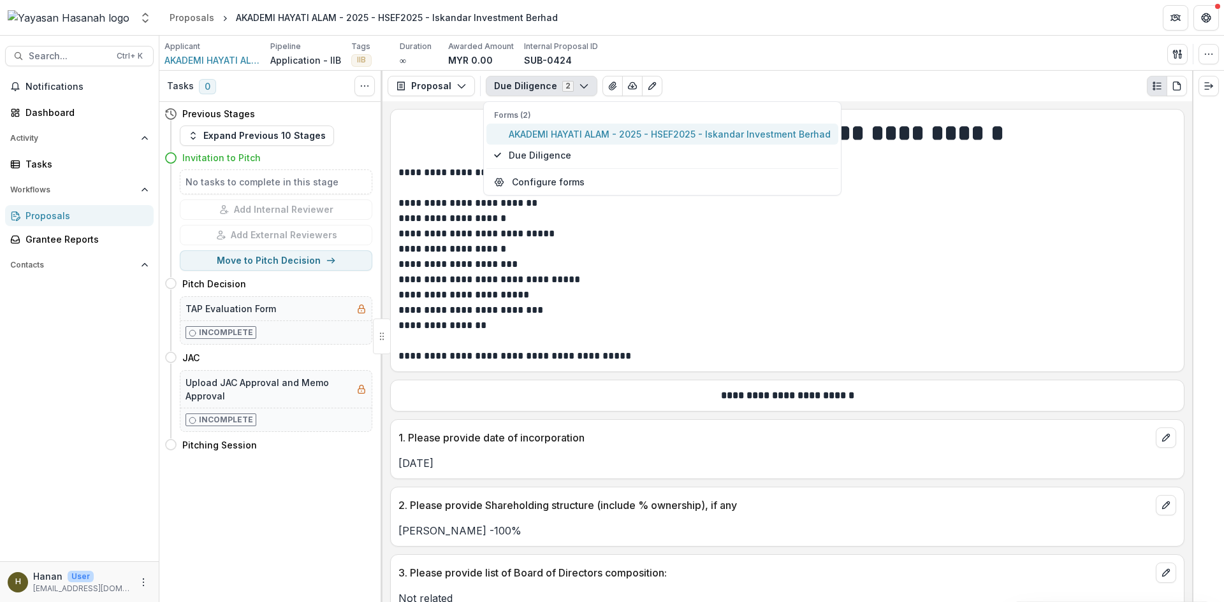
click at [539, 136] on span "AKADEMI HAYATI ALAM - 2025 - HSEF2025 - Iskandar Investment Berhad" at bounding box center [670, 133] width 322 height 13
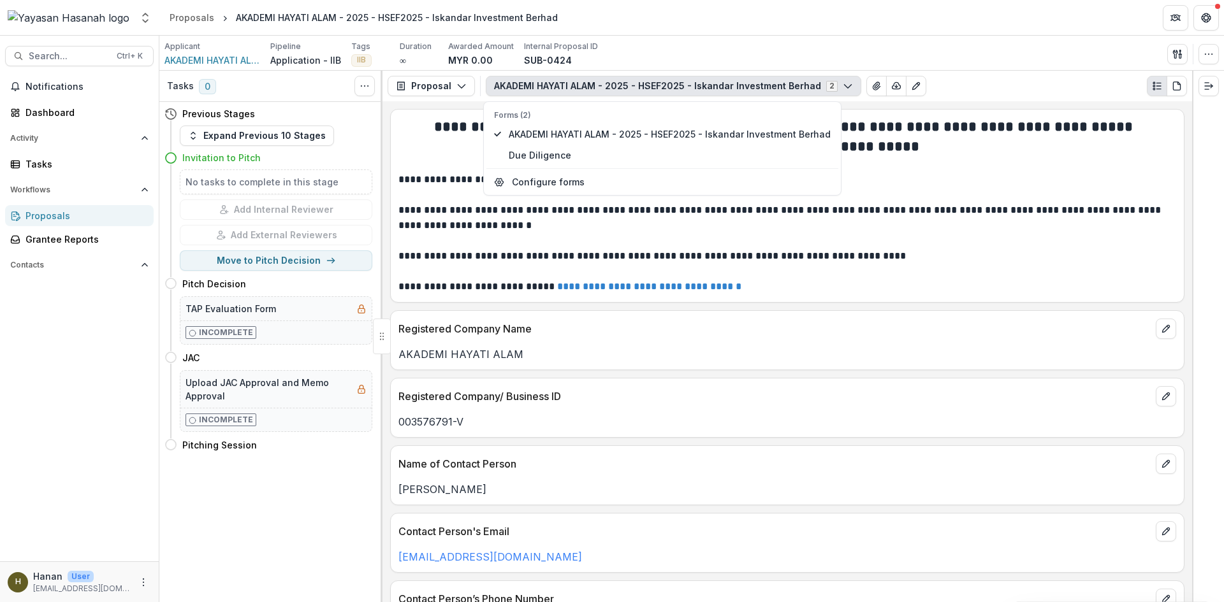
click at [831, 302] on div "**********" at bounding box center [787, 205] width 794 height 193
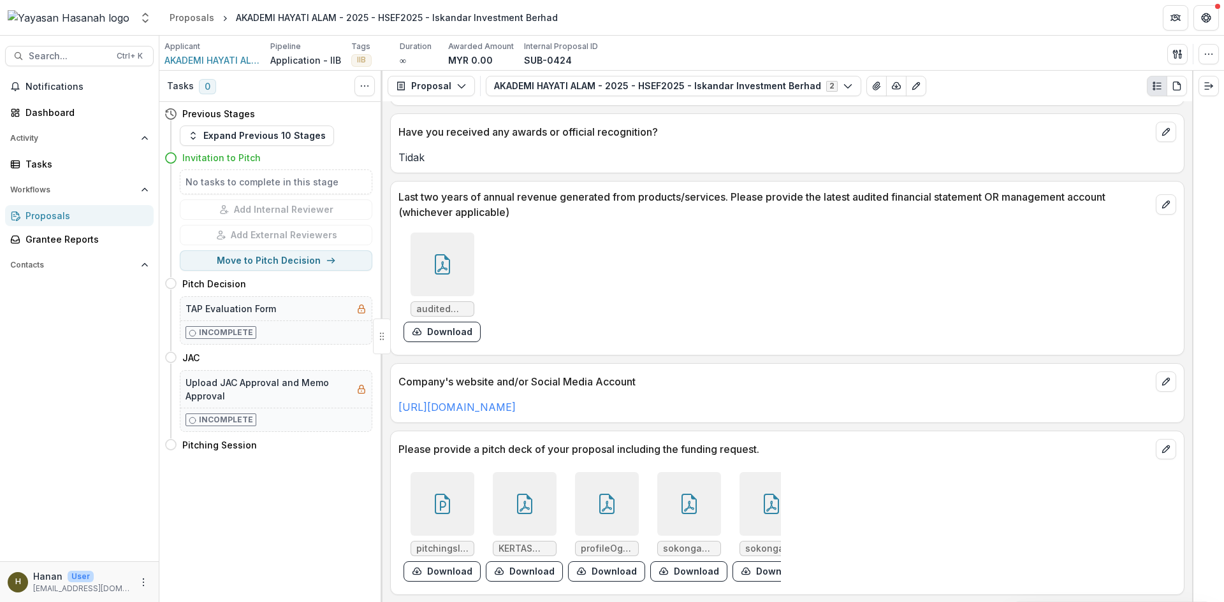
scroll to position [2276, 0]
click at [433, 563] on button "Download" at bounding box center [442, 572] width 77 height 20
click at [533, 501] on div at bounding box center [525, 504] width 64 height 64
click at [598, 513] on div at bounding box center [607, 504] width 64 height 64
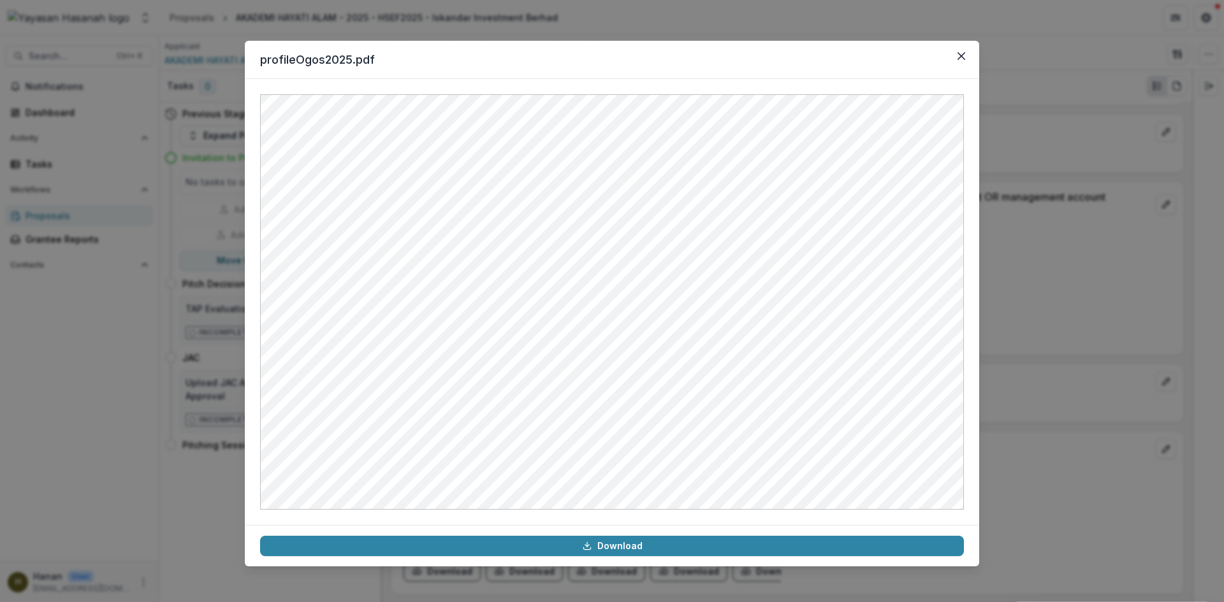
click at [1006, 225] on div "profileOgos2025.pdf Download" at bounding box center [612, 301] width 1224 height 602
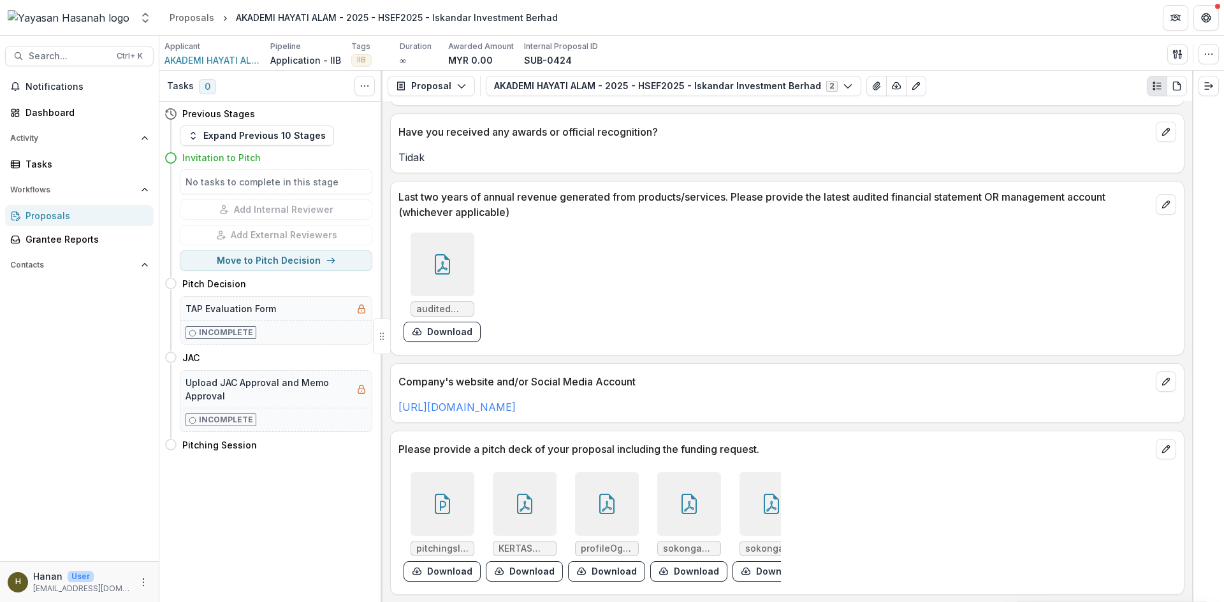
click at [688, 502] on icon at bounding box center [688, 504] width 15 height 20
click at [774, 493] on div at bounding box center [771, 504] width 64 height 64
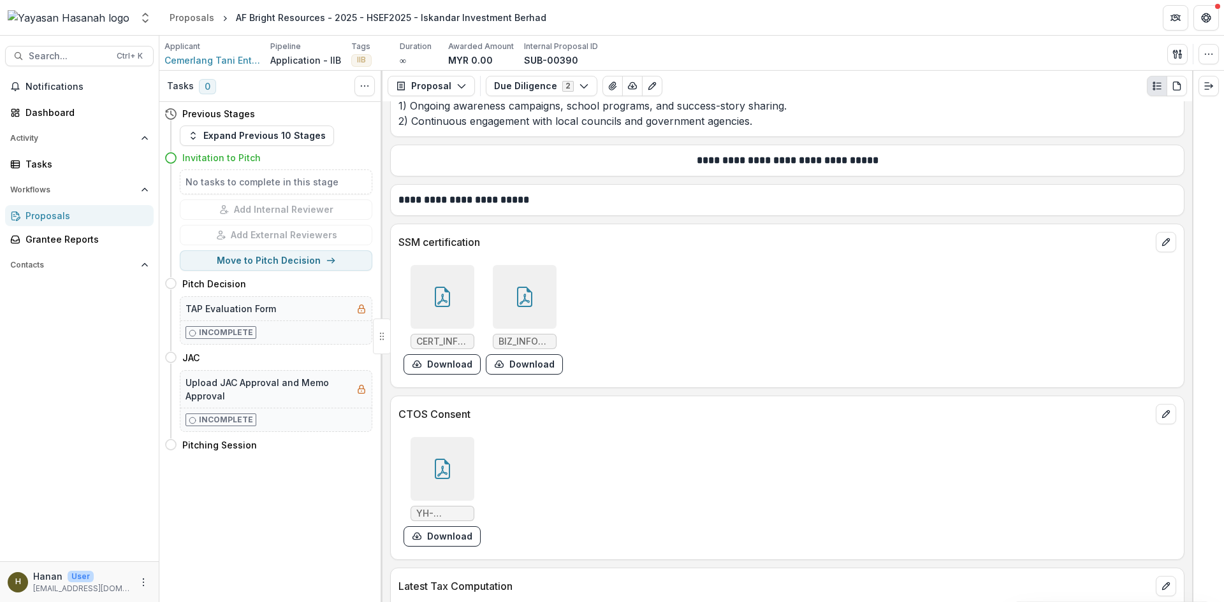
scroll to position [6961, 0]
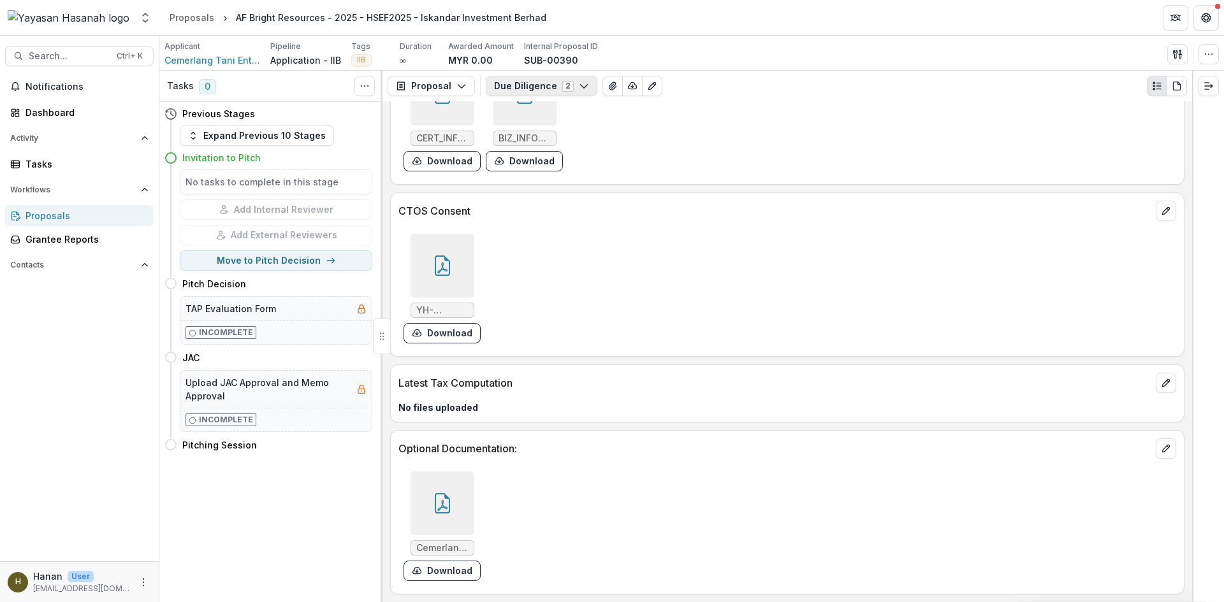
click at [531, 80] on button "Due Diligence 2" at bounding box center [542, 86] width 112 height 20
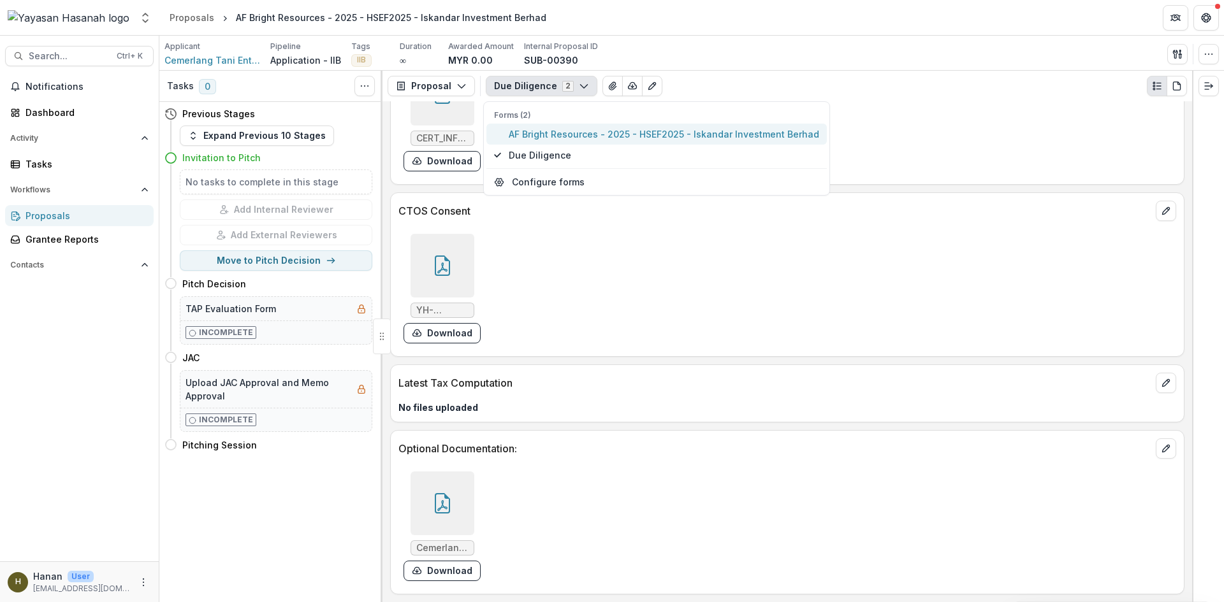
click at [560, 135] on span "AF Bright Resources - 2025 - HSEF2025 - Iskandar Investment Berhad" at bounding box center [664, 133] width 310 height 13
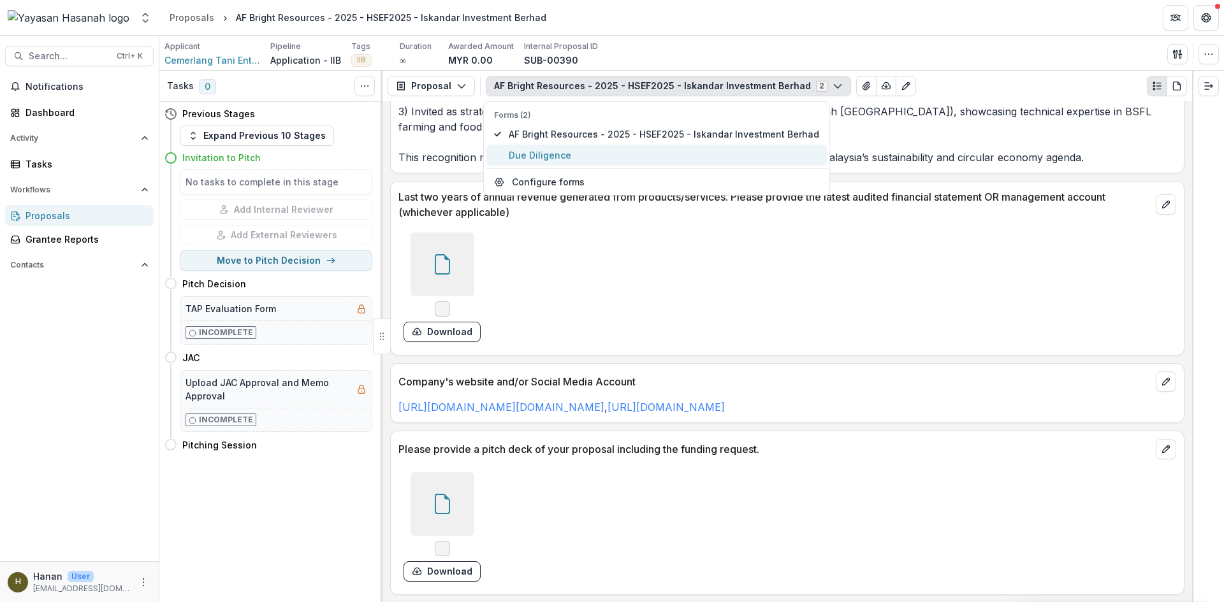
scroll to position [2786, 0]
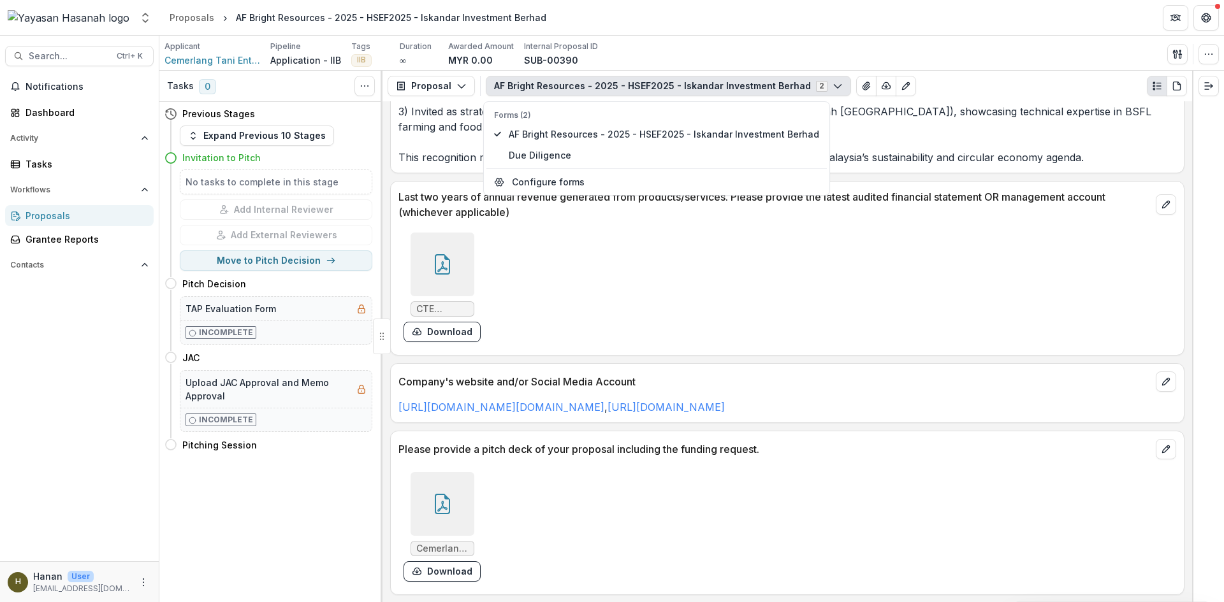
click at [449, 500] on icon at bounding box center [442, 504] width 20 height 20
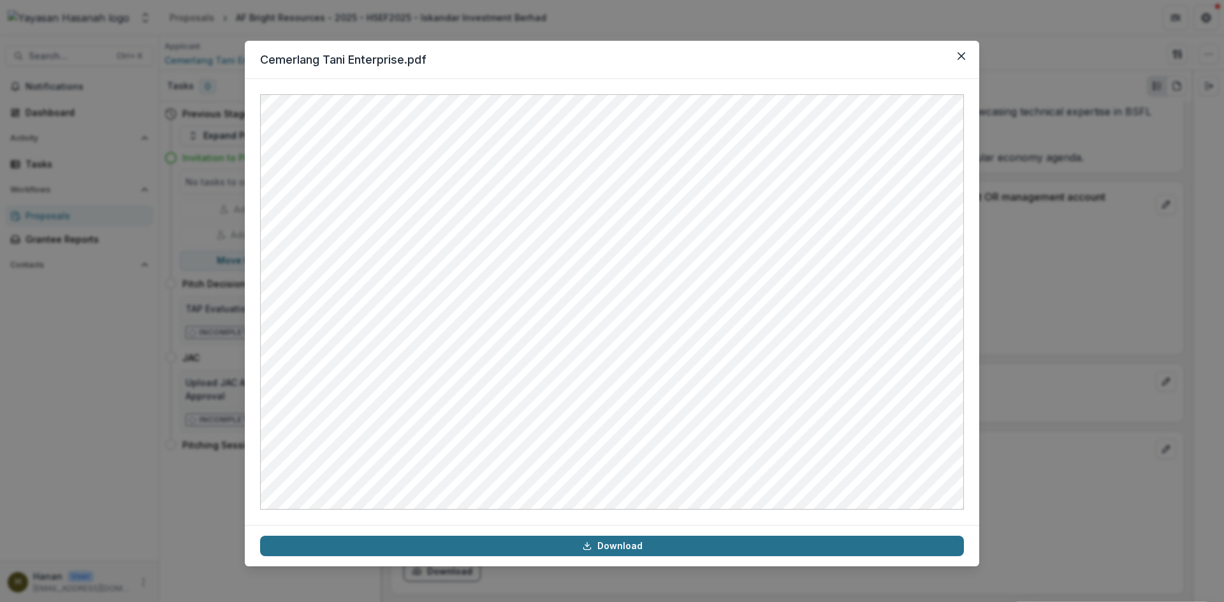
click at [723, 545] on link "Download" at bounding box center [612, 546] width 704 height 20
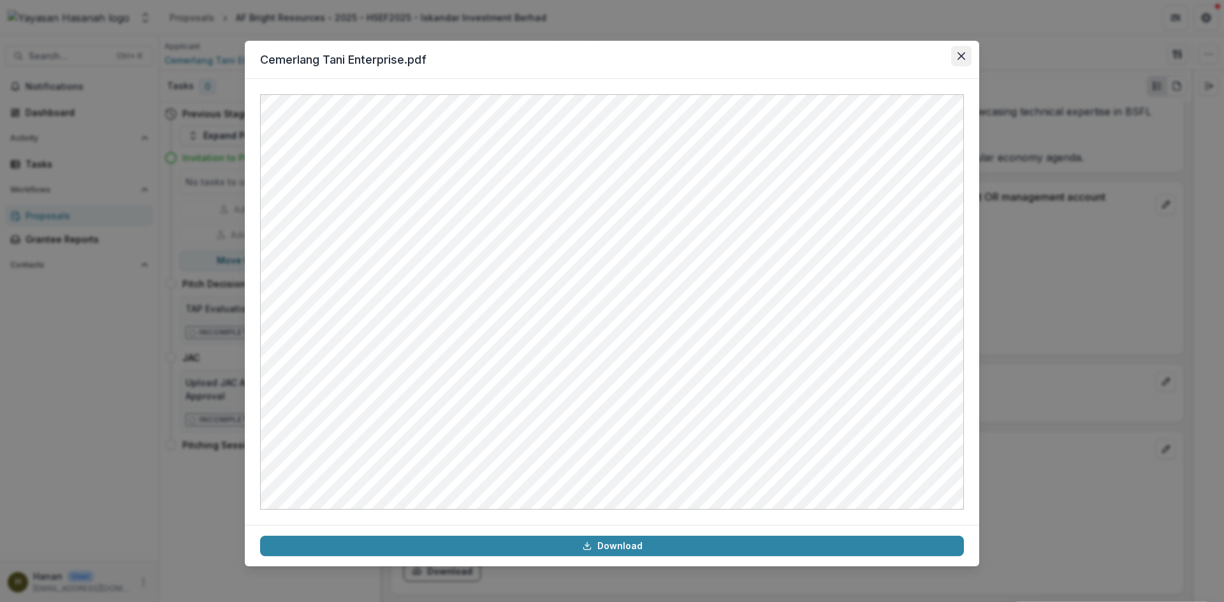
click at [956, 60] on button "Close" at bounding box center [961, 56] width 20 height 20
